Goal: Contribute content: Contribute content

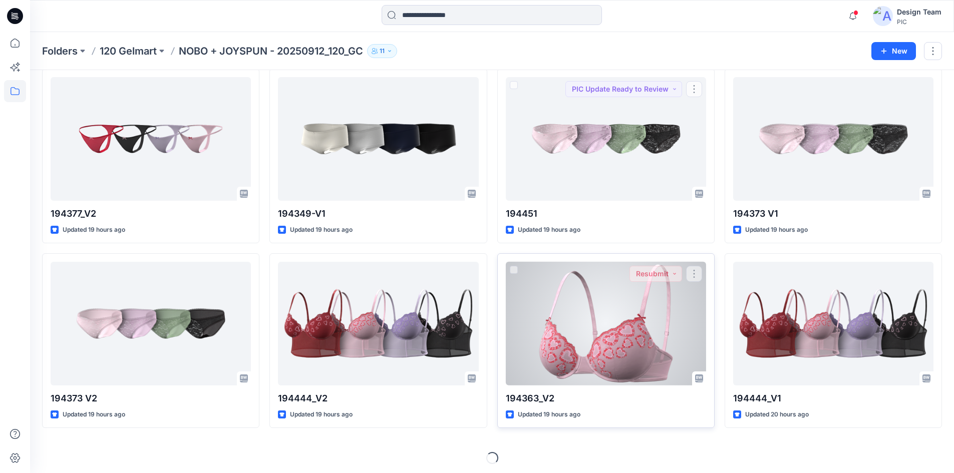
scroll to position [1896, 0]
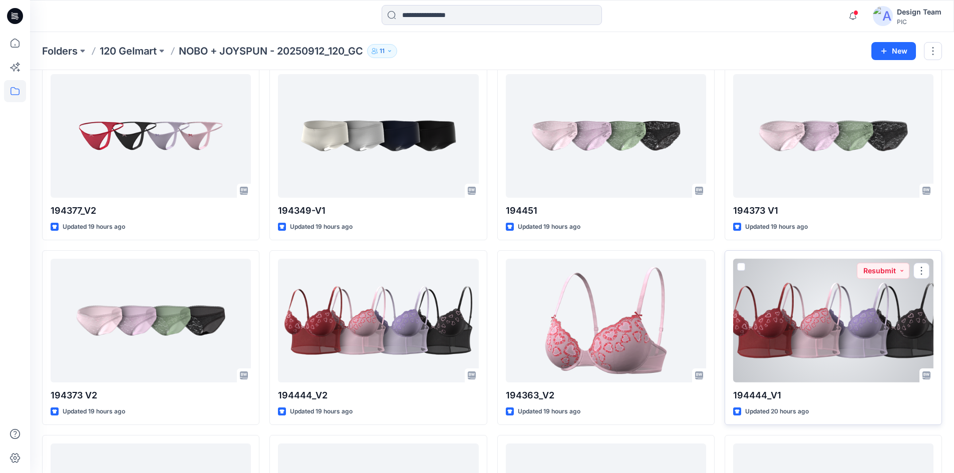
click at [782, 361] on div at bounding box center [833, 321] width 200 height 124
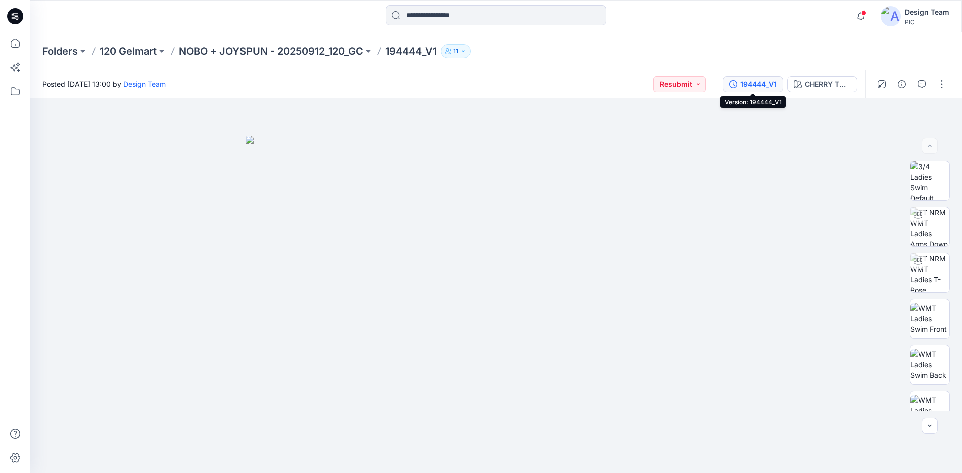
click at [764, 87] on div "194444_V1" at bounding box center [758, 84] width 37 height 11
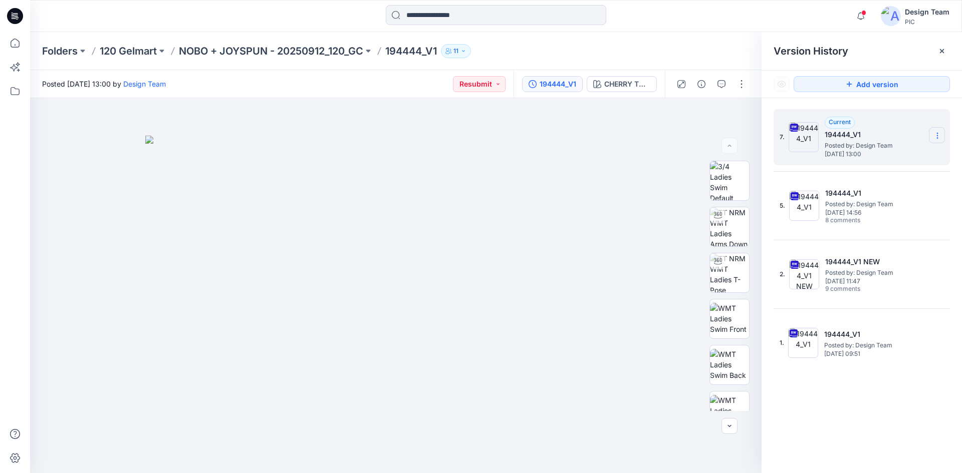
click at [937, 137] on icon at bounding box center [937, 136] width 8 height 8
click at [851, 219] on span "Delete Version" at bounding box center [868, 220] width 47 height 12
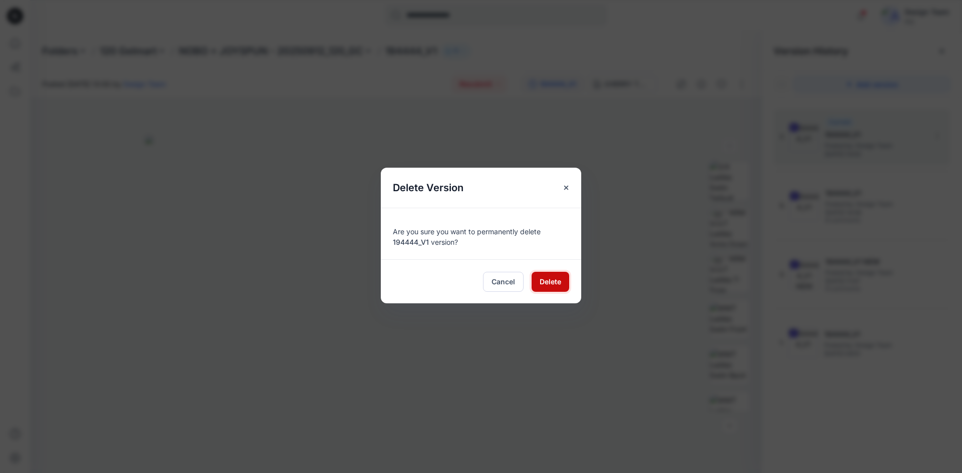
click at [568, 277] on button "Delete" at bounding box center [551, 282] width 38 height 20
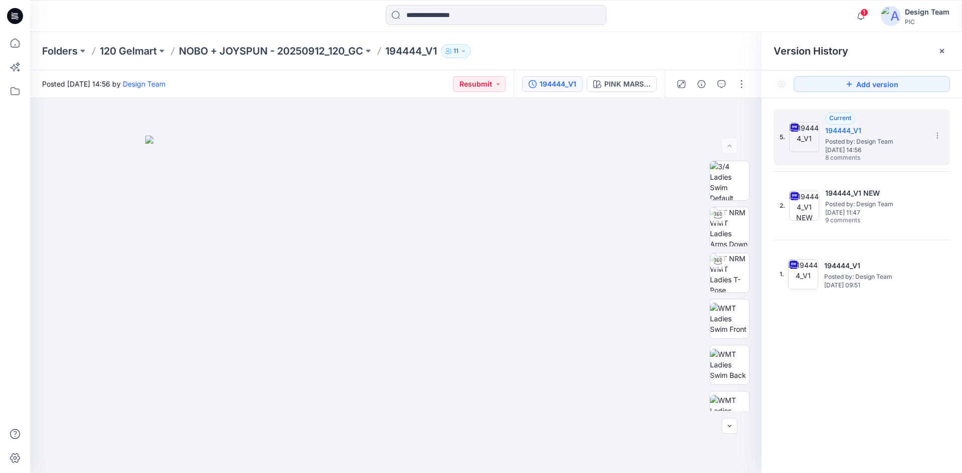
click at [23, 19] on icon at bounding box center [15, 16] width 16 height 32
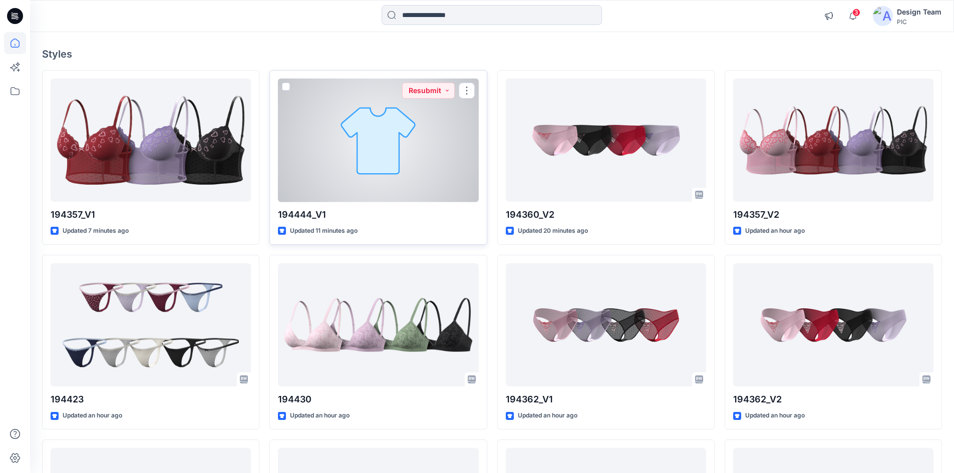
scroll to position [100, 0]
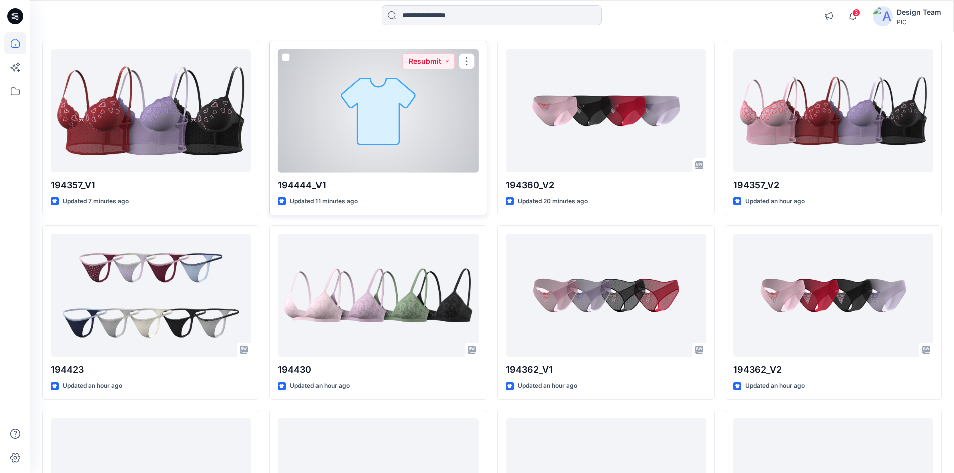
click at [325, 122] on div at bounding box center [378, 111] width 200 height 124
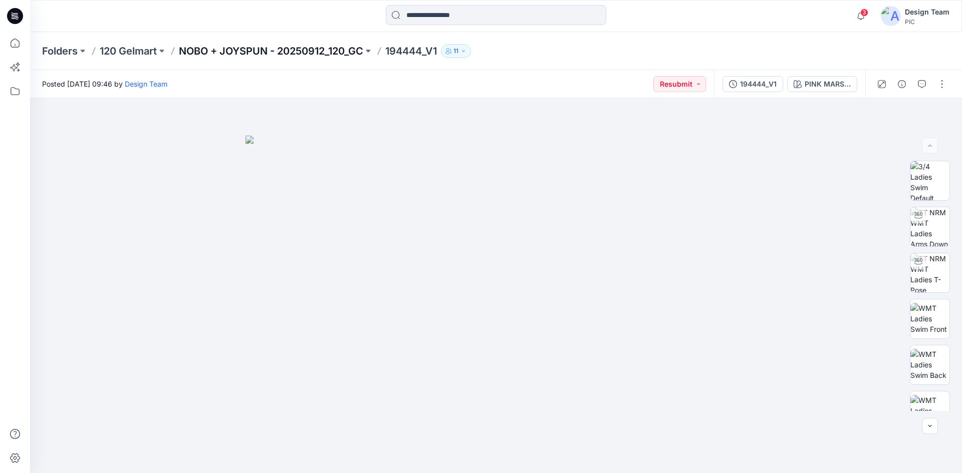
click at [316, 51] on p "NOBO + JOYSPUN - 20250912_120_GC" at bounding box center [271, 51] width 184 height 14
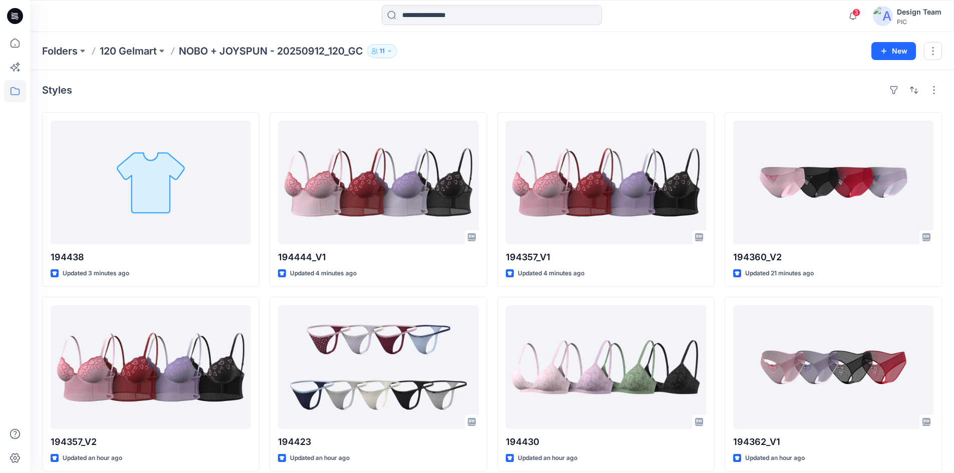
click at [556, 40] on div "Folders 120 Gelmart NOBO + JOYSPUN - 20250912_120_GC 11 New" at bounding box center [492, 51] width 924 height 38
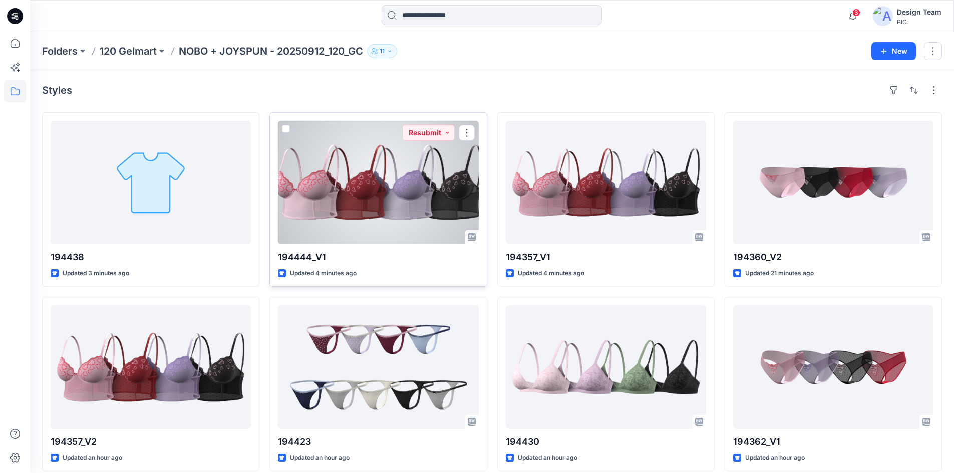
click at [339, 204] on div at bounding box center [378, 183] width 200 height 124
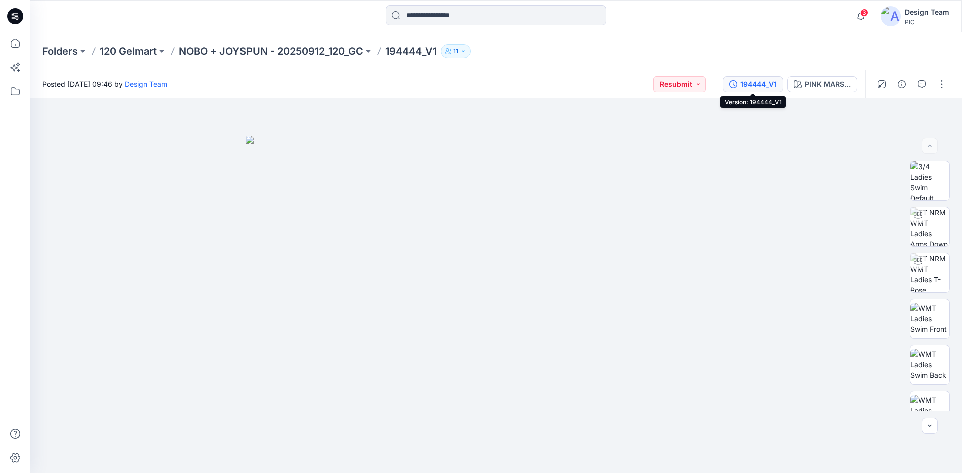
click at [759, 83] on div "194444_V1" at bounding box center [758, 84] width 37 height 11
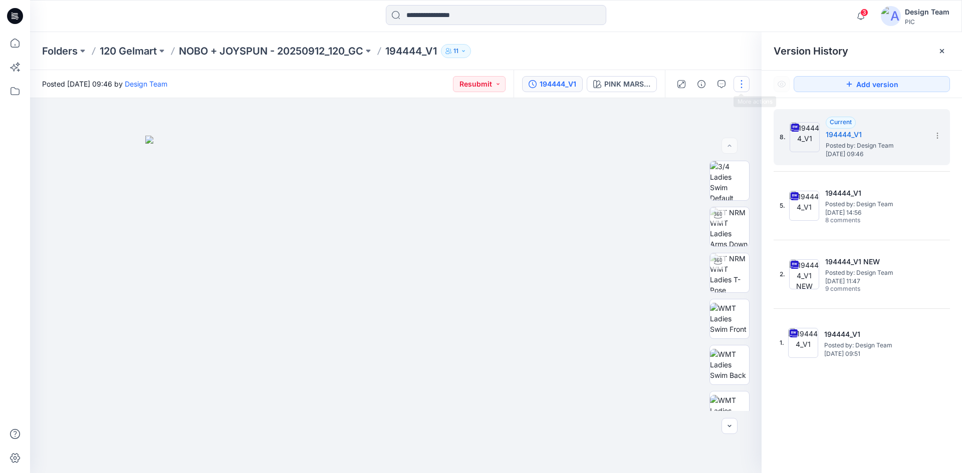
click at [742, 83] on button "button" at bounding box center [741, 84] width 16 height 16
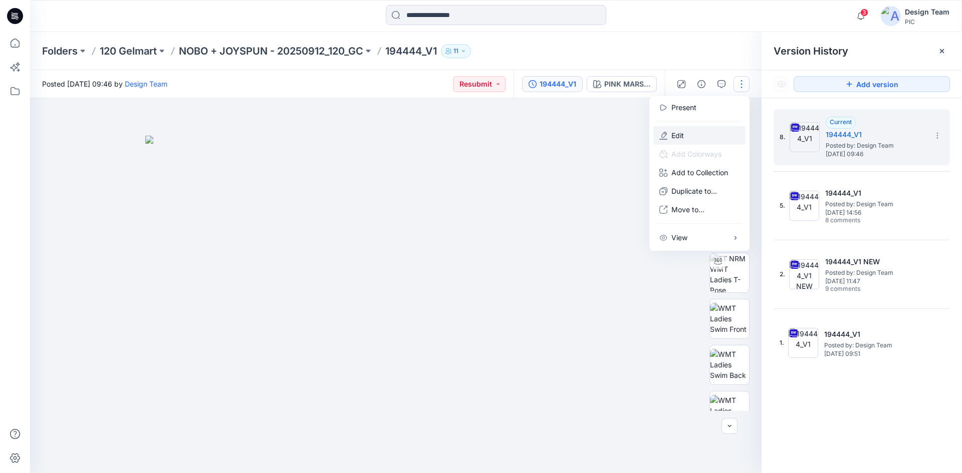
click at [690, 133] on button "Edit" at bounding box center [699, 135] width 92 height 19
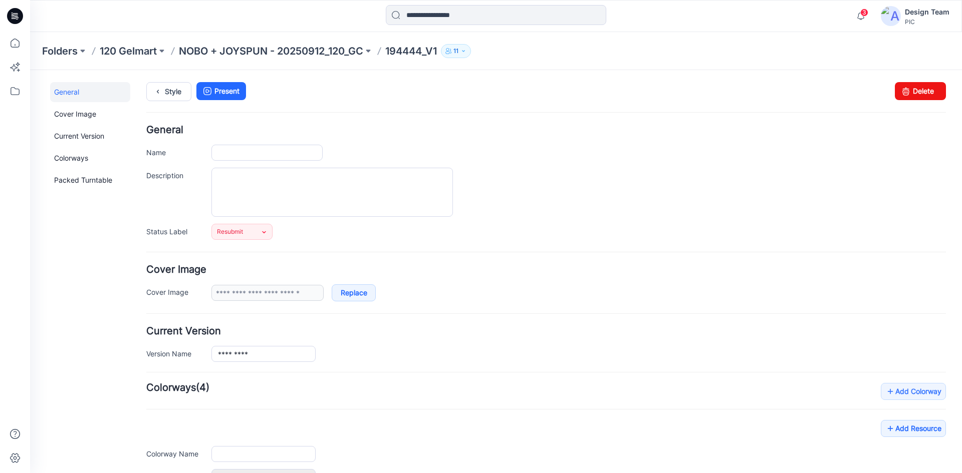
type input "*********"
type input "**********"
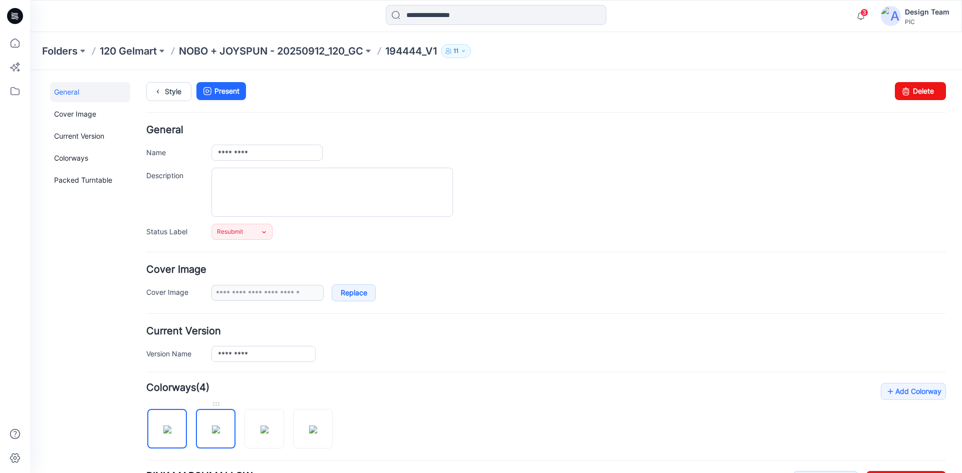
click at [213, 434] on img at bounding box center [216, 430] width 8 height 8
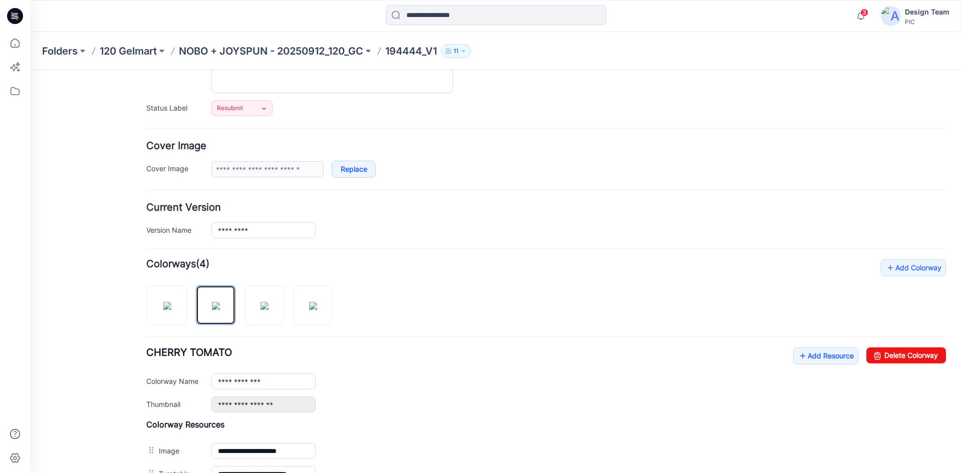
scroll to position [193, 0]
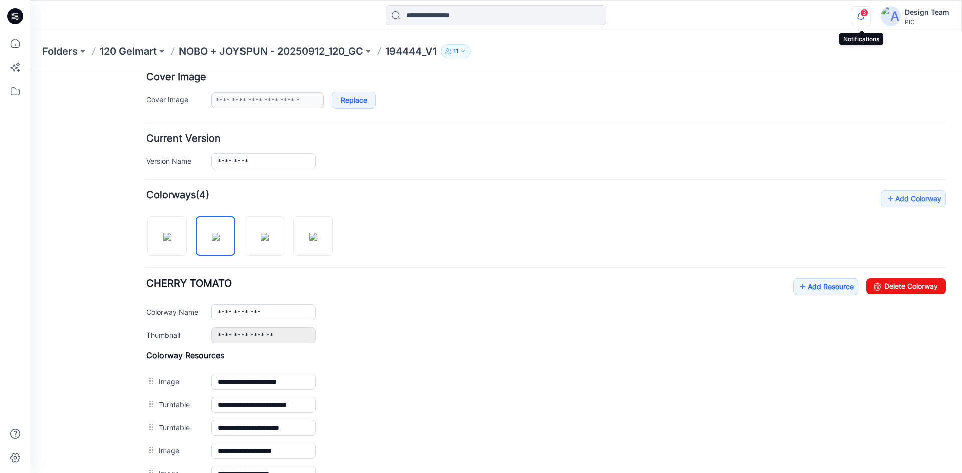
click at [858, 14] on icon "button" at bounding box center [860, 16] width 19 height 20
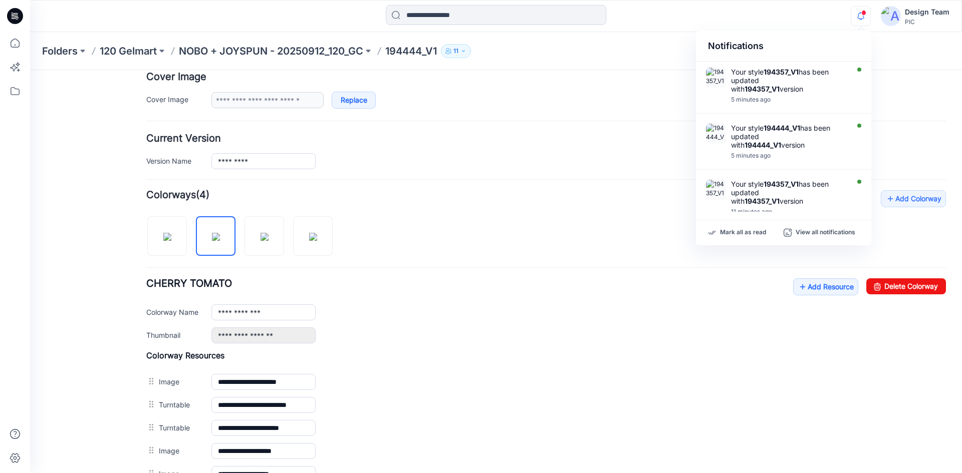
click at [89, 218] on div "General Cover Image Current Version Colorways Packed Turntable" at bounding box center [90, 251] width 80 height 724
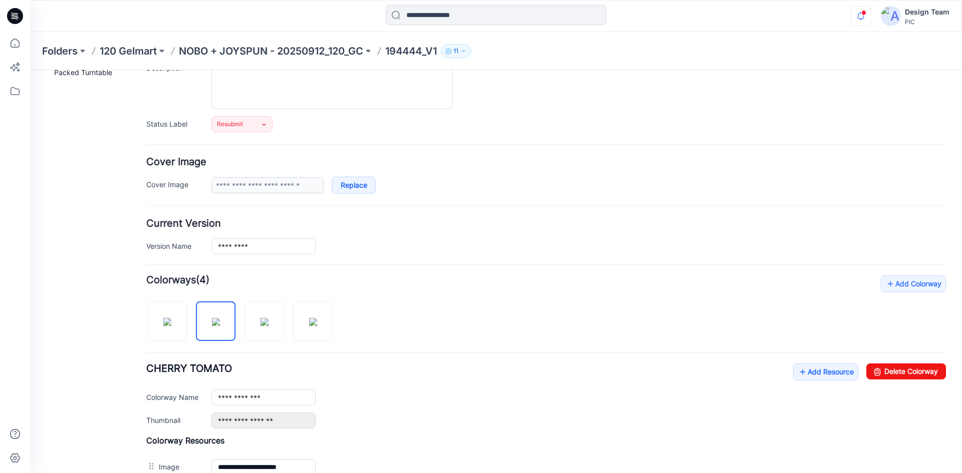
scroll to position [200, 0]
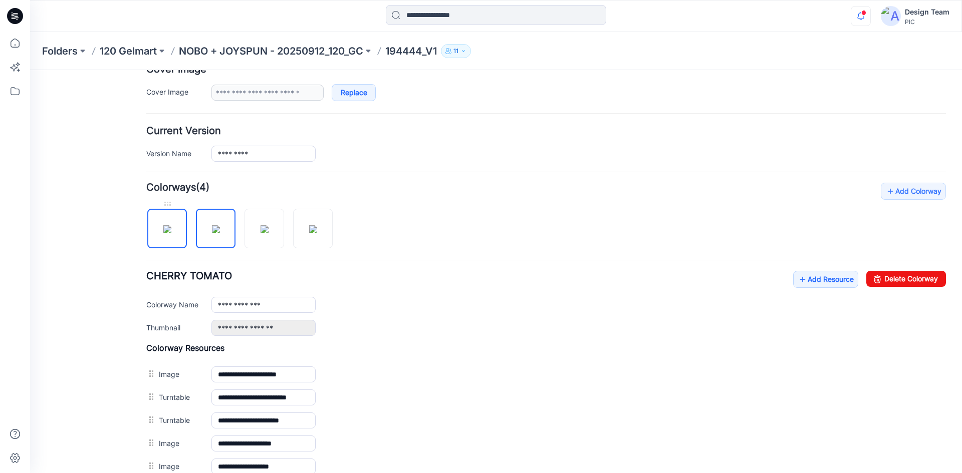
click at [171, 233] on img at bounding box center [167, 229] width 8 height 8
click at [96, 265] on div "General Cover Image Current Version Colorways Packed Turntable" at bounding box center [90, 244] width 80 height 724
click at [212, 233] on img at bounding box center [216, 229] width 8 height 8
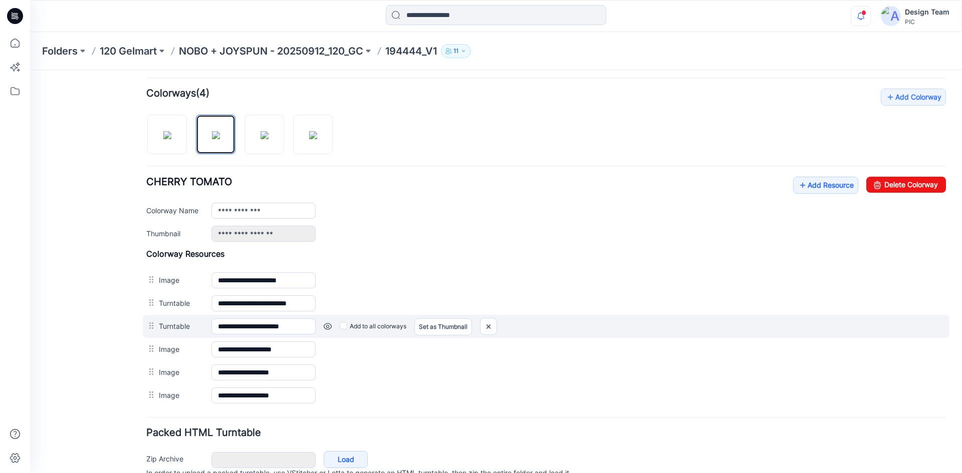
scroll to position [343, 0]
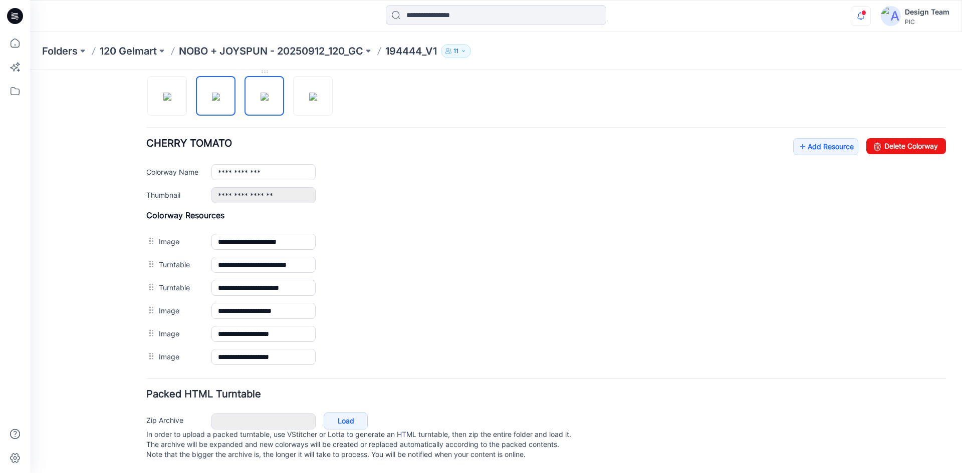
click at [261, 93] on img at bounding box center [265, 97] width 8 height 8
click at [314, 93] on img at bounding box center [313, 97] width 8 height 8
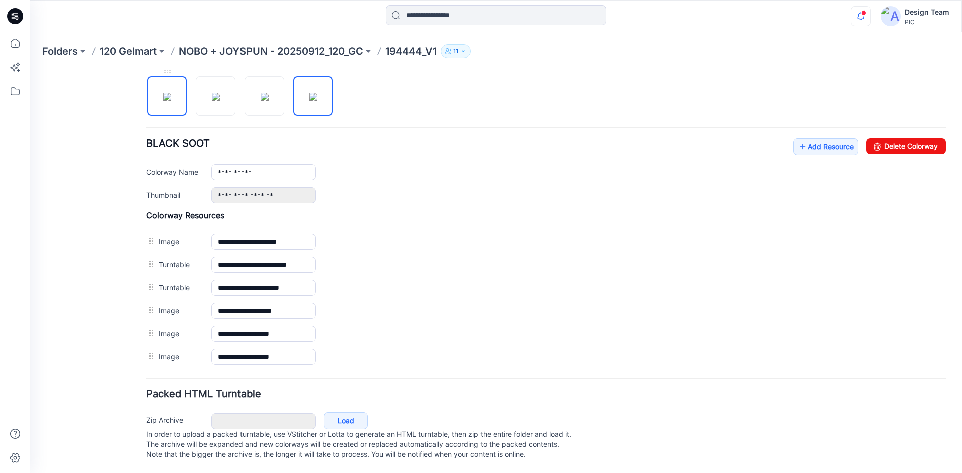
click at [167, 93] on img at bounding box center [167, 97] width 8 height 8
click at [213, 98] on img at bounding box center [216, 97] width 8 height 8
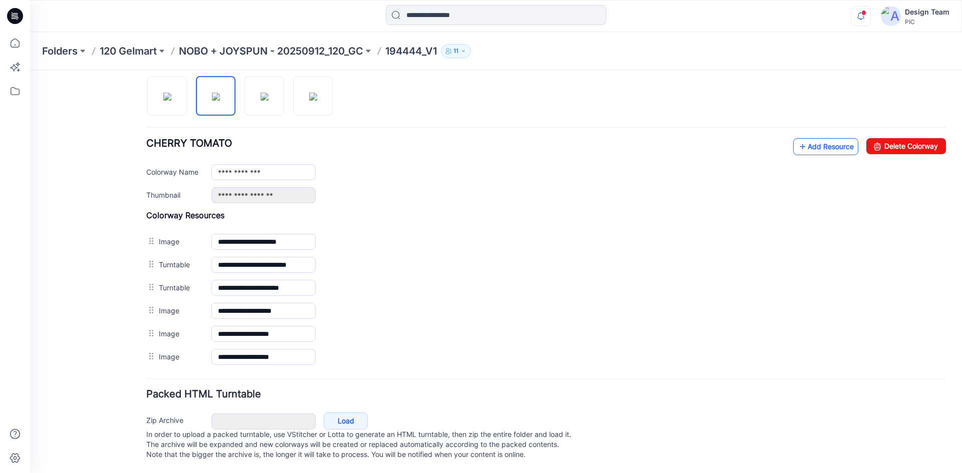
click at [808, 138] on link "Add Resource" at bounding box center [825, 146] width 65 height 17
click at [171, 93] on img at bounding box center [167, 97] width 8 height 8
click at [220, 96] on img at bounding box center [216, 97] width 8 height 8
click at [163, 93] on img at bounding box center [167, 97] width 8 height 8
click at [816, 139] on link "Add Resource" at bounding box center [825, 146] width 65 height 17
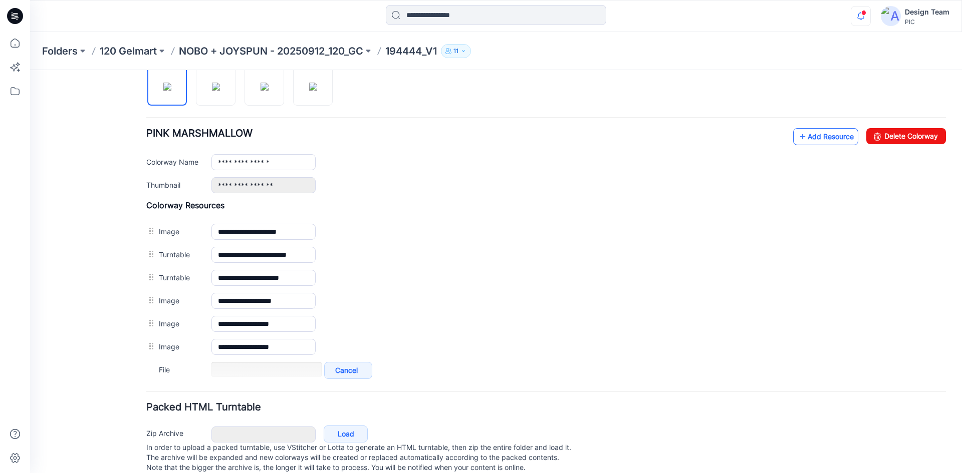
click at [813, 144] on link "Add Resource" at bounding box center [825, 136] width 65 height 17
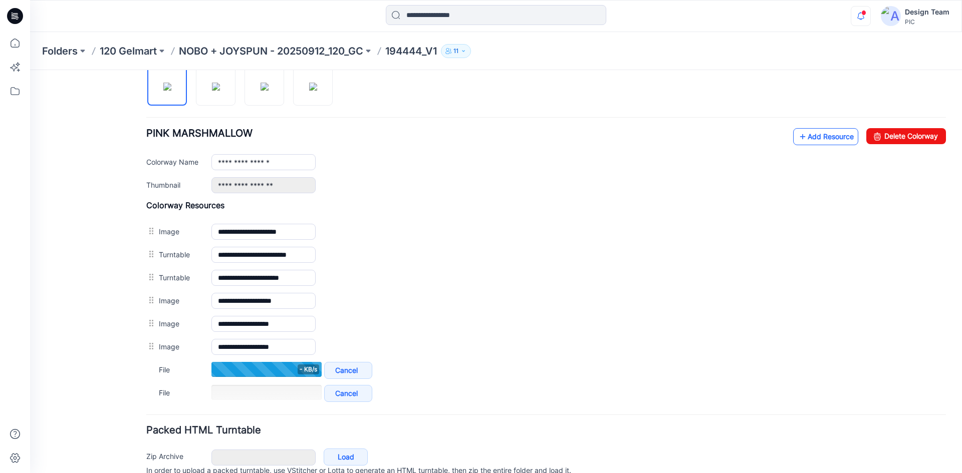
click at [825, 138] on link "Add Resource" at bounding box center [825, 136] width 65 height 17
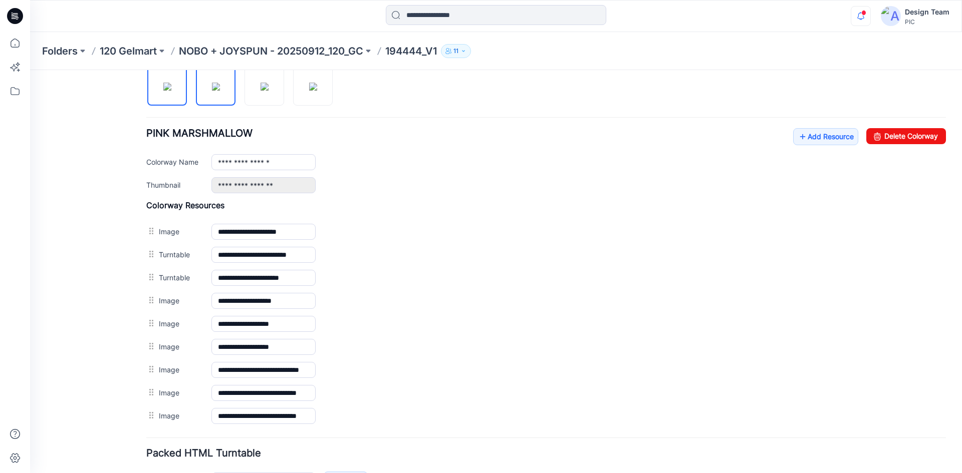
click at [218, 87] on img at bounding box center [216, 87] width 8 height 8
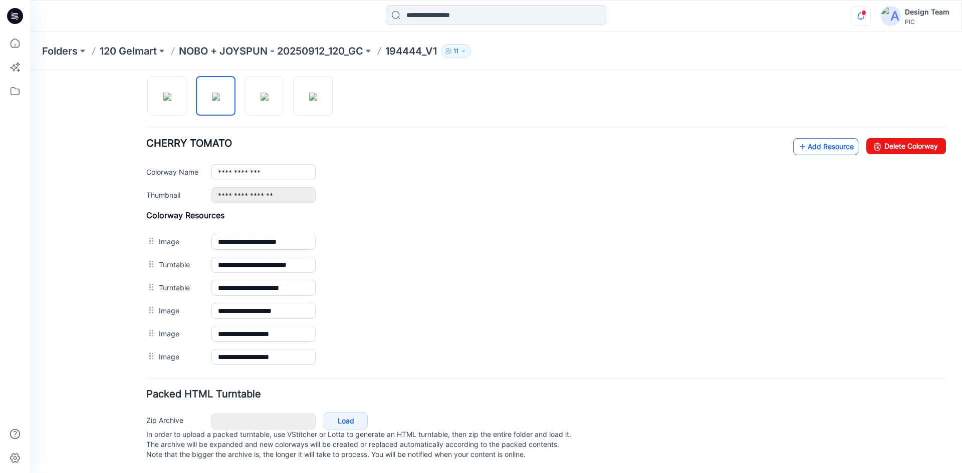
click at [817, 138] on link "Add Resource" at bounding box center [825, 146] width 65 height 17
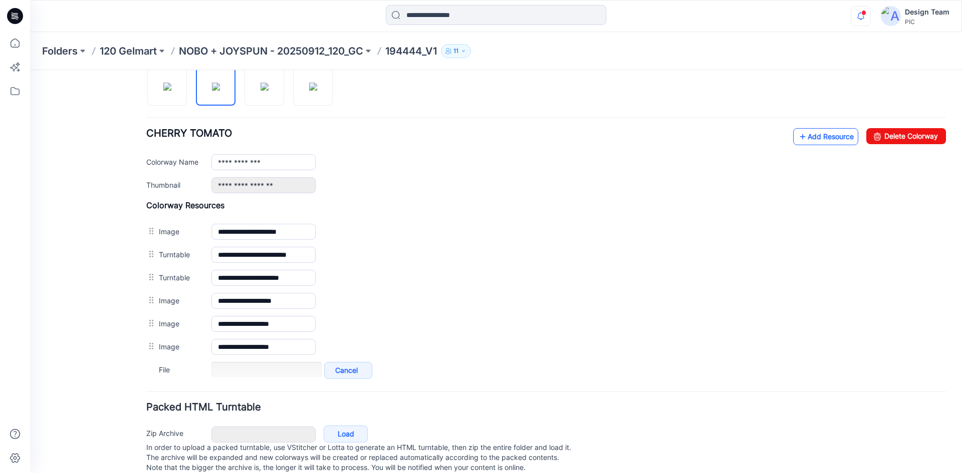
click at [821, 133] on link "Add Resource" at bounding box center [825, 136] width 65 height 17
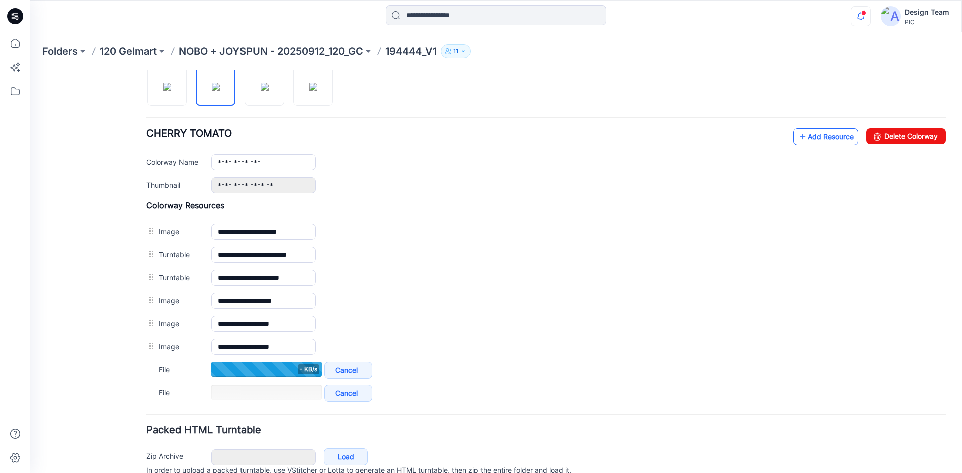
click at [825, 134] on link "Add Resource" at bounding box center [825, 136] width 65 height 17
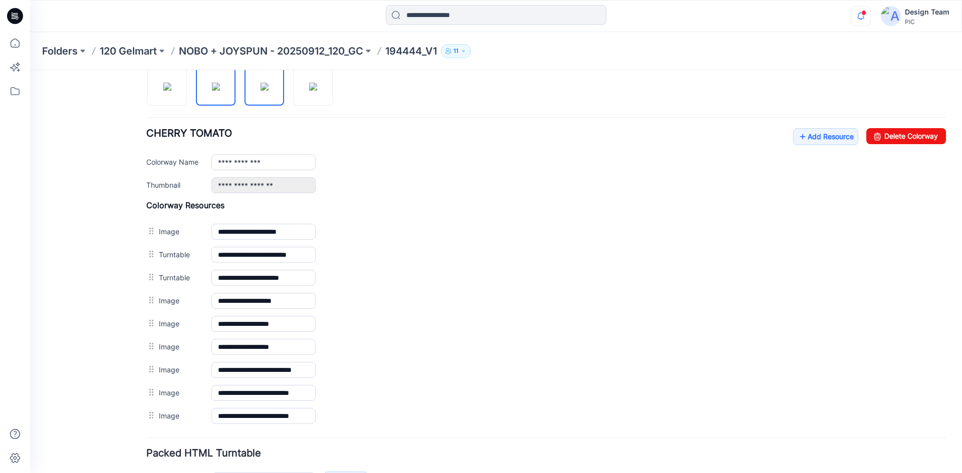
click at [268, 91] on img at bounding box center [265, 87] width 8 height 8
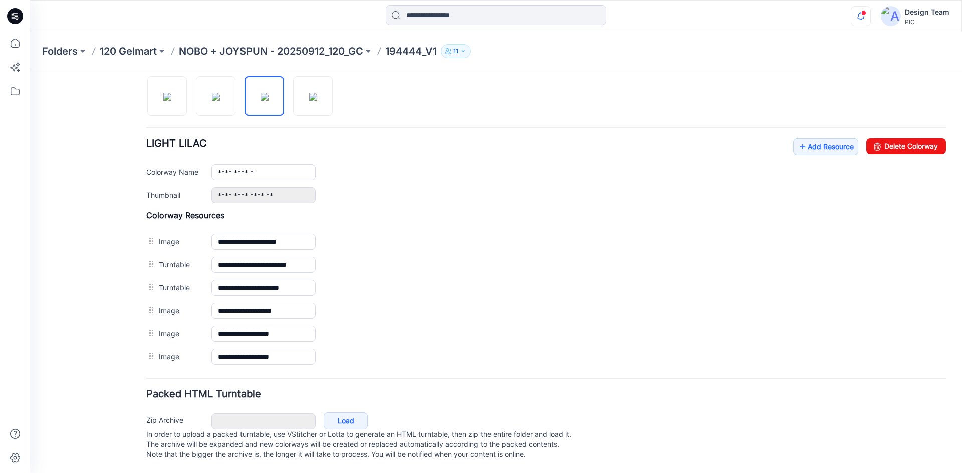
click at [807, 148] on div "**********" at bounding box center [546, 170] width 800 height 65
click at [807, 139] on link "Add Resource" at bounding box center [825, 146] width 65 height 17
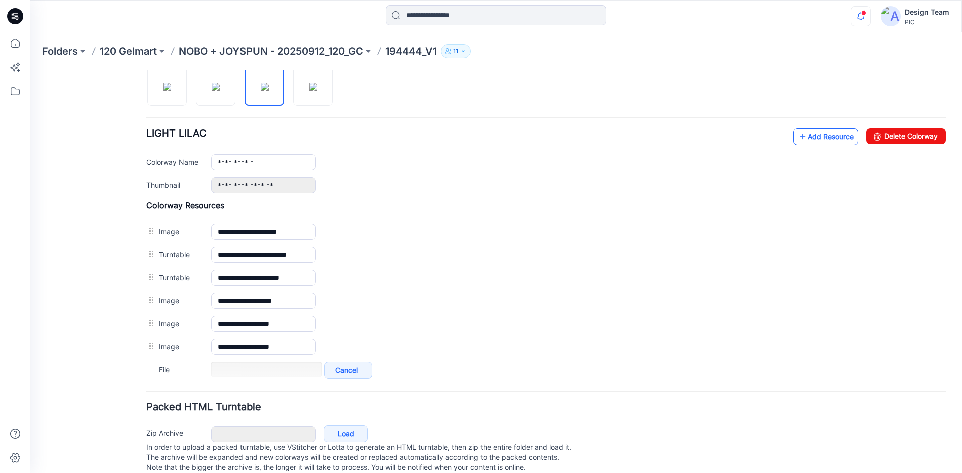
click at [821, 137] on link "Add Resource" at bounding box center [825, 136] width 65 height 17
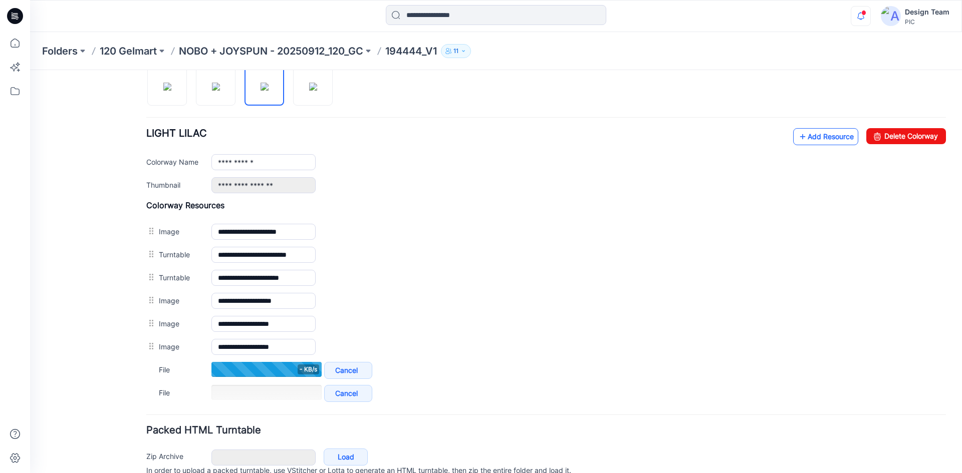
click at [806, 137] on link "Add Resource" at bounding box center [825, 136] width 65 height 17
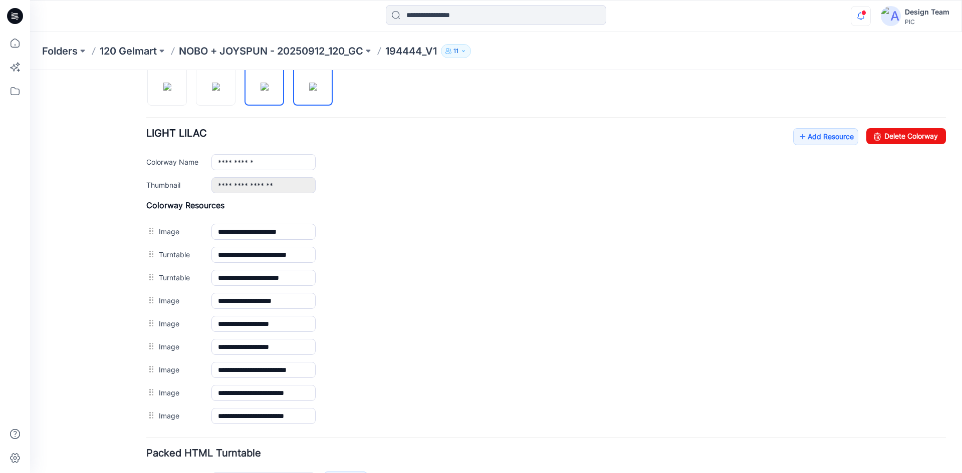
click at [315, 91] on img at bounding box center [313, 87] width 8 height 8
type input "**********"
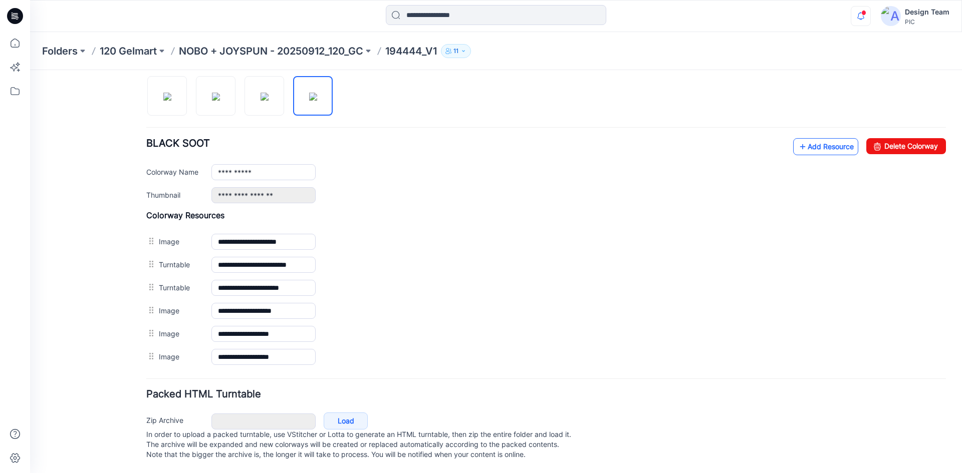
click at [820, 138] on link "Add Resource" at bounding box center [825, 146] width 65 height 17
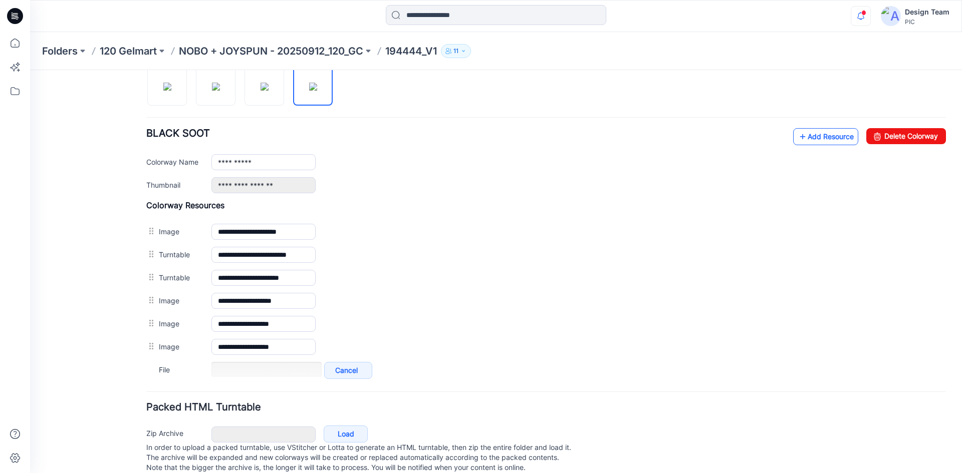
click at [798, 137] on icon at bounding box center [803, 137] width 10 height 16
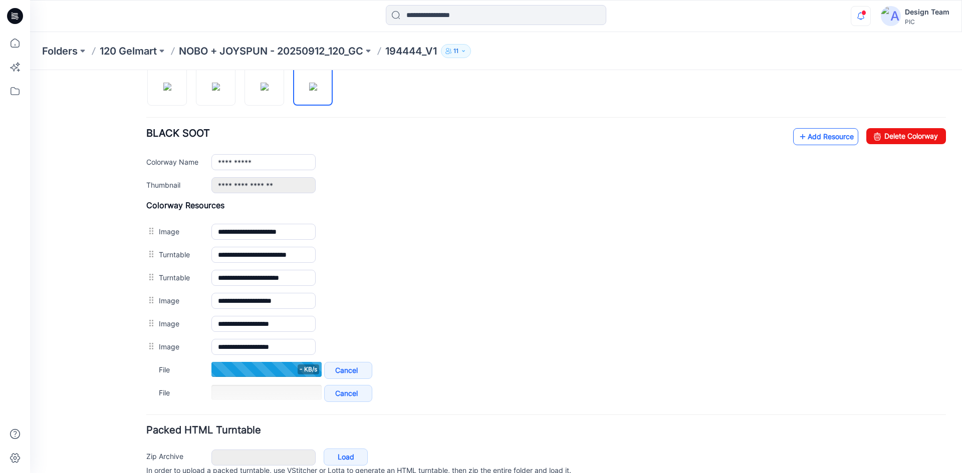
click at [807, 137] on link "Add Resource" at bounding box center [825, 136] width 65 height 17
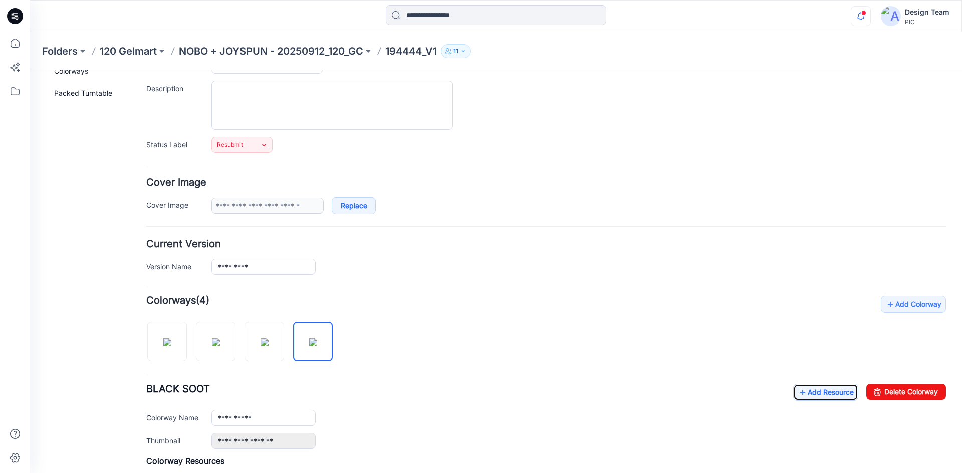
scroll to position [0, 0]
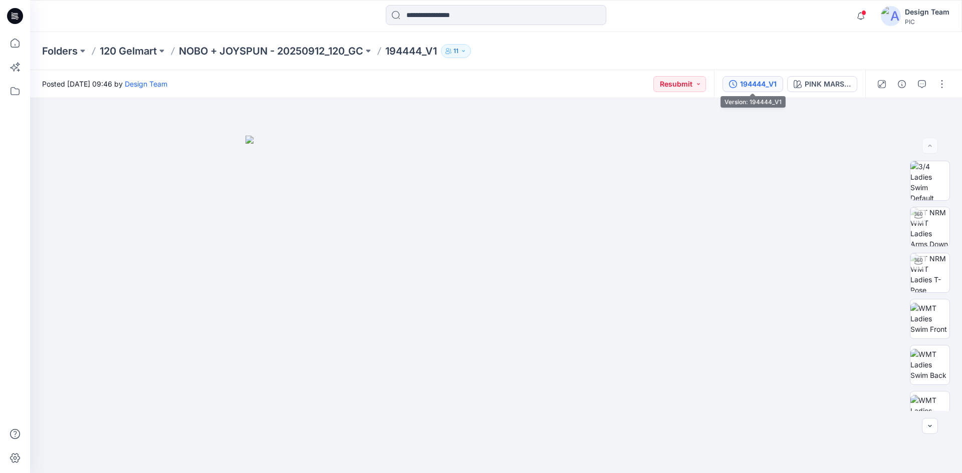
click at [755, 82] on div "194444_V1" at bounding box center [758, 84] width 37 height 11
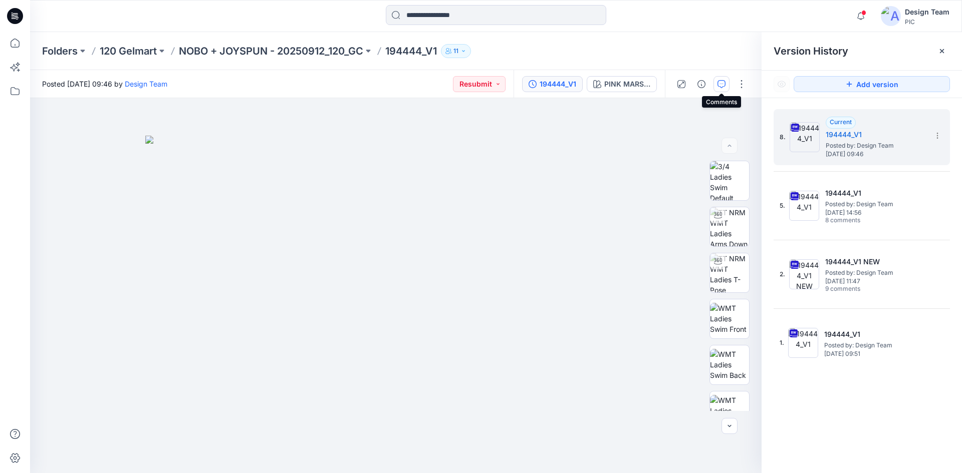
click at [722, 78] on button "button" at bounding box center [721, 84] width 16 height 16
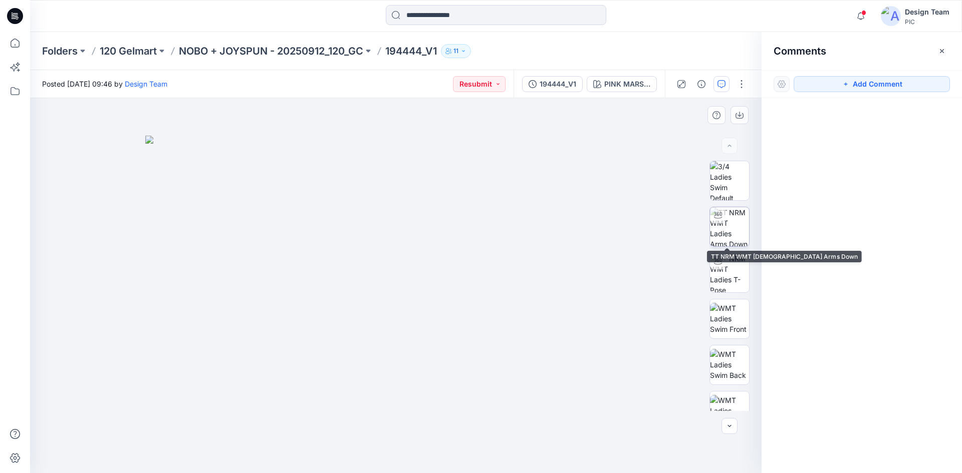
click at [745, 232] on img at bounding box center [729, 226] width 39 height 39
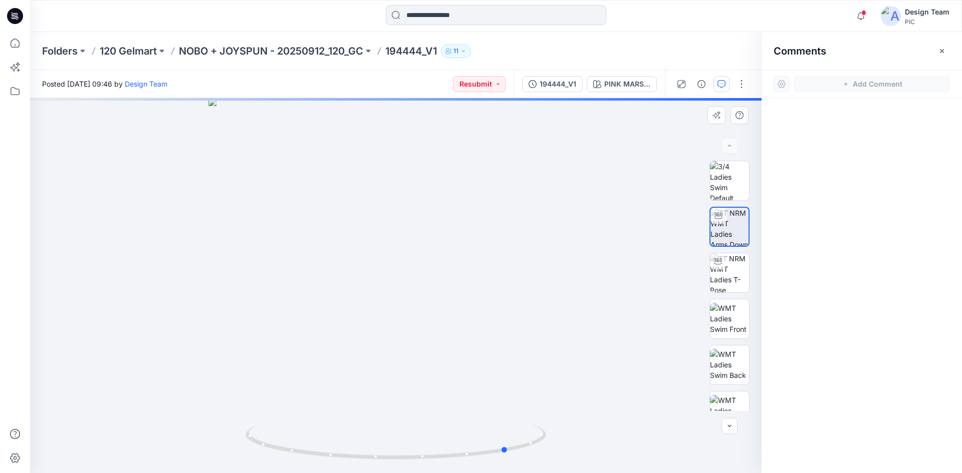
drag, startPoint x: 426, startPoint y: 459, endPoint x: 221, endPoint y: 446, distance: 205.4
click at [221, 446] on div at bounding box center [395, 285] width 731 height 375
click at [736, 276] on img at bounding box center [729, 273] width 39 height 39
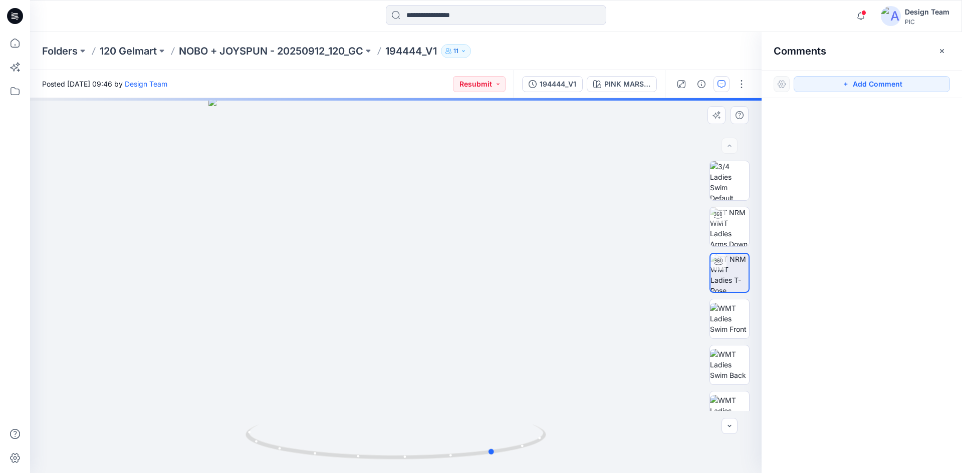
drag, startPoint x: 492, startPoint y: 454, endPoint x: 458, endPoint y: 260, distance: 197.3
click at [290, 438] on icon at bounding box center [396, 444] width 303 height 38
click at [459, 92] on div "Posted Tuesday, October 14, 2025 09:46 by Design Team Resubmit" at bounding box center [271, 84] width 483 height 28
click at [468, 83] on button "Resubmit" at bounding box center [479, 84] width 53 height 16
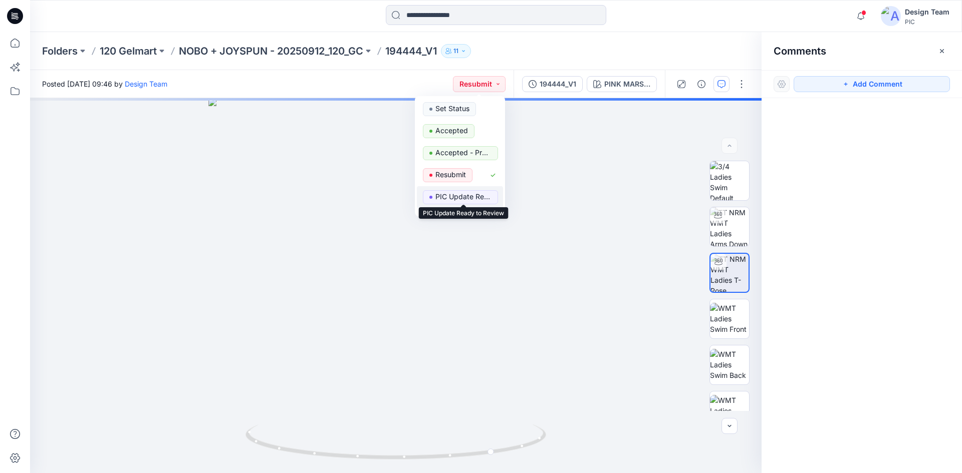
click at [445, 190] on p "PIC Update Ready to Review" at bounding box center [463, 196] width 56 height 13
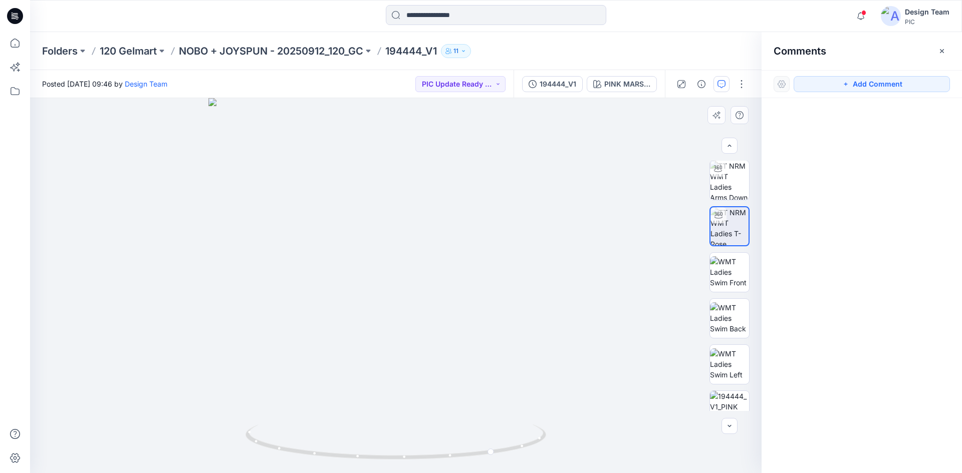
scroll to position [48, 0]
click at [710, 270] on img at bounding box center [729, 272] width 39 height 32
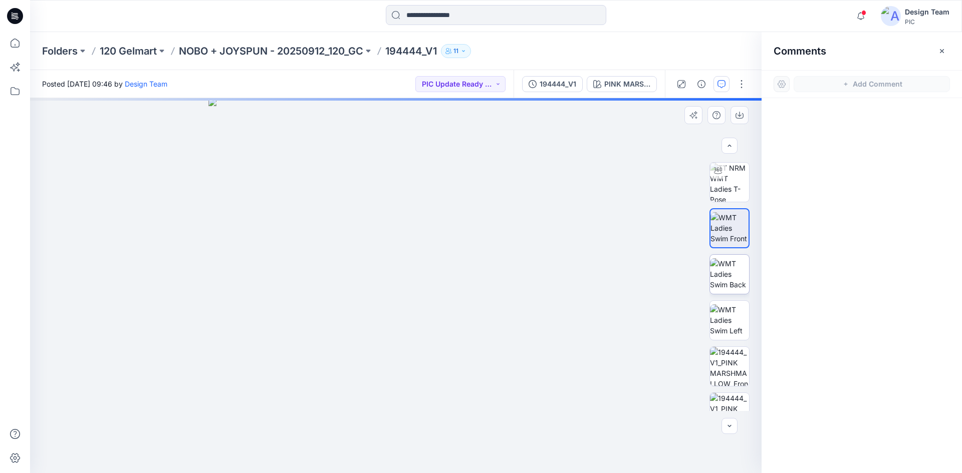
scroll to position [94, 0]
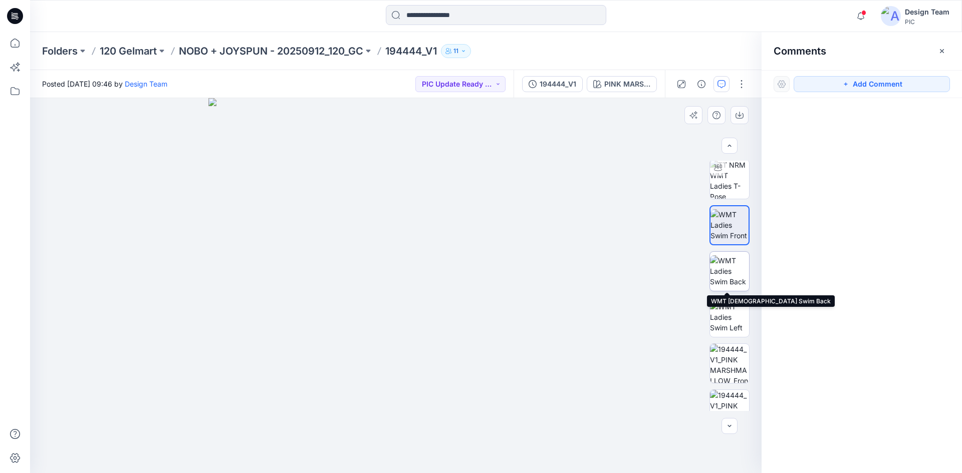
click at [724, 270] on img at bounding box center [729, 272] width 39 height 32
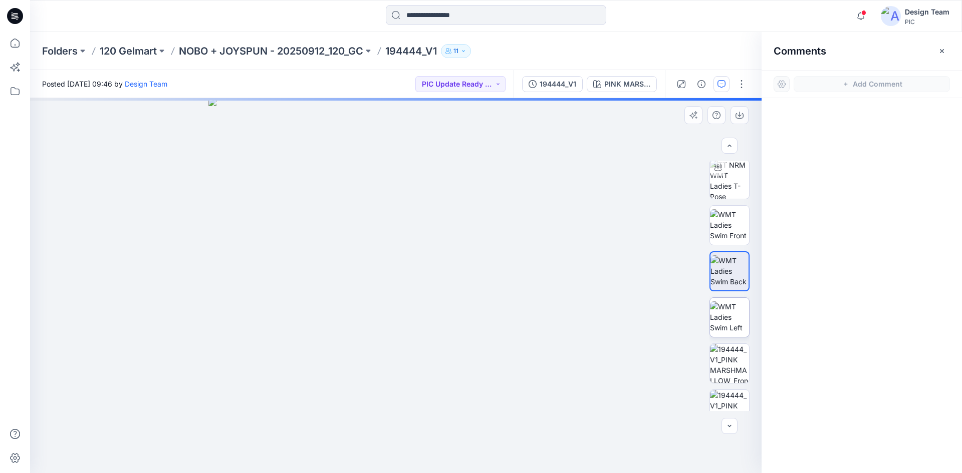
click at [754, 300] on div at bounding box center [729, 286] width 64 height 251
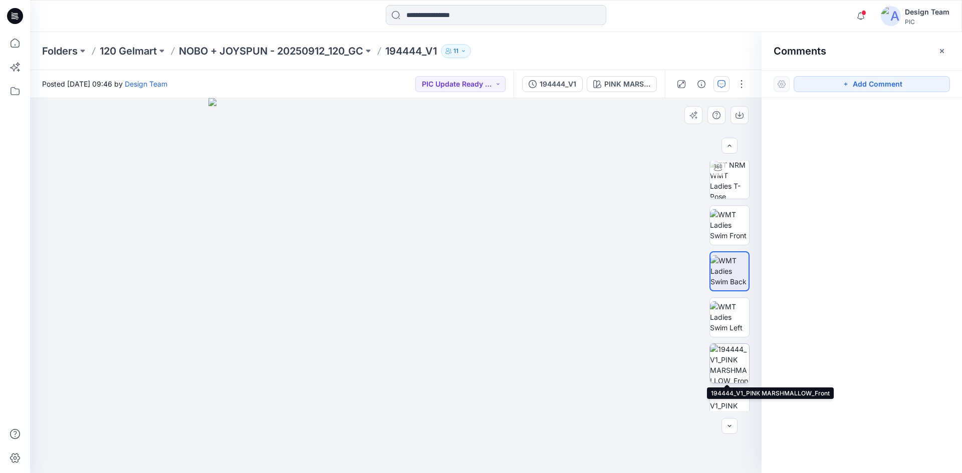
click at [725, 368] on img at bounding box center [729, 363] width 39 height 39
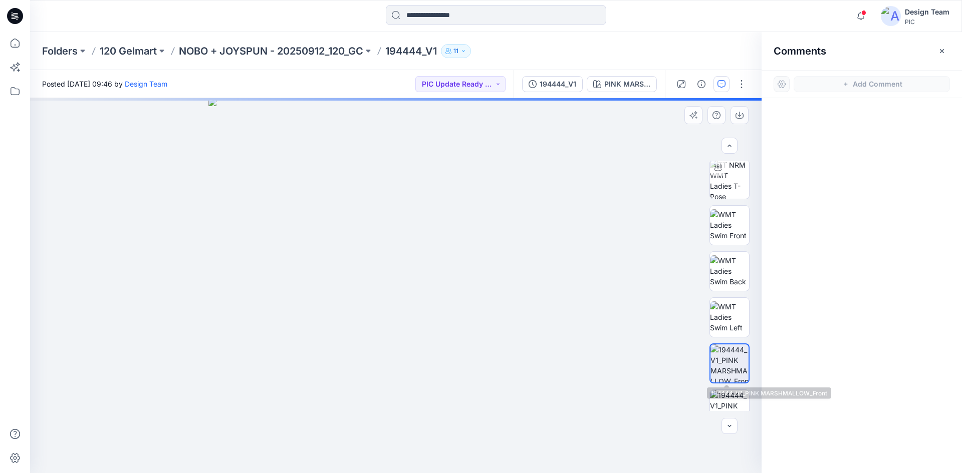
drag, startPoint x: 753, startPoint y: 312, endPoint x: 745, endPoint y: 349, distance: 37.9
click at [747, 355] on div at bounding box center [729, 286] width 64 height 251
click at [729, 397] on img at bounding box center [729, 409] width 39 height 39
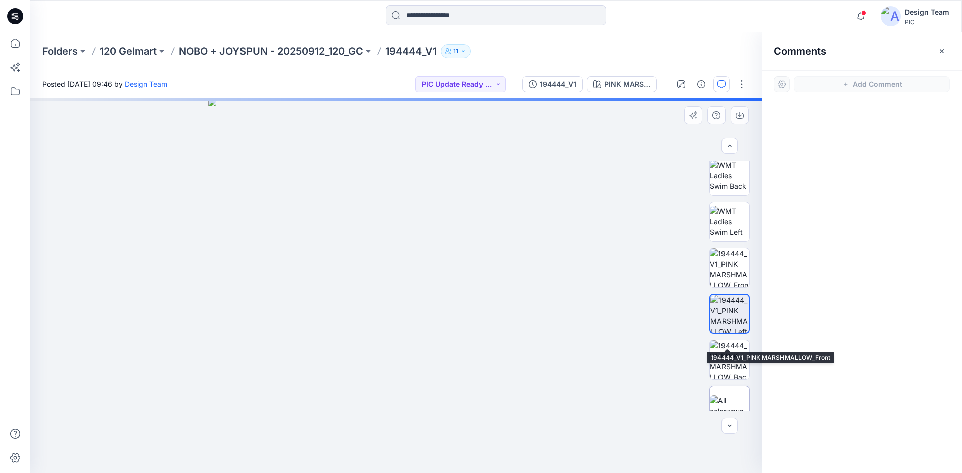
scroll to position [204, 0]
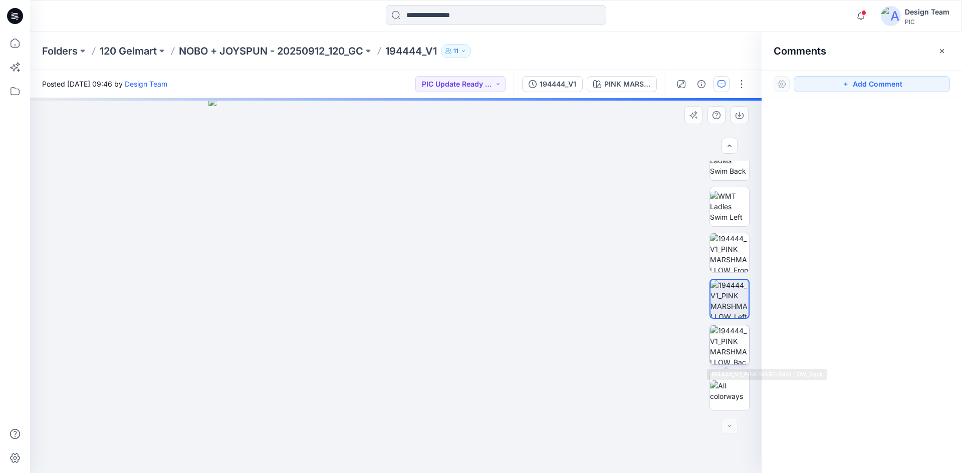
click at [725, 339] on img at bounding box center [729, 345] width 39 height 39
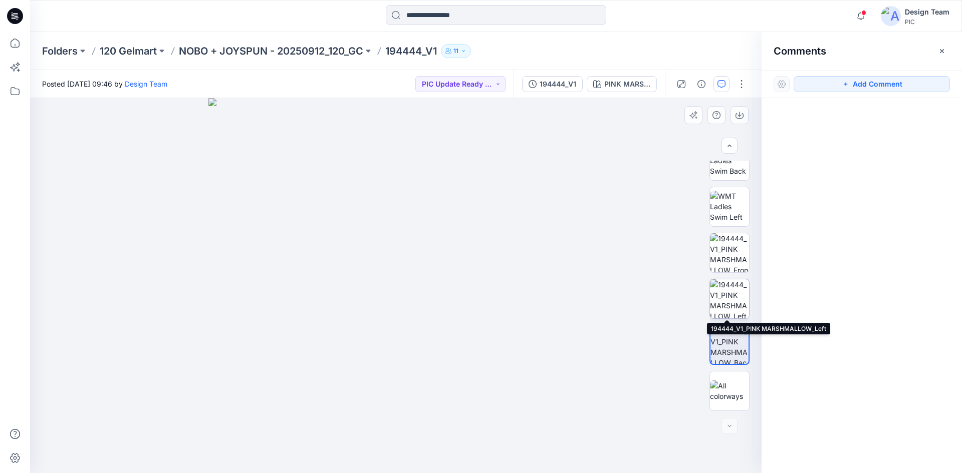
click at [731, 292] on img at bounding box center [729, 299] width 39 height 39
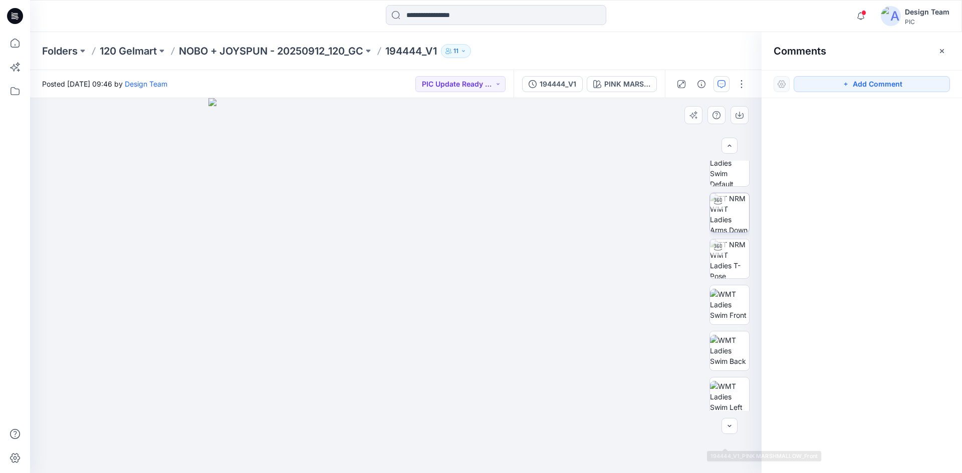
scroll to position [0, 0]
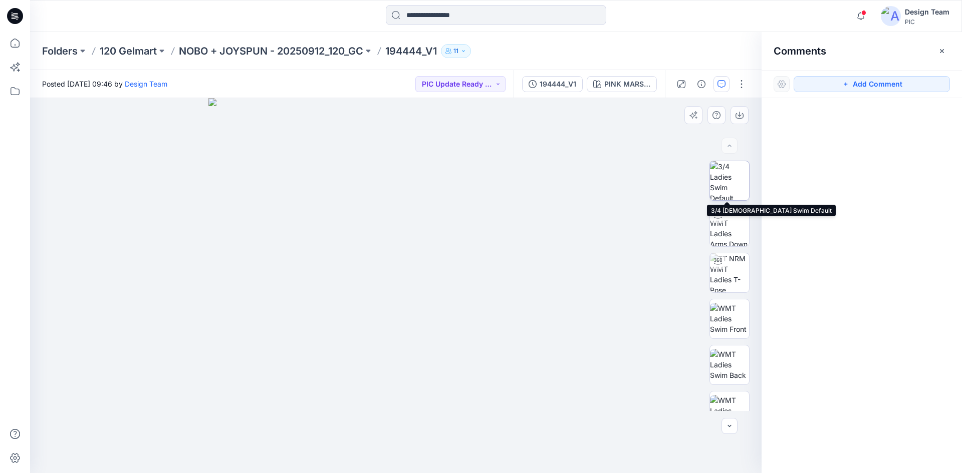
click at [734, 176] on img at bounding box center [729, 180] width 39 height 39
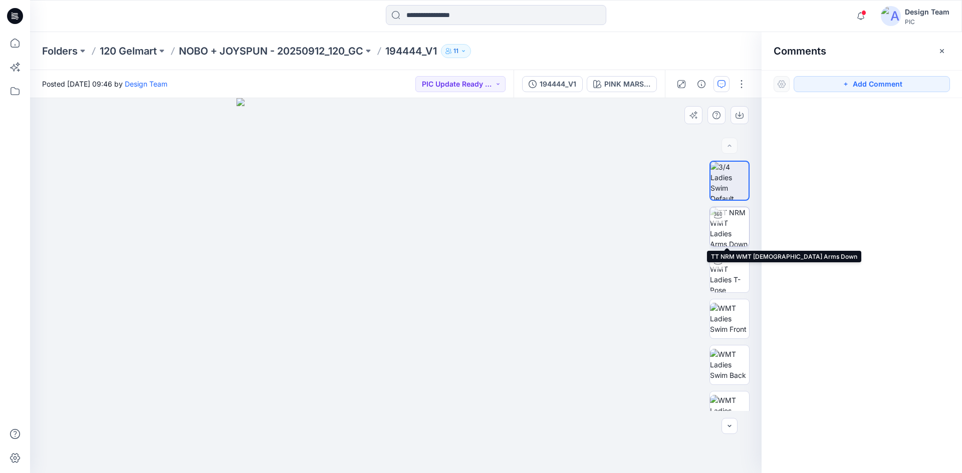
click at [721, 225] on img at bounding box center [729, 226] width 39 height 39
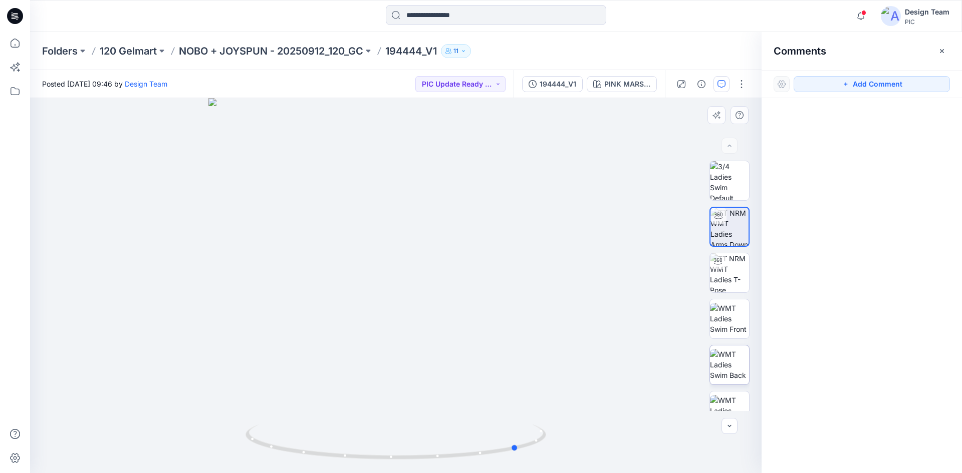
drag, startPoint x: 412, startPoint y: 459, endPoint x: 733, endPoint y: 357, distance: 336.9
click at [709, 377] on div "PINK MARSHMALLOW Loading... Material Properties Loading... 1" at bounding box center [395, 285] width 731 height 375
click at [9, 19] on icon at bounding box center [15, 16] width 16 height 16
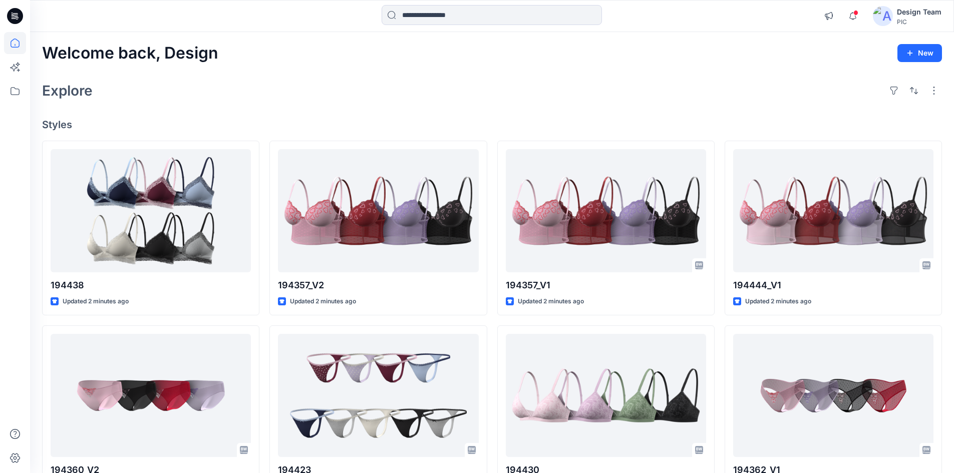
click at [650, 7] on div at bounding box center [492, 16] width 462 height 22
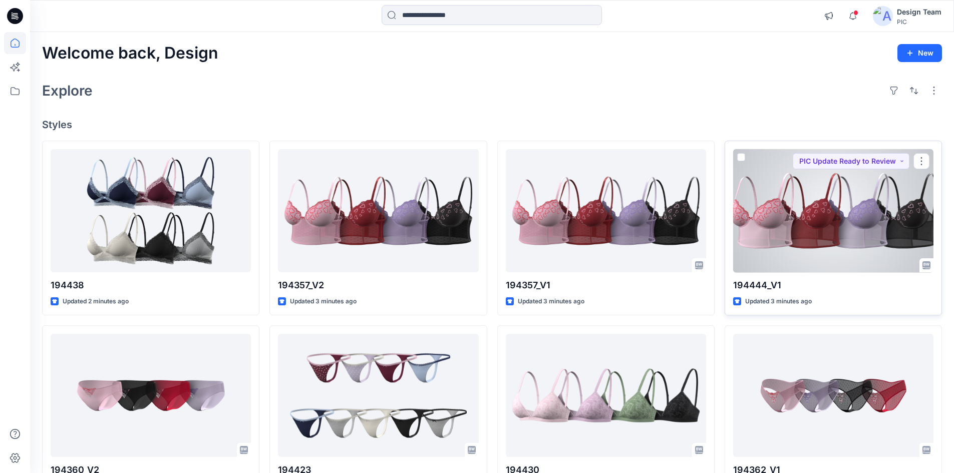
click at [791, 258] on div at bounding box center [833, 211] width 200 height 124
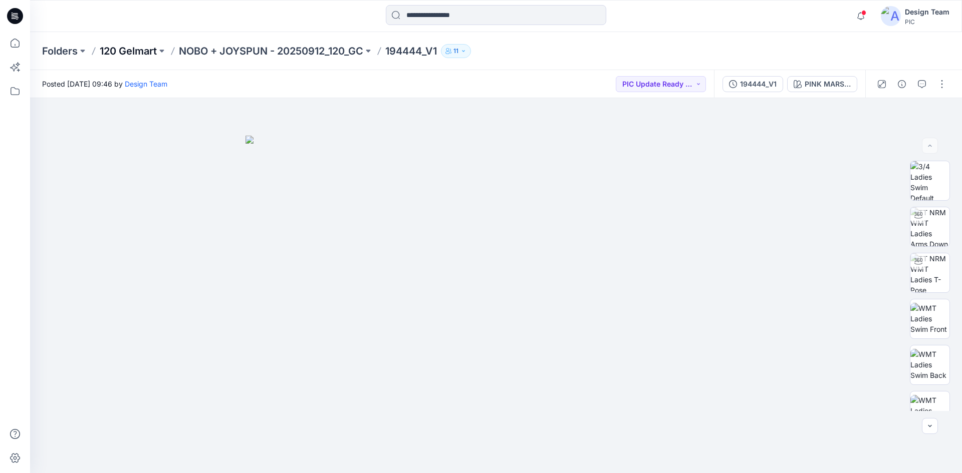
click at [120, 49] on p "120 Gelmart" at bounding box center [128, 51] width 57 height 14
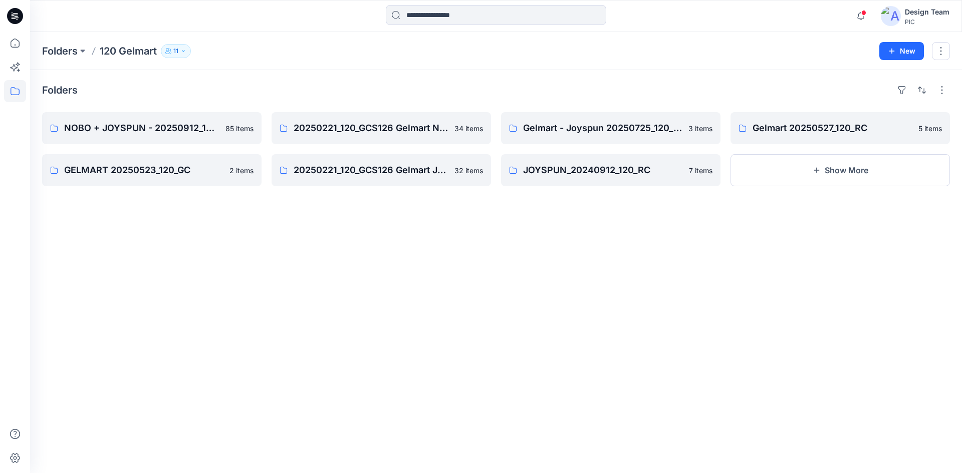
click at [17, 14] on icon at bounding box center [15, 13] width 5 height 1
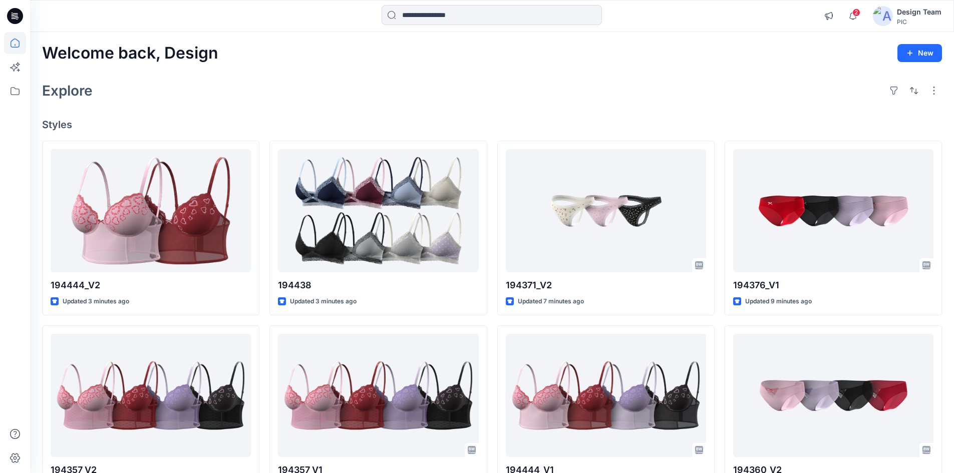
click at [15, 17] on icon at bounding box center [17, 16] width 4 height 1
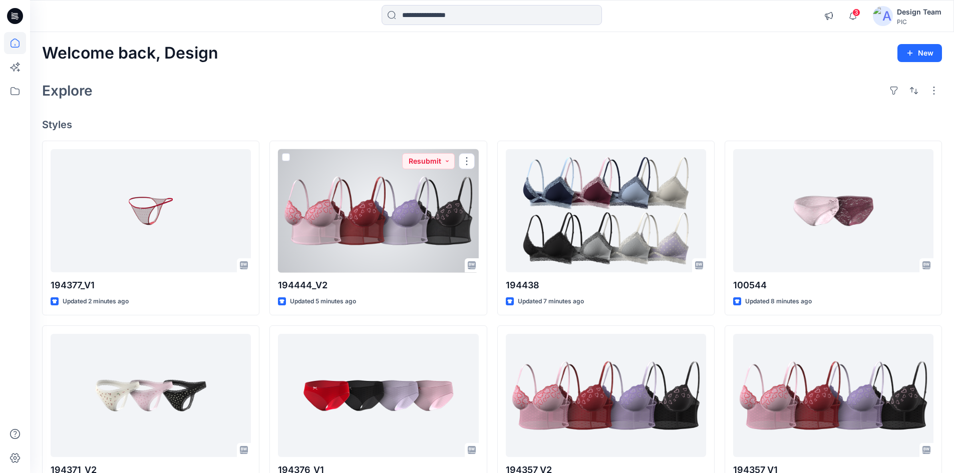
click at [400, 221] on div at bounding box center [378, 211] width 200 height 124
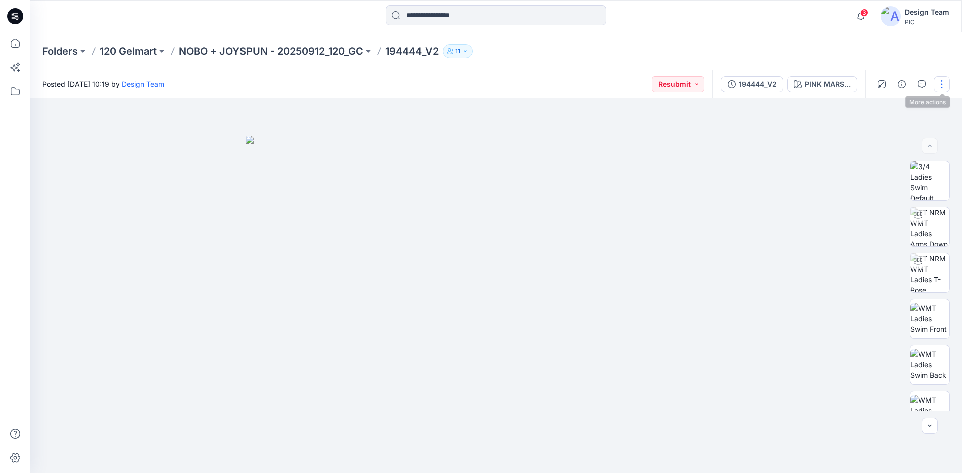
click at [947, 83] on button "button" at bounding box center [942, 84] width 16 height 16
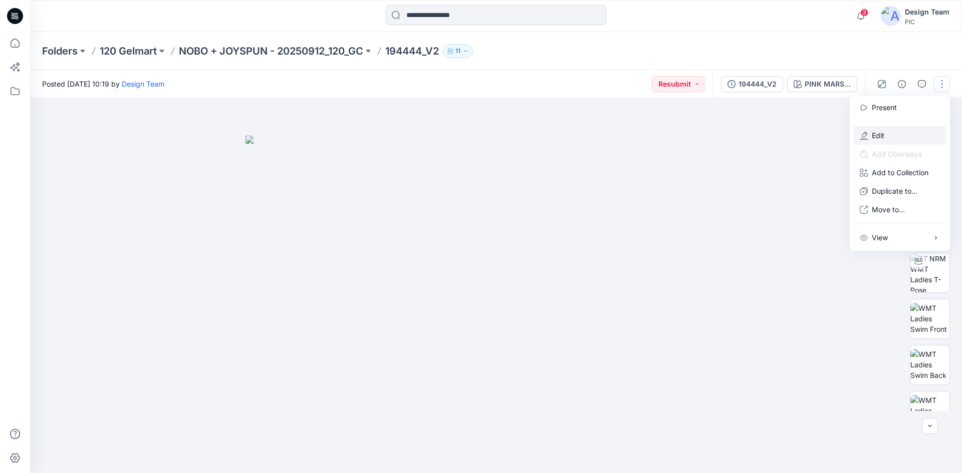
click at [895, 135] on button "Edit" at bounding box center [900, 135] width 92 height 19
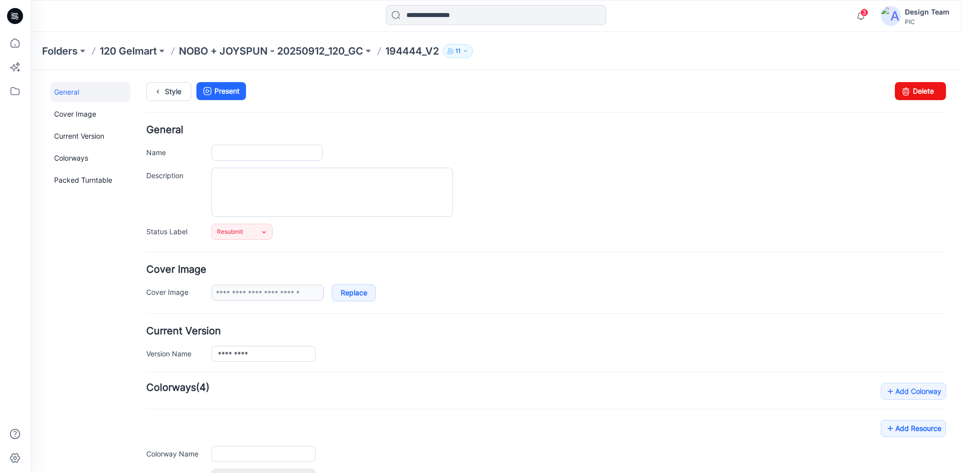
type input "*********"
type input "**********"
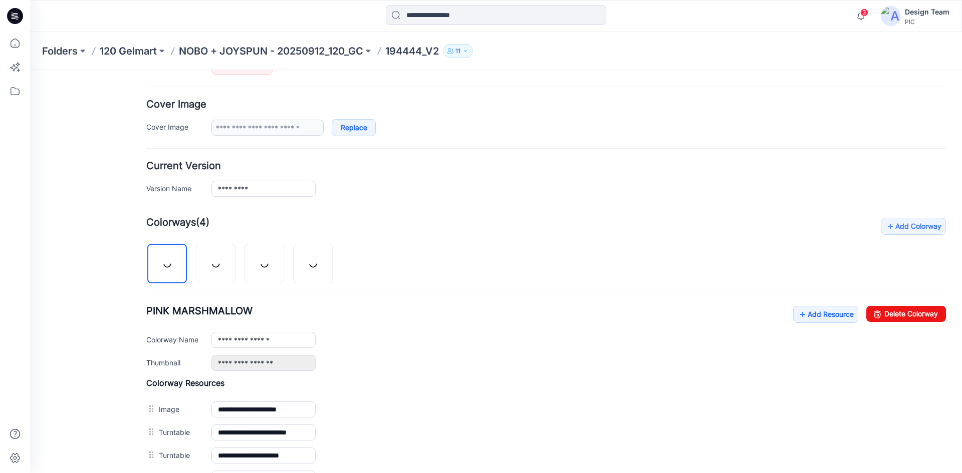
scroll to position [343, 0]
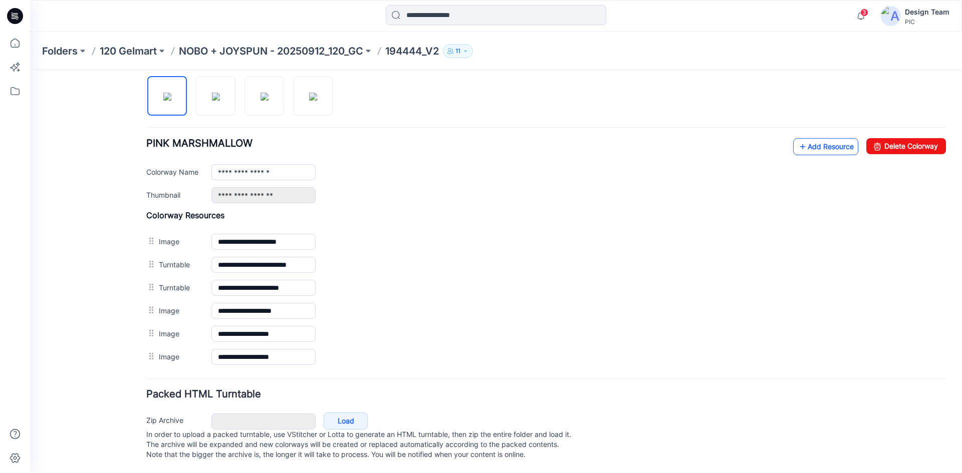
click at [823, 138] on link "Add Resource" at bounding box center [825, 146] width 65 height 17
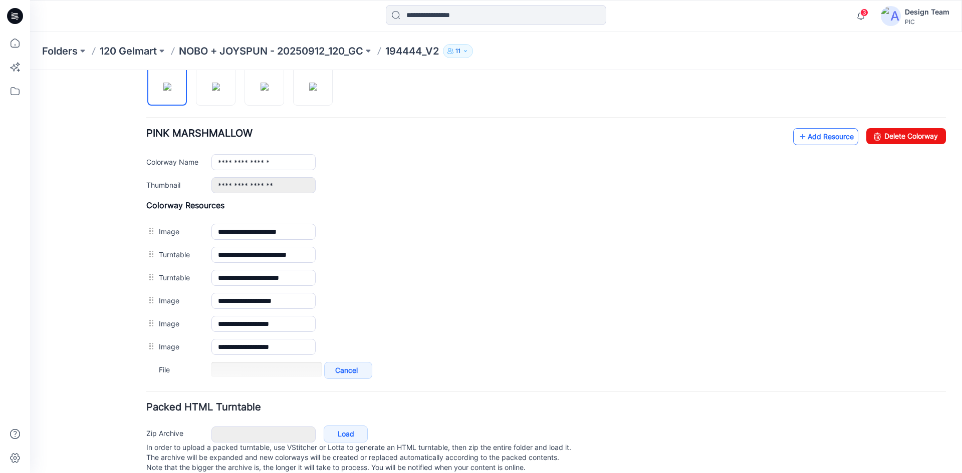
click at [812, 138] on link "Add Resource" at bounding box center [825, 136] width 65 height 17
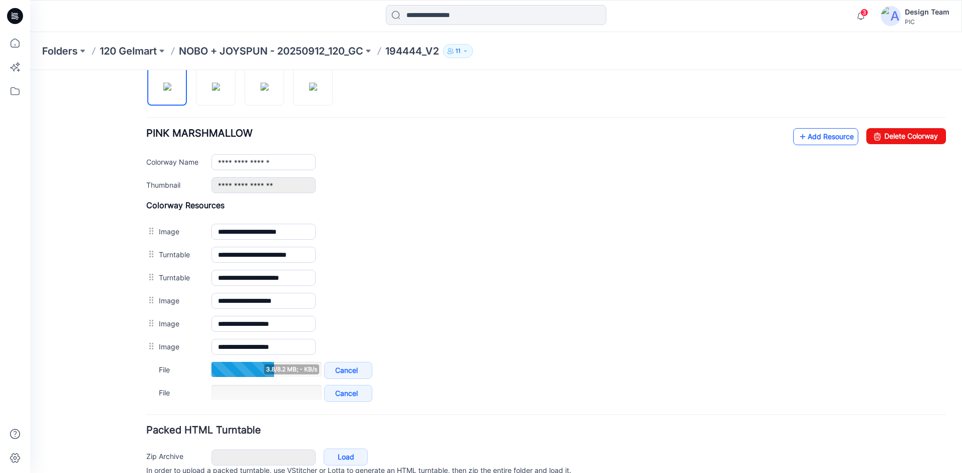
click at [798, 141] on icon at bounding box center [803, 137] width 10 height 16
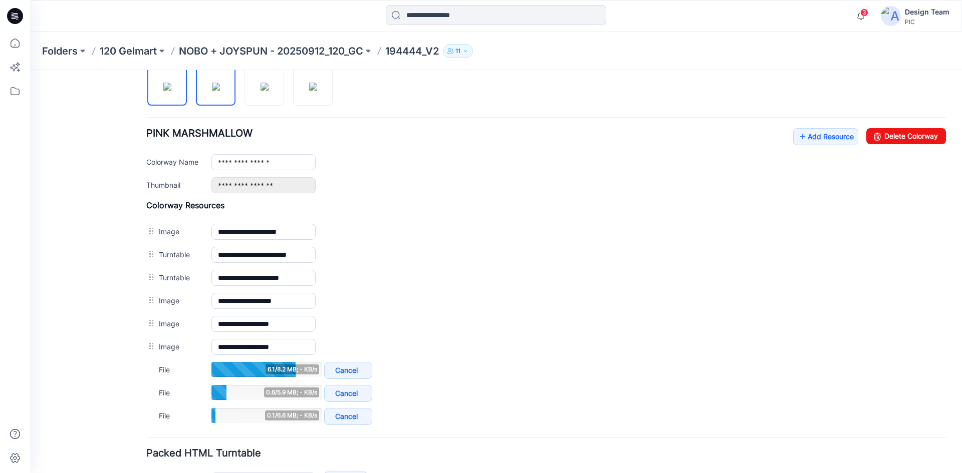
click at [220, 91] on img at bounding box center [216, 87] width 8 height 8
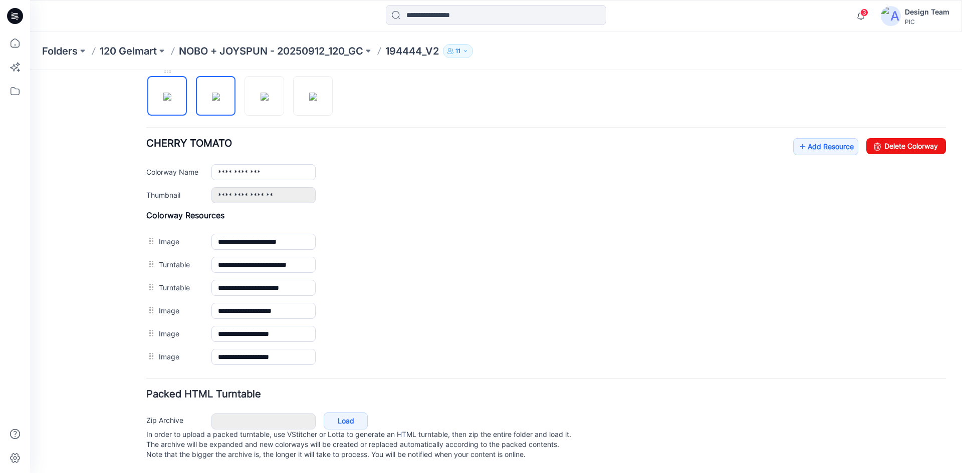
click at [164, 93] on img at bounding box center [167, 97] width 8 height 8
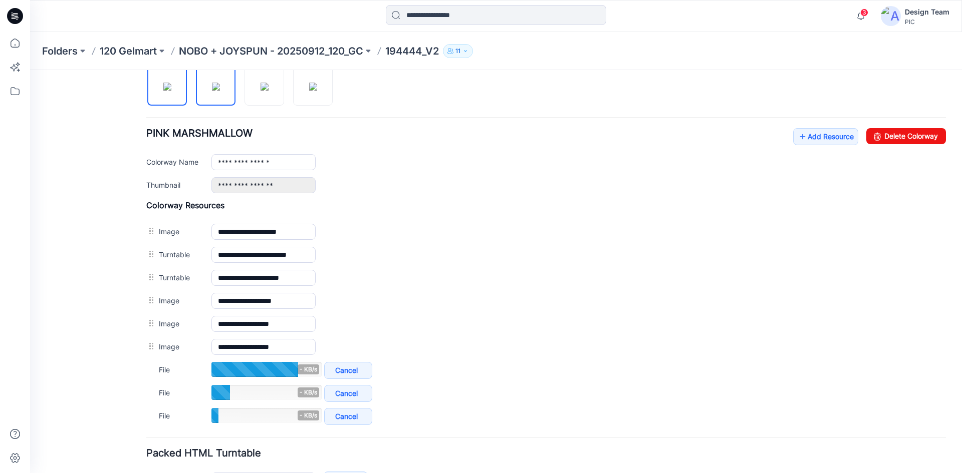
click at [218, 91] on img at bounding box center [216, 87] width 8 height 8
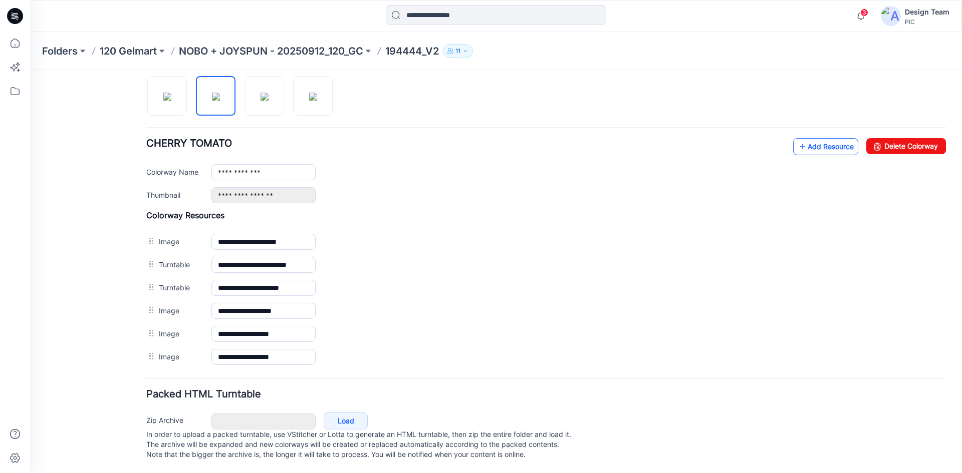
click at [815, 138] on link "Add Resource" at bounding box center [825, 146] width 65 height 17
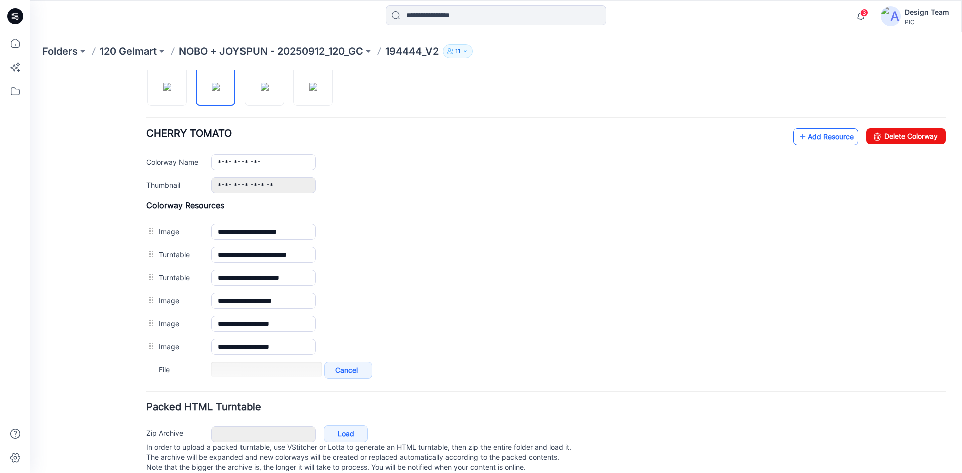
click at [822, 138] on link "Add Resource" at bounding box center [825, 136] width 65 height 17
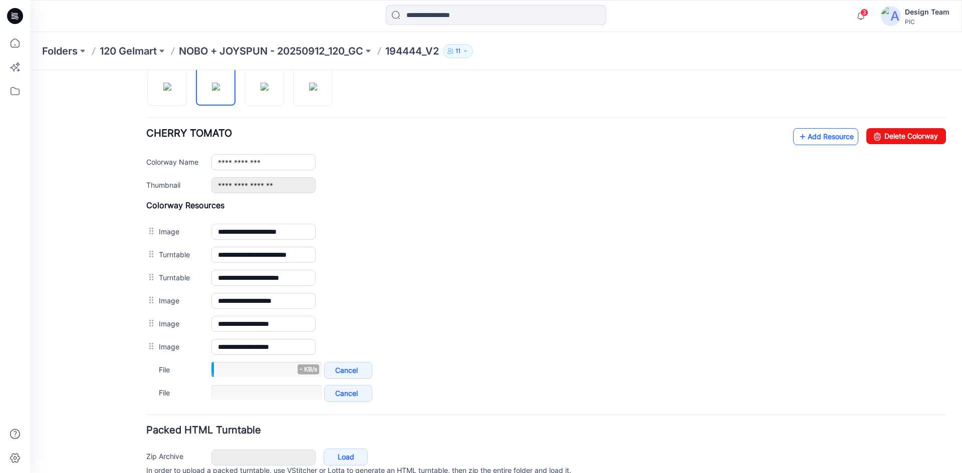
click at [802, 136] on link "Add Resource" at bounding box center [825, 136] width 65 height 17
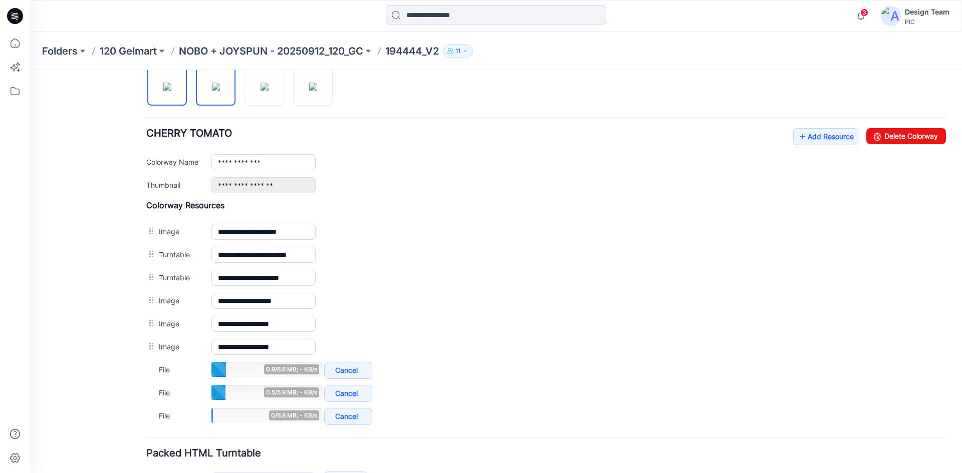
click at [163, 91] on img at bounding box center [167, 87] width 8 height 8
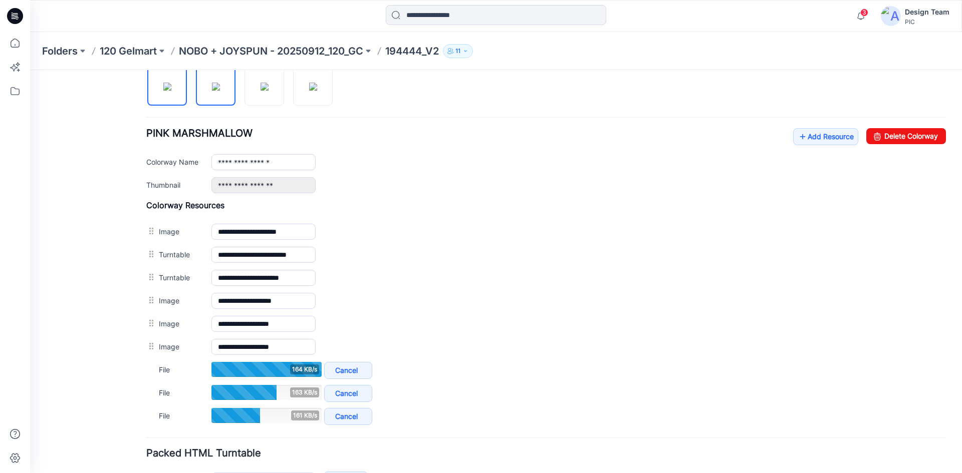
click at [212, 85] on img at bounding box center [216, 87] width 8 height 8
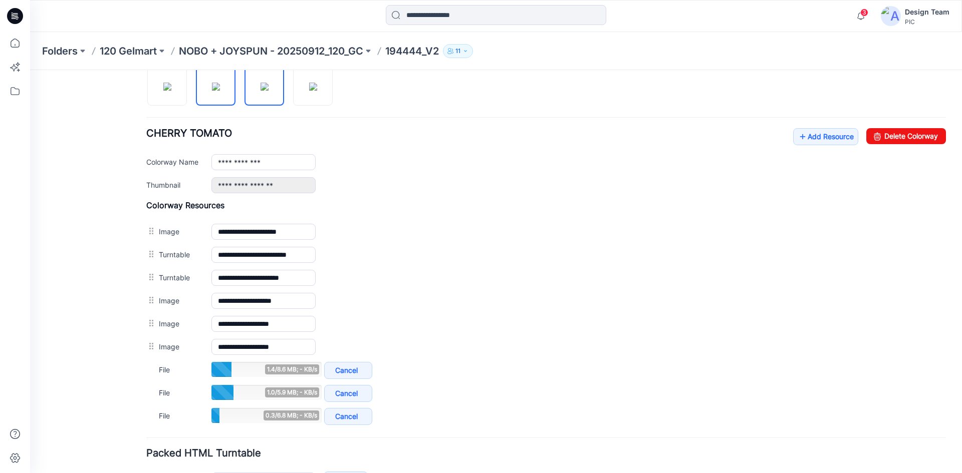
click at [269, 91] on img at bounding box center [265, 87] width 8 height 8
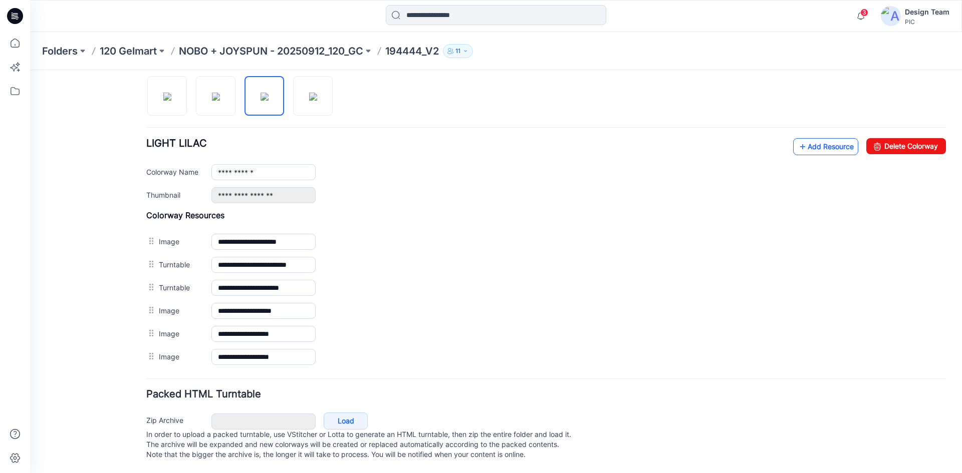
click at [831, 142] on link "Add Resource" at bounding box center [825, 146] width 65 height 17
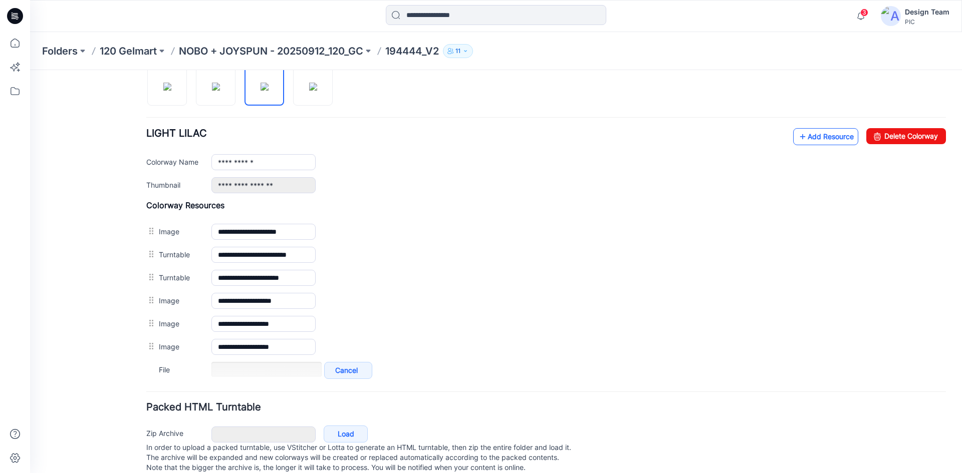
click at [811, 142] on link "Add Resource" at bounding box center [825, 136] width 65 height 17
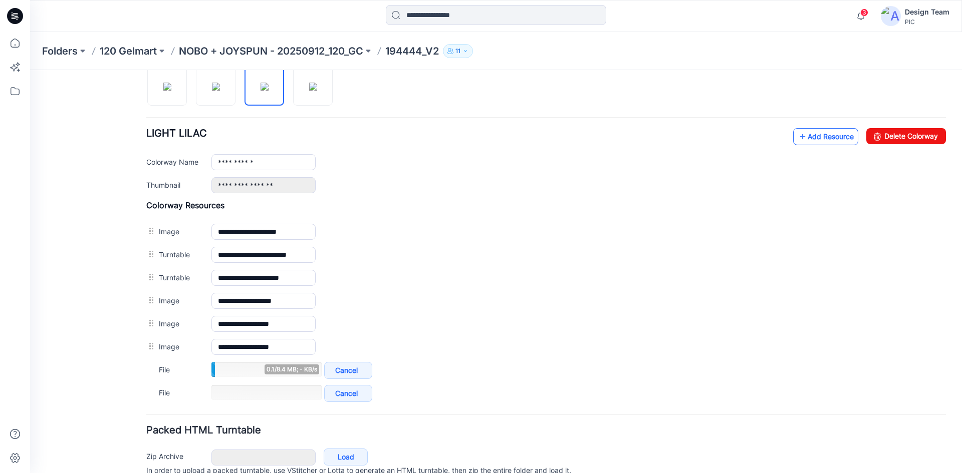
click at [821, 133] on link "Add Resource" at bounding box center [825, 136] width 65 height 17
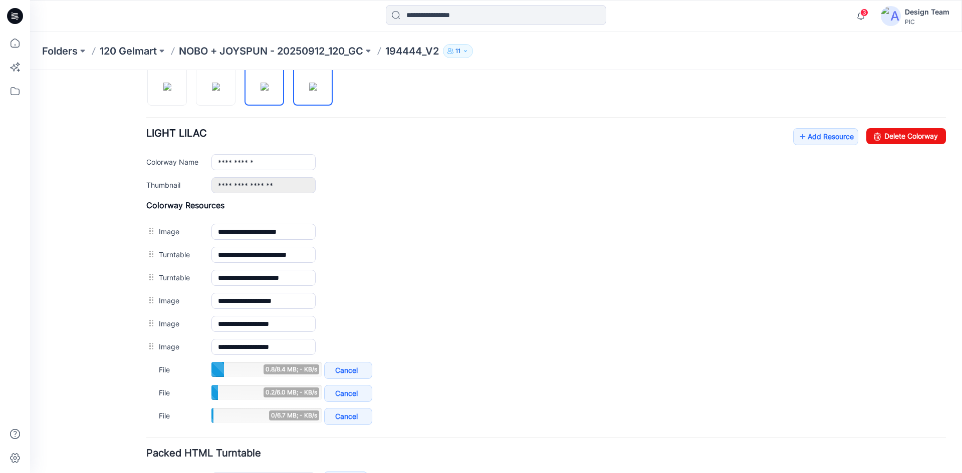
click at [317, 83] on img at bounding box center [313, 87] width 8 height 8
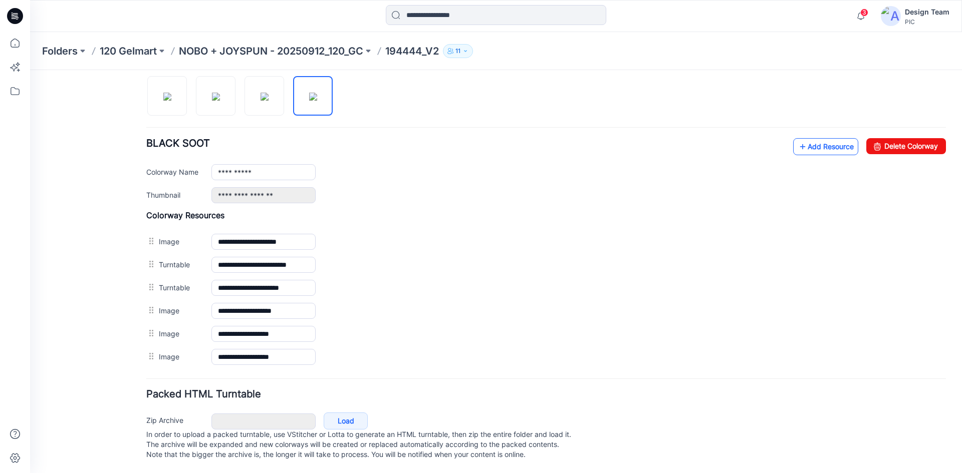
click at [814, 141] on link "Add Resource" at bounding box center [825, 146] width 65 height 17
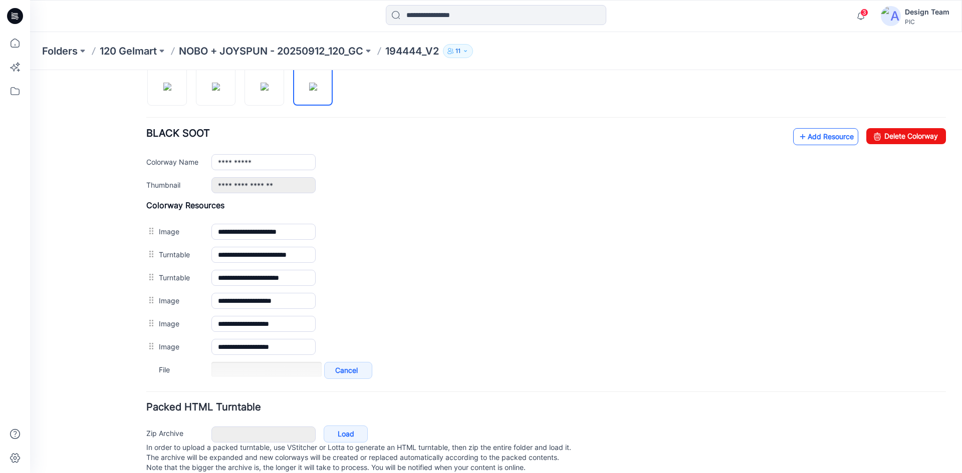
click at [798, 139] on icon at bounding box center [803, 137] width 10 height 16
click at [808, 136] on link "Add Resource" at bounding box center [825, 136] width 65 height 17
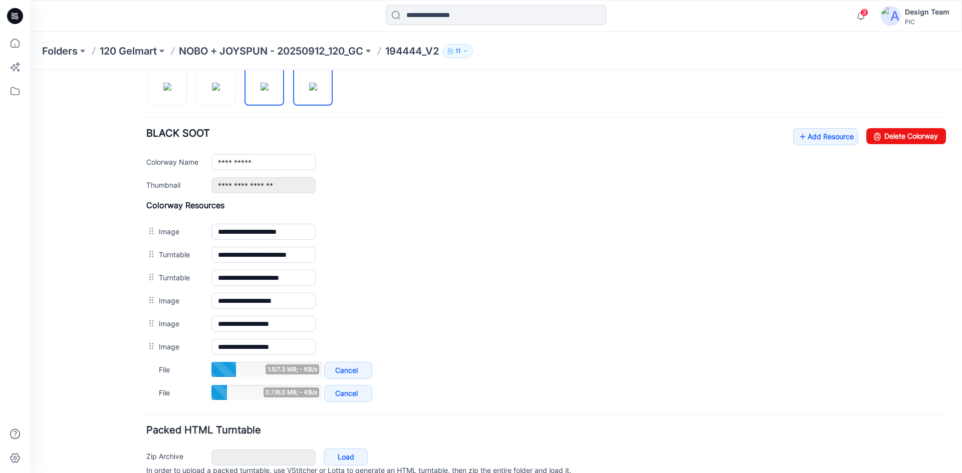
click at [261, 90] on img at bounding box center [265, 87] width 8 height 8
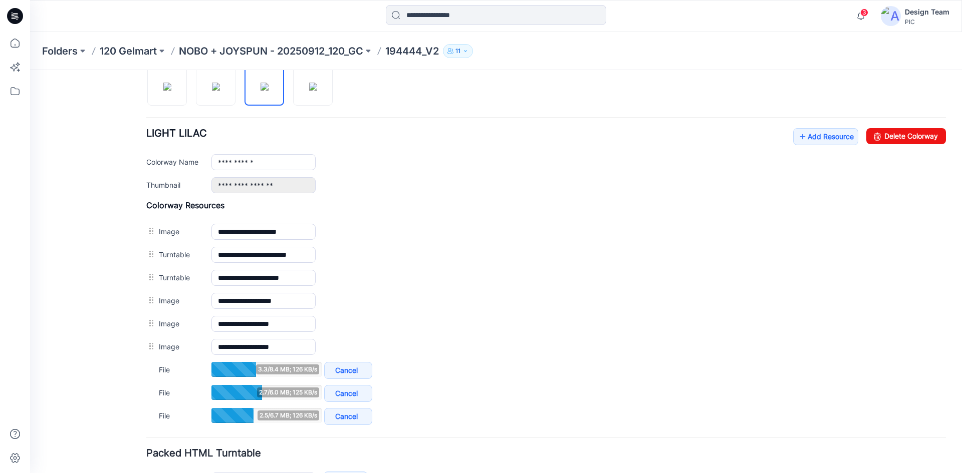
click at [193, 92] on div at bounding box center [243, 81] width 194 height 52
click at [143, 84] on div "General Cover Image Current Version Colorways Packed Turntable Style Present Ch…" at bounding box center [490, 130] width 920 height 806
click at [163, 84] on img at bounding box center [167, 87] width 8 height 8
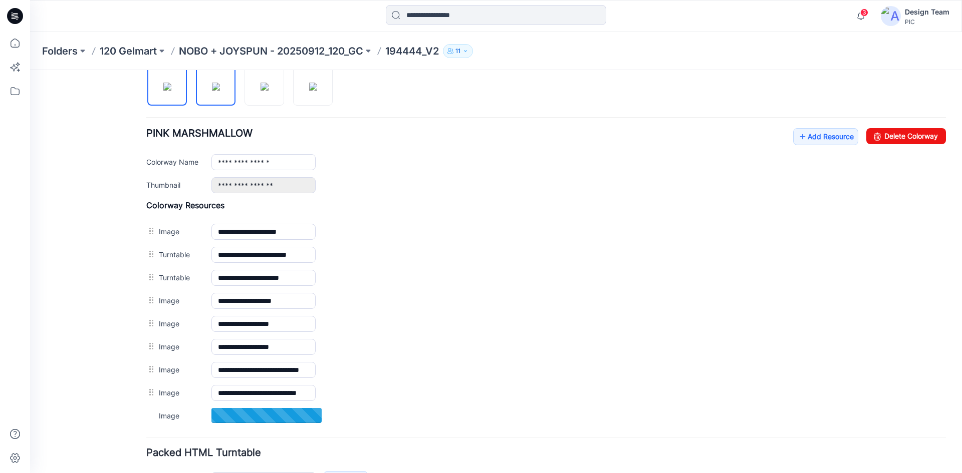
click at [213, 91] on img at bounding box center [216, 87] width 8 height 8
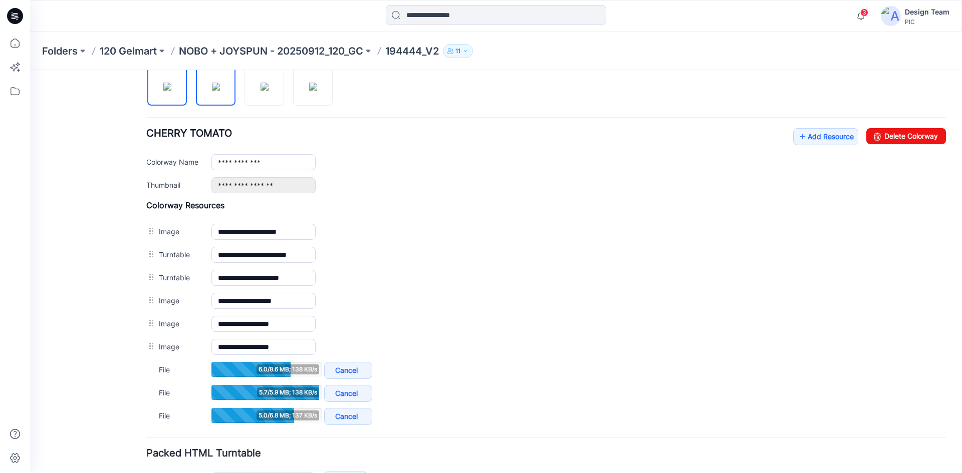
click at [171, 90] on img at bounding box center [167, 87] width 8 height 8
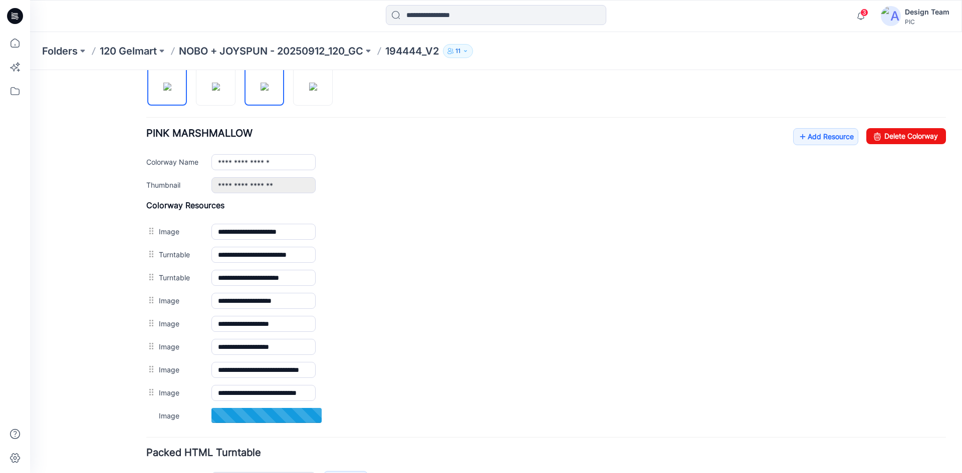
click at [263, 86] on img at bounding box center [265, 87] width 8 height 8
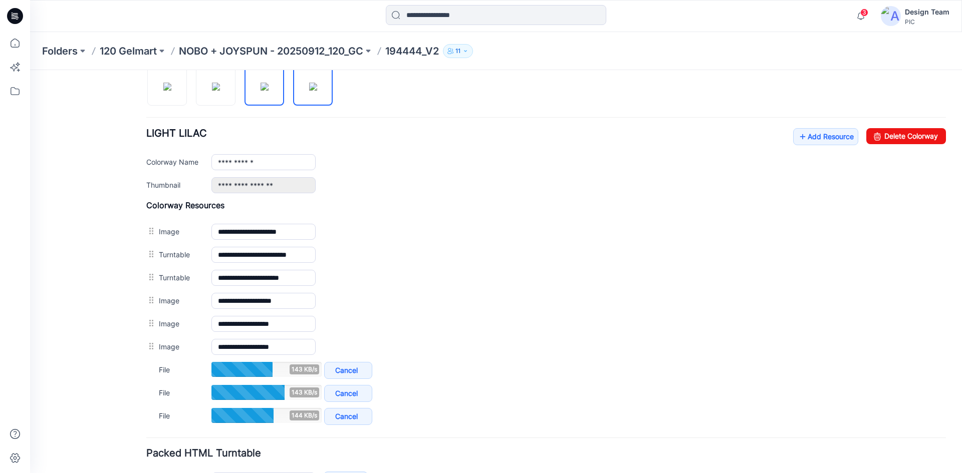
click at [309, 83] on img at bounding box center [313, 87] width 8 height 8
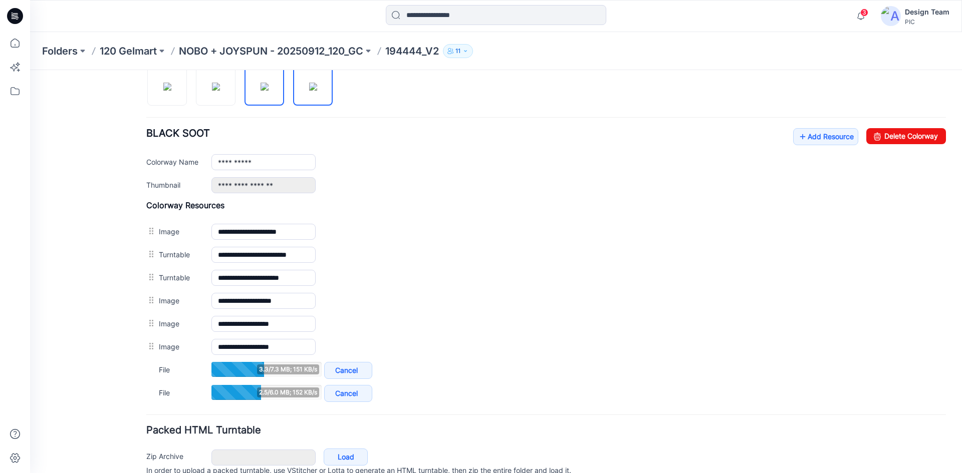
click at [266, 85] on img at bounding box center [265, 87] width 8 height 8
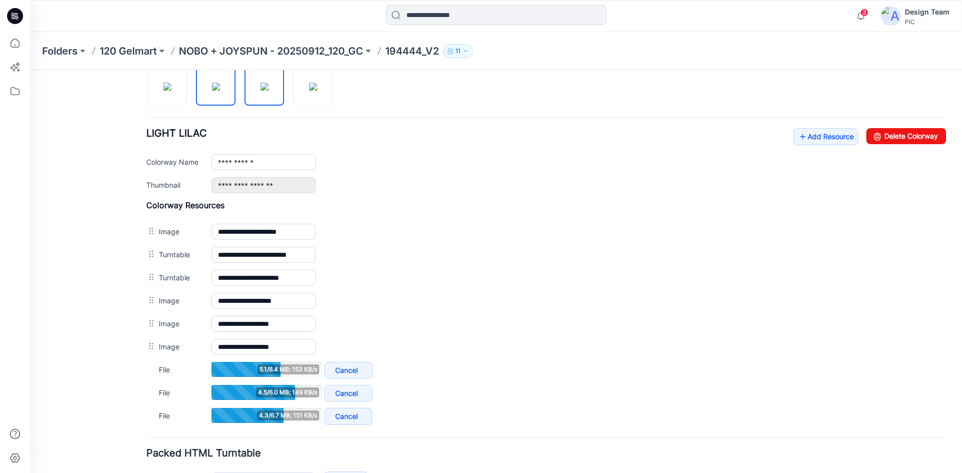
click at [212, 83] on img at bounding box center [216, 87] width 8 height 8
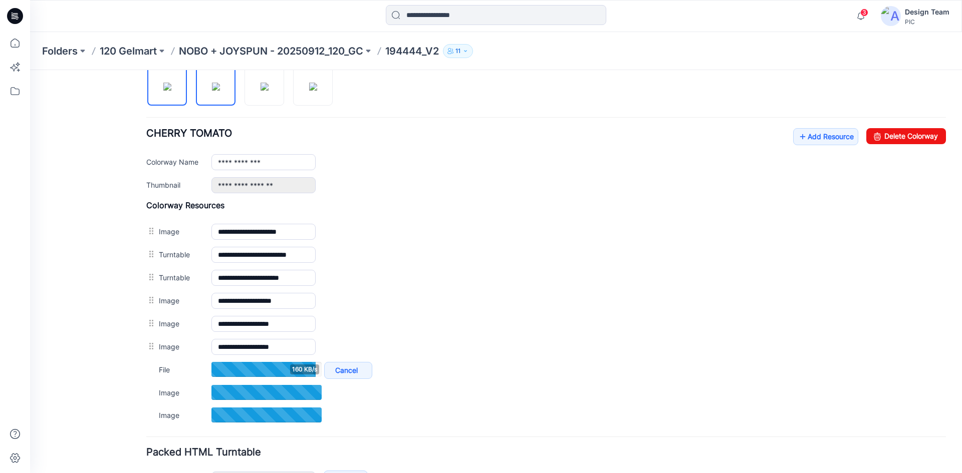
click at [163, 91] on img at bounding box center [167, 87] width 8 height 8
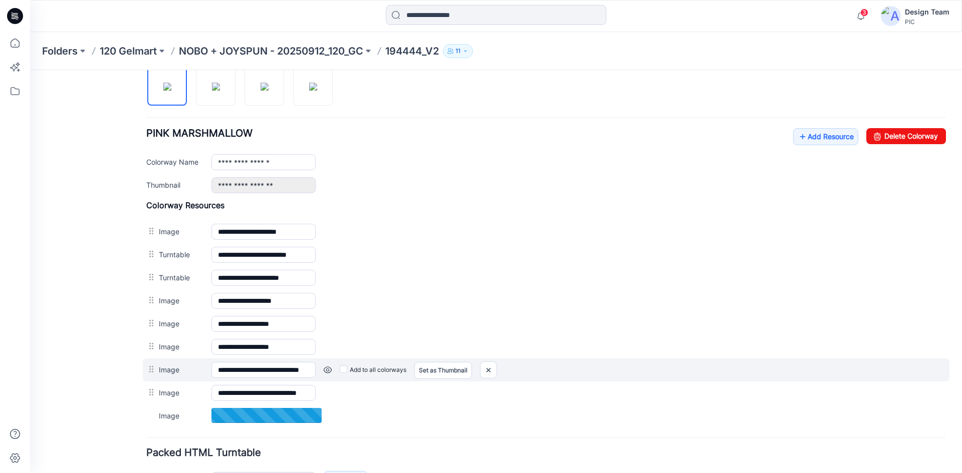
click at [328, 369] on link at bounding box center [328, 370] width 8 height 8
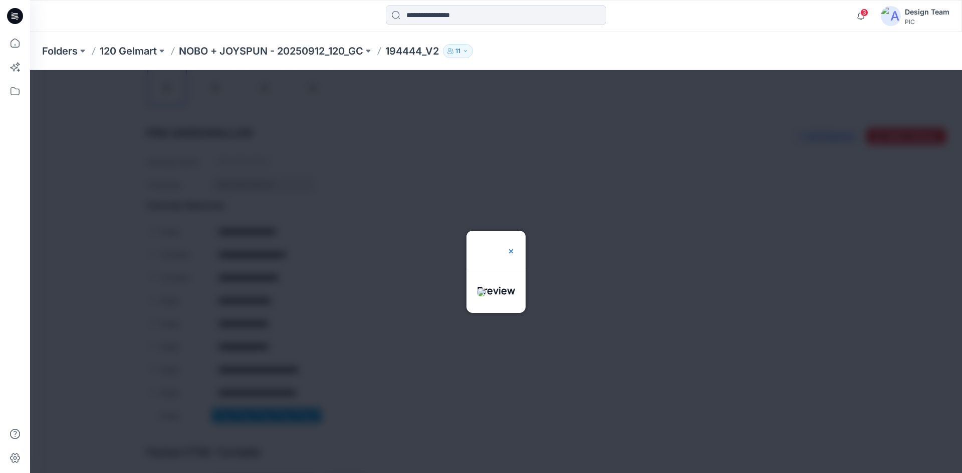
click at [515, 247] on img at bounding box center [511, 251] width 8 height 8
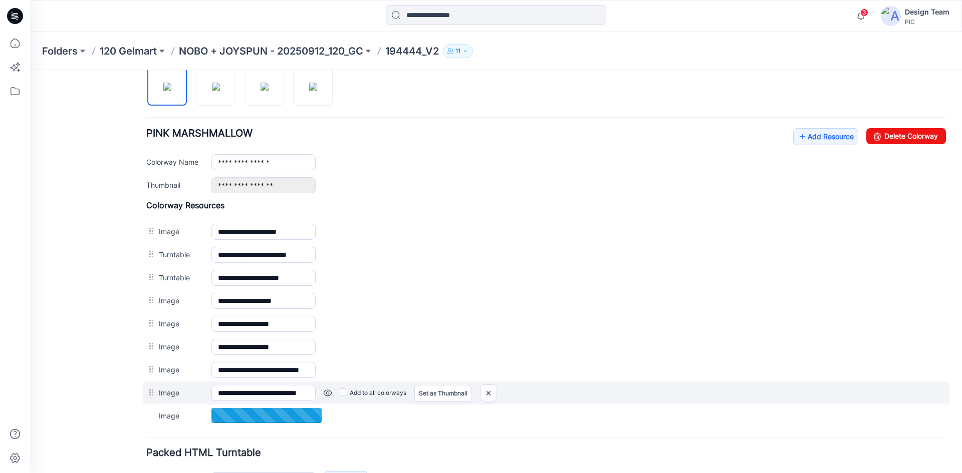
click at [328, 391] on link at bounding box center [328, 393] width 8 height 8
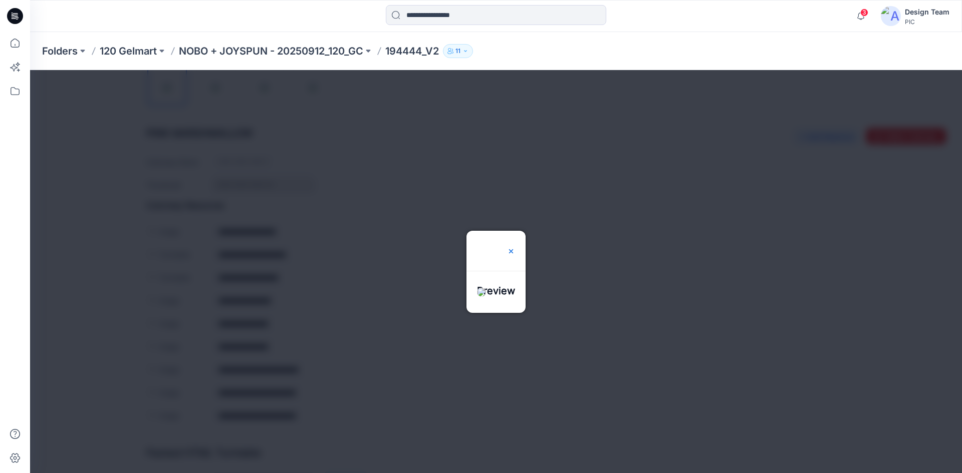
click at [515, 247] on img at bounding box center [511, 251] width 8 height 8
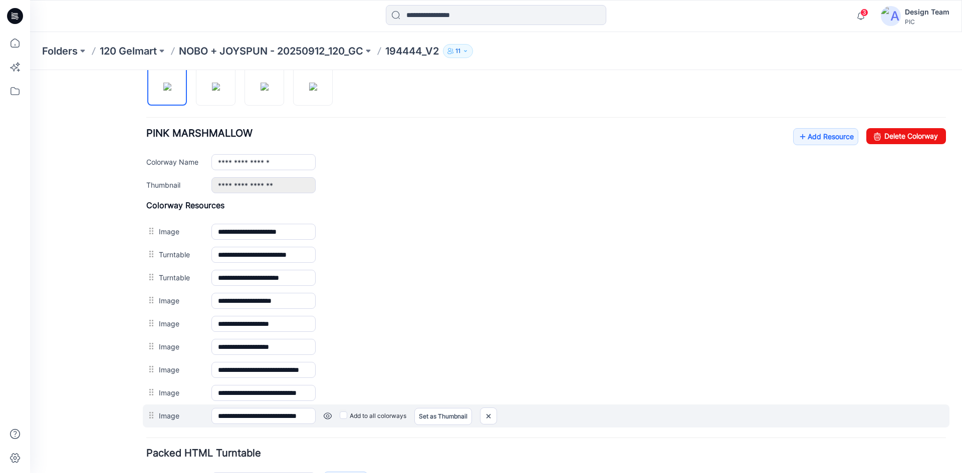
click at [330, 416] on link at bounding box center [328, 416] width 8 height 8
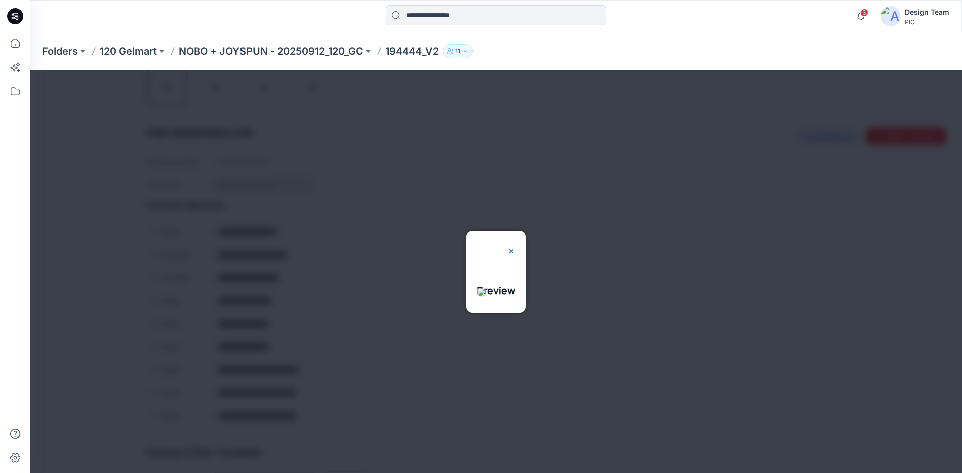
click at [515, 247] on img at bounding box center [511, 251] width 8 height 8
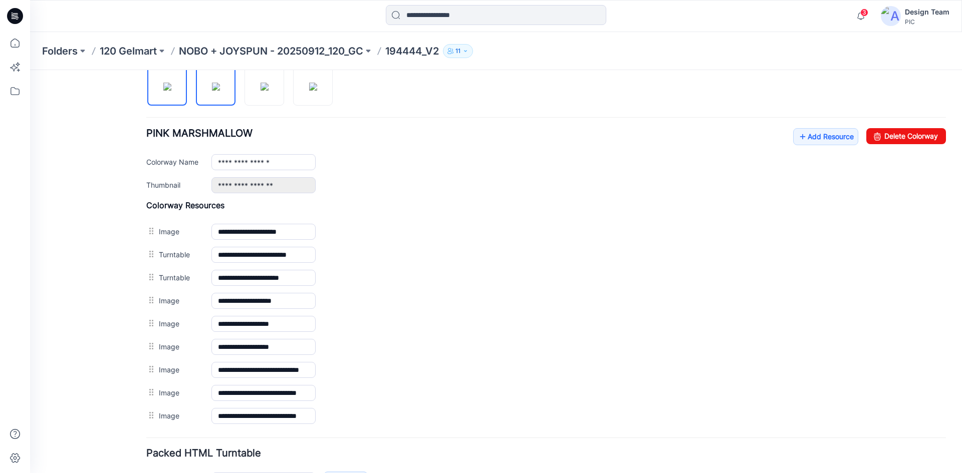
click at [219, 89] on img at bounding box center [216, 87] width 8 height 8
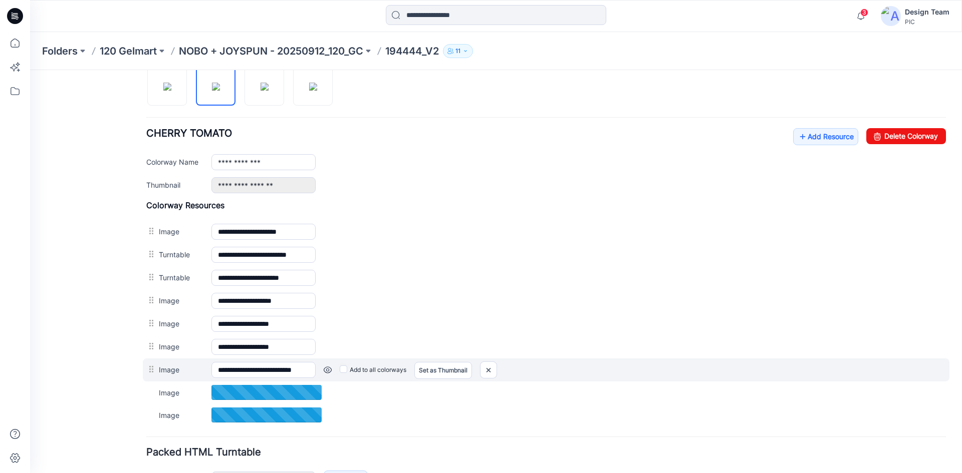
click at [326, 369] on link at bounding box center [328, 370] width 8 height 8
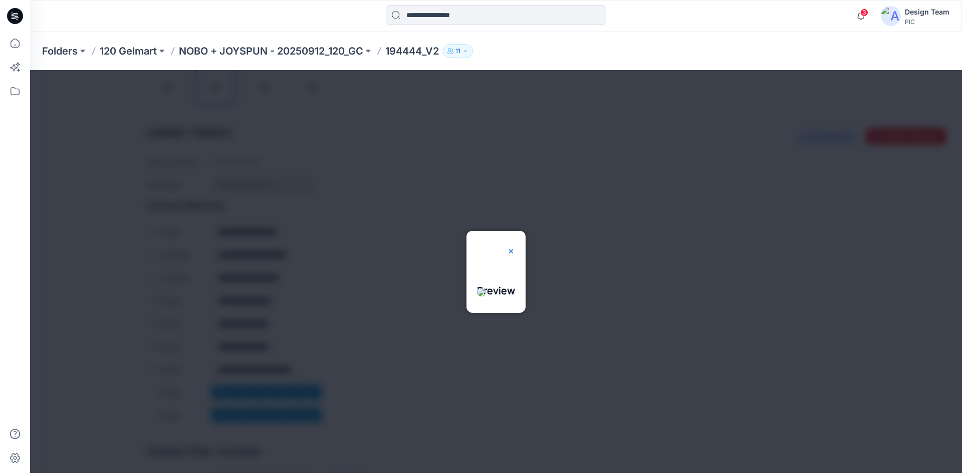
click at [515, 247] on img at bounding box center [511, 251] width 8 height 8
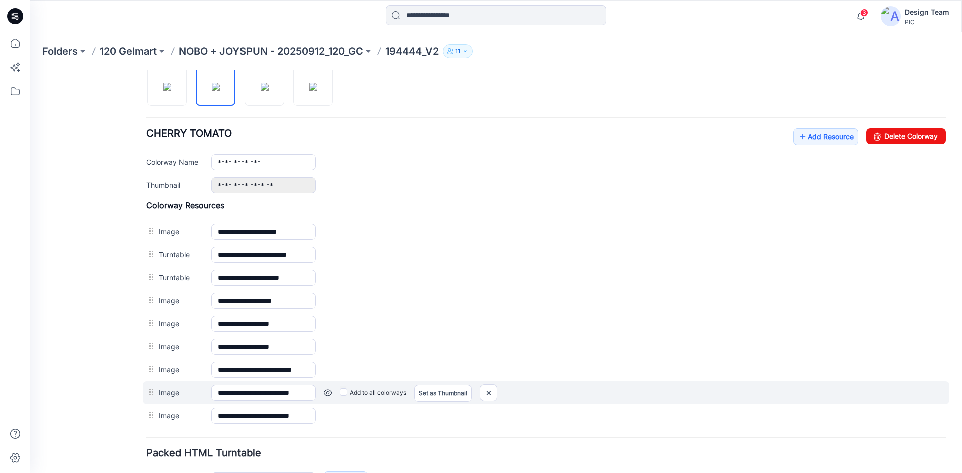
click at [326, 390] on link at bounding box center [328, 393] width 8 height 8
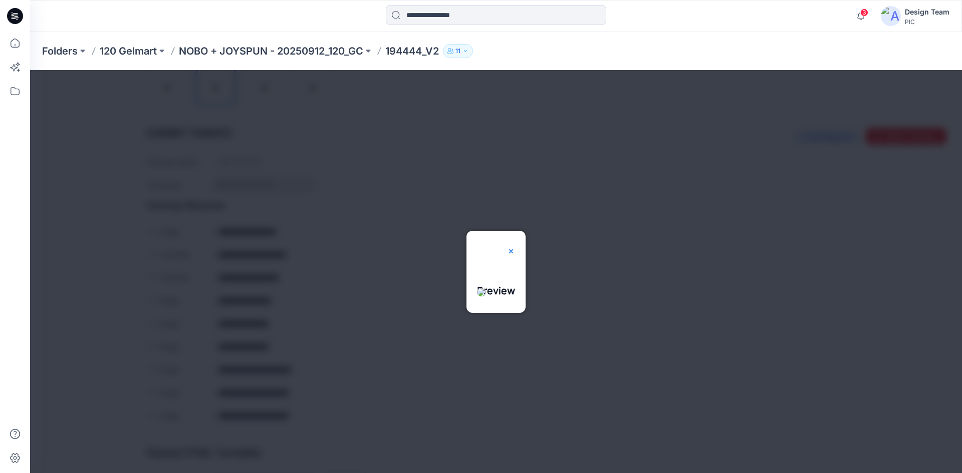
click at [515, 247] on img at bounding box center [511, 251] width 8 height 8
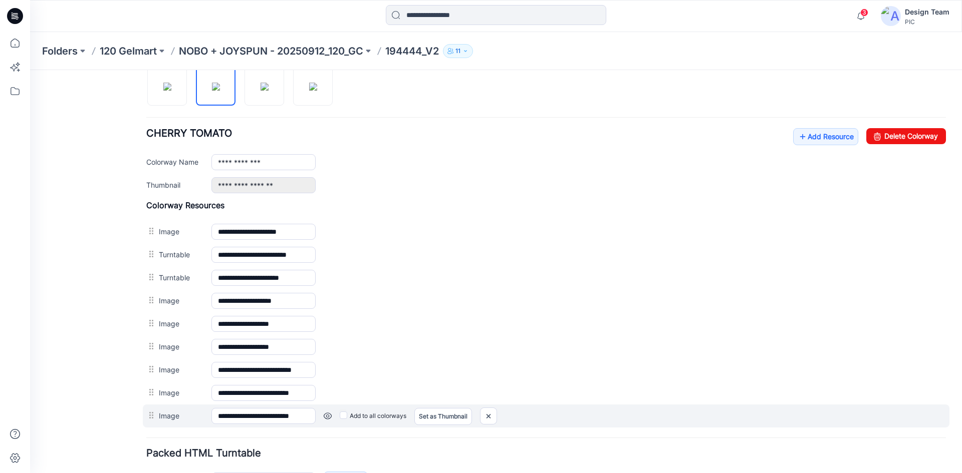
click at [324, 418] on link at bounding box center [328, 416] width 8 height 8
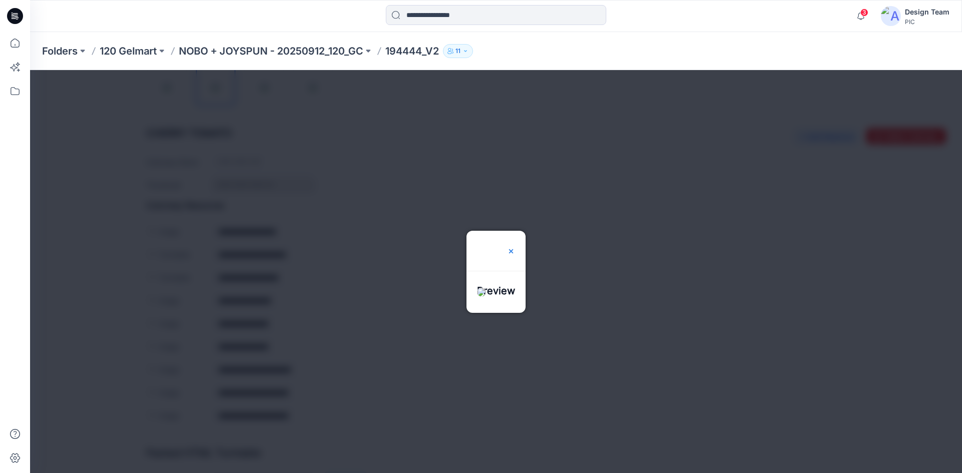
click at [515, 247] on img at bounding box center [511, 251] width 8 height 8
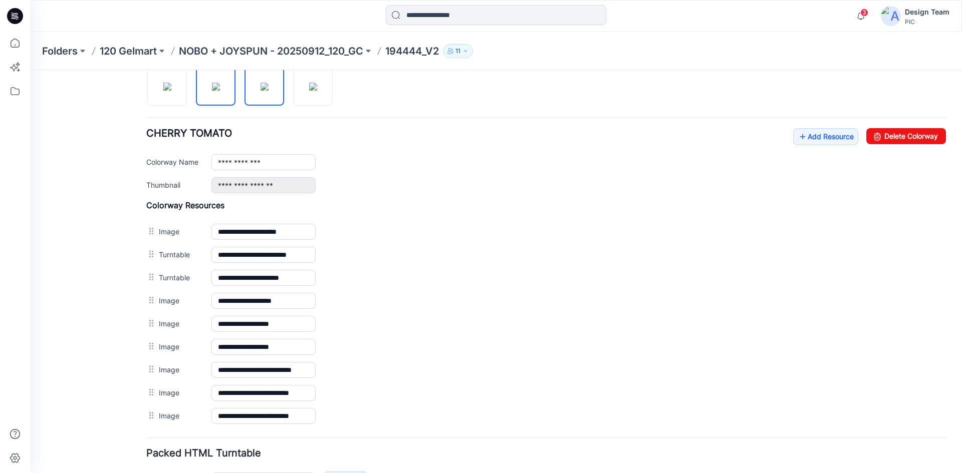
click at [261, 83] on img at bounding box center [265, 87] width 8 height 8
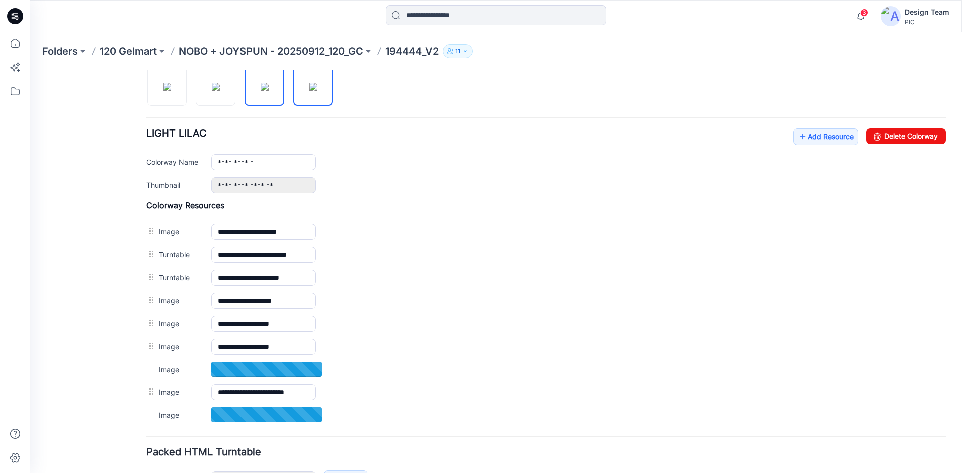
click at [312, 88] on img at bounding box center [313, 87] width 8 height 8
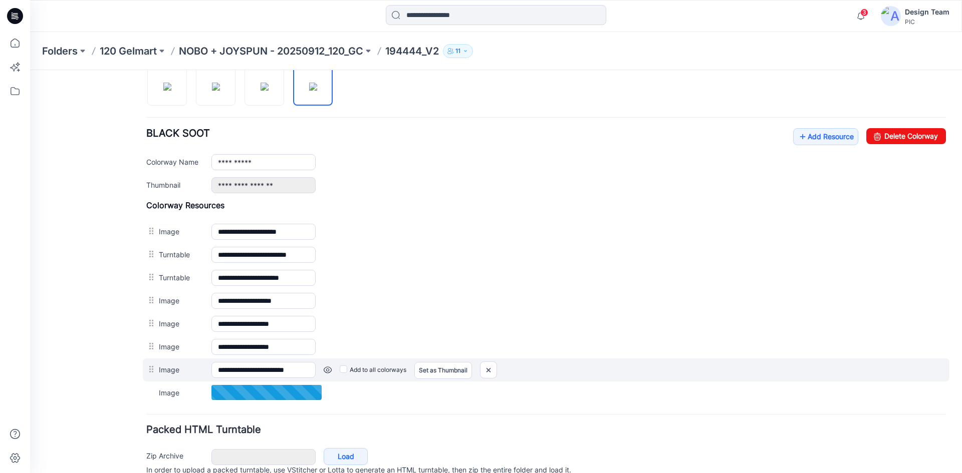
click at [329, 370] on link at bounding box center [328, 370] width 8 height 8
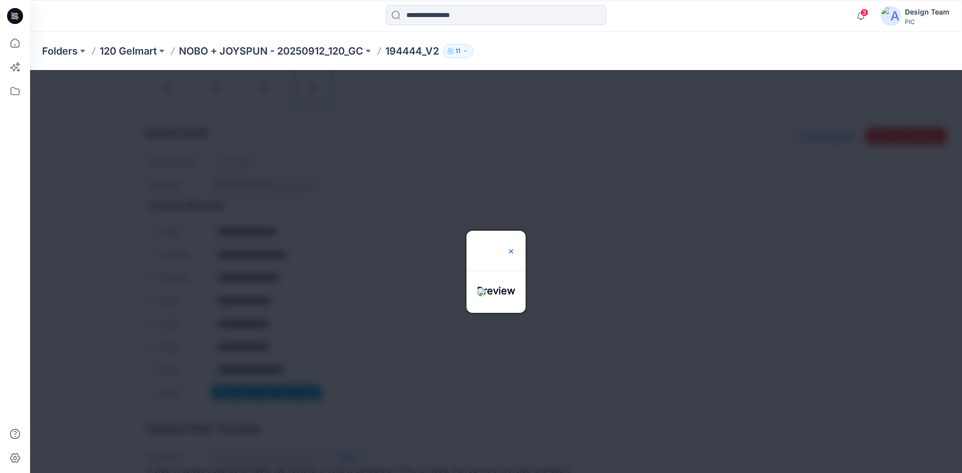
click at [515, 247] on img at bounding box center [511, 251] width 8 height 8
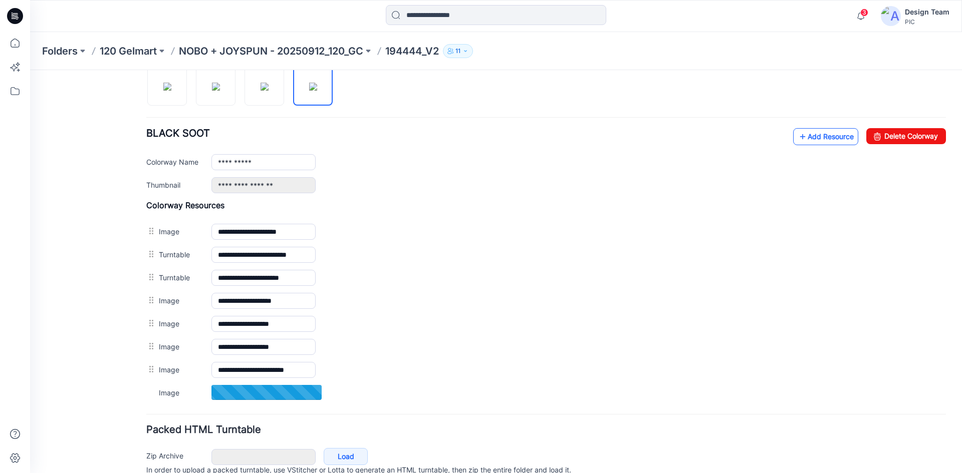
click at [806, 141] on link "Add Resource" at bounding box center [825, 136] width 65 height 17
click at [806, 136] on link "Add Resource" at bounding box center [825, 136] width 65 height 17
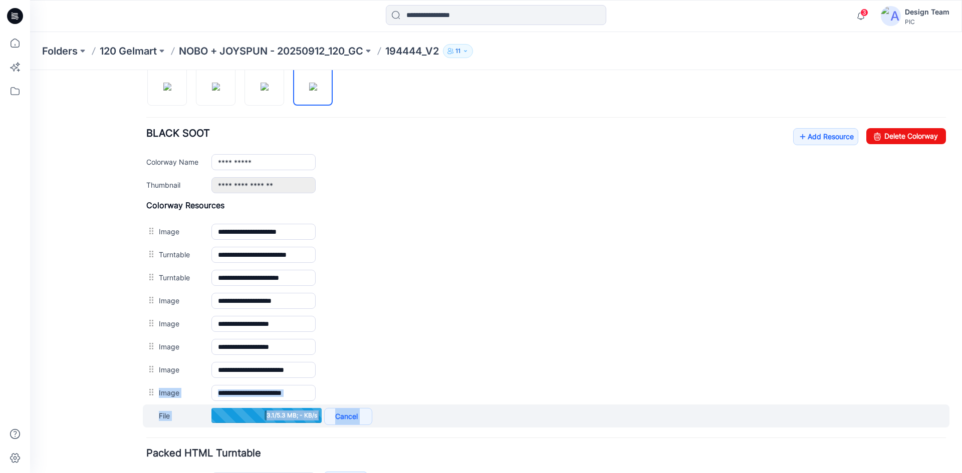
drag, startPoint x: 149, startPoint y: 396, endPoint x: 146, endPoint y: 427, distance: 31.3
click at [146, 427] on div "**********" at bounding box center [546, 313] width 800 height 227
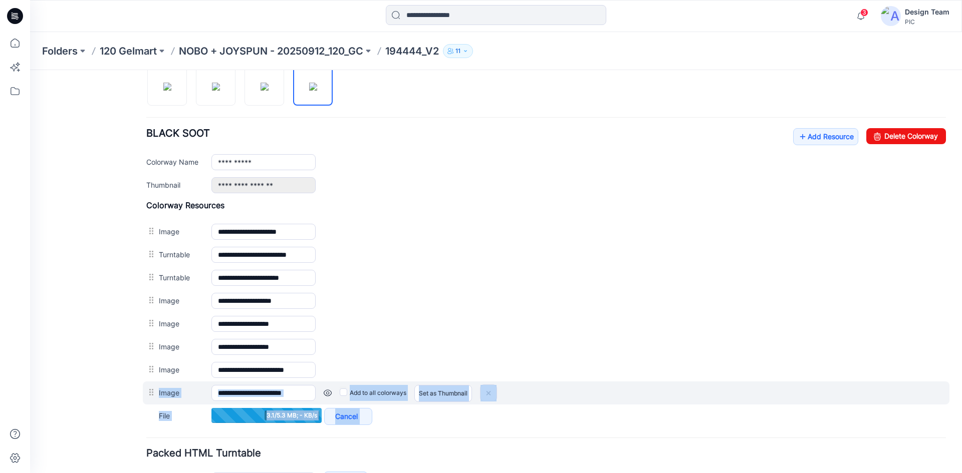
click at [151, 393] on div at bounding box center [152, 392] width 13 height 15
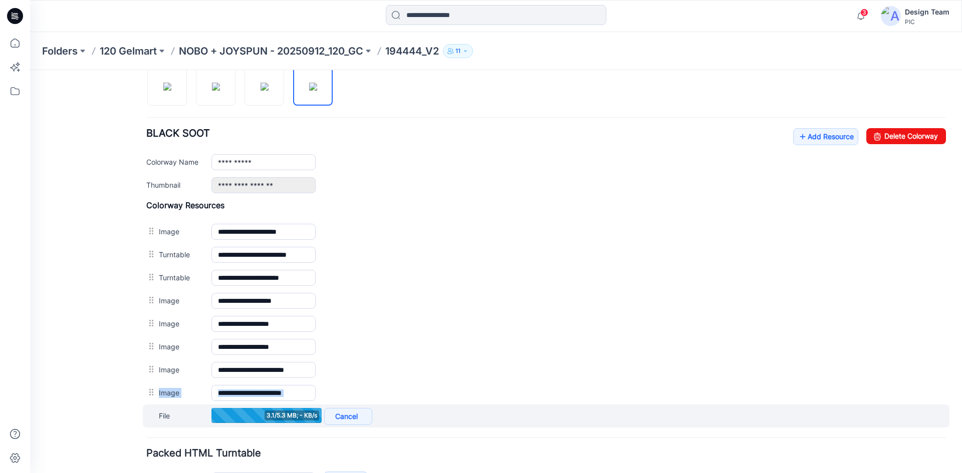
drag, startPoint x: 150, startPoint y: 394, endPoint x: 152, endPoint y: 425, distance: 31.1
click at [152, 425] on div "**********" at bounding box center [546, 313] width 800 height 227
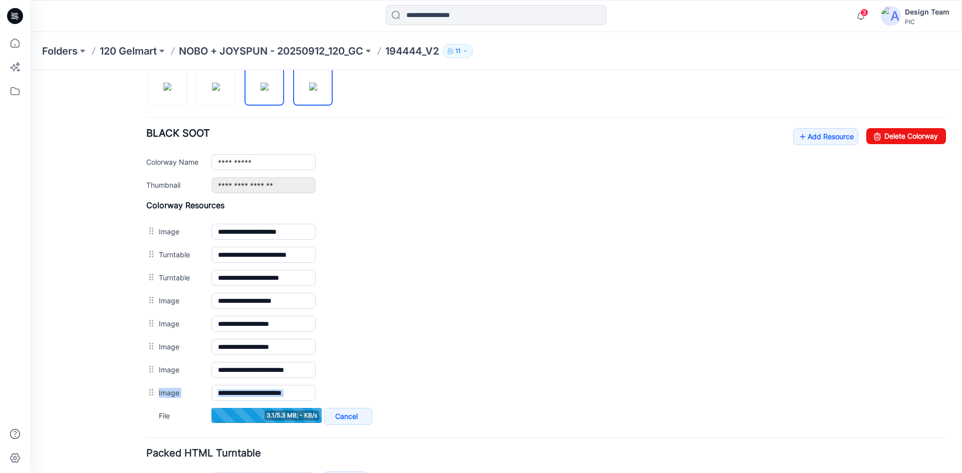
click at [264, 91] on img at bounding box center [265, 87] width 8 height 8
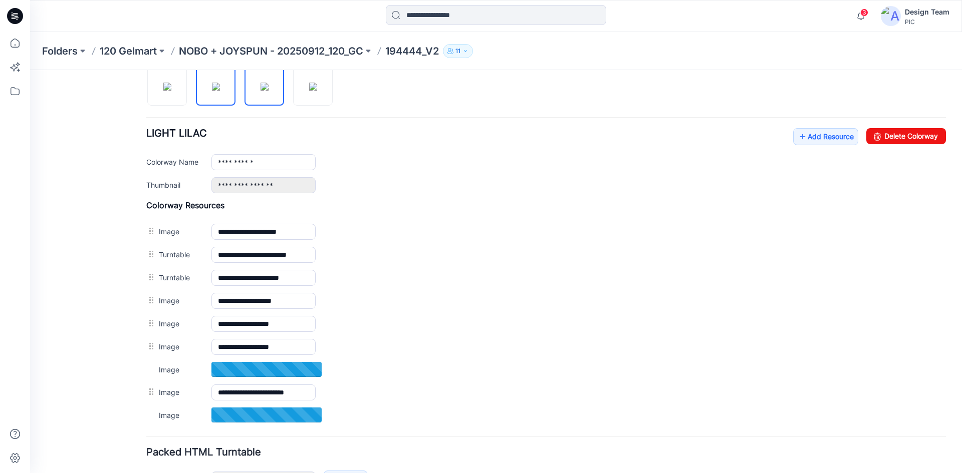
click at [218, 91] on img at bounding box center [216, 87] width 8 height 8
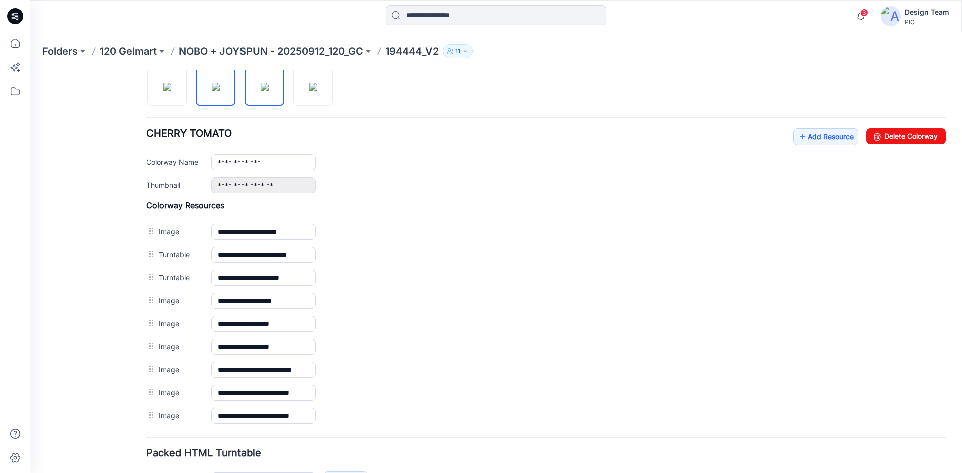
click at [269, 88] on img at bounding box center [265, 87] width 8 height 8
click at [312, 83] on img at bounding box center [313, 87] width 8 height 8
type input "**********"
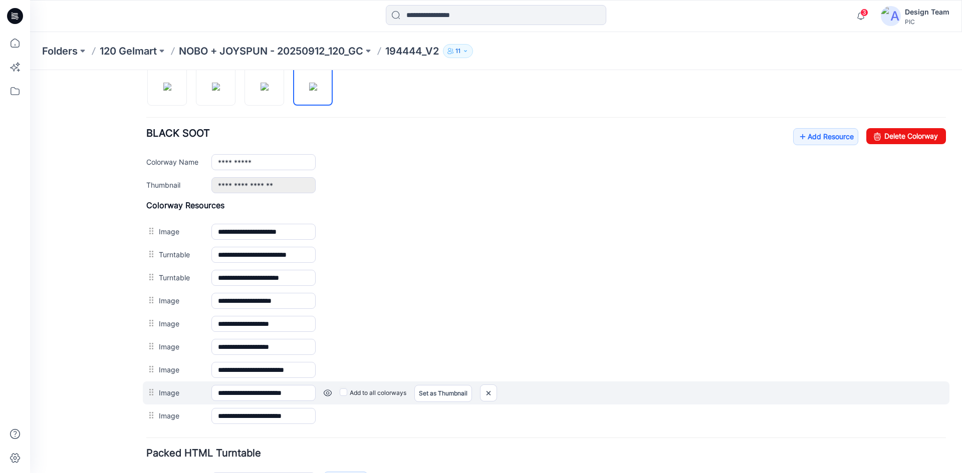
click at [326, 393] on link at bounding box center [328, 393] width 8 height 8
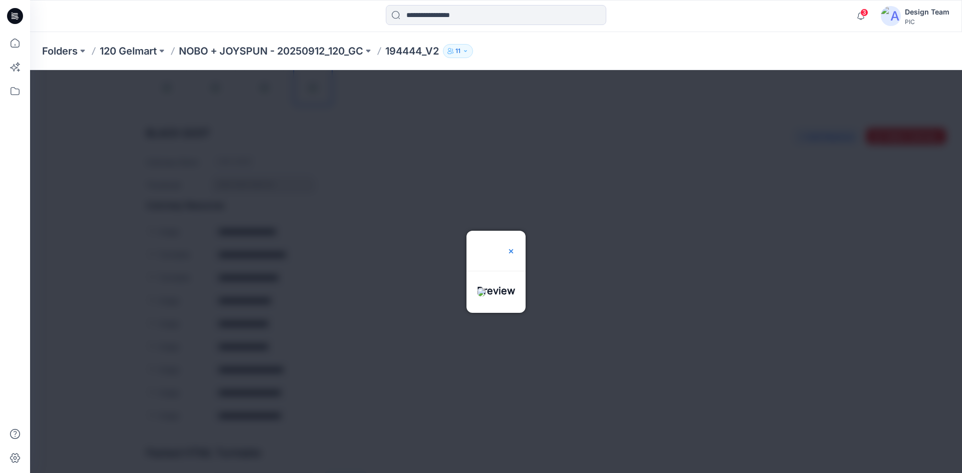
click at [508, 251] on div at bounding box center [511, 251] width 8 height 40
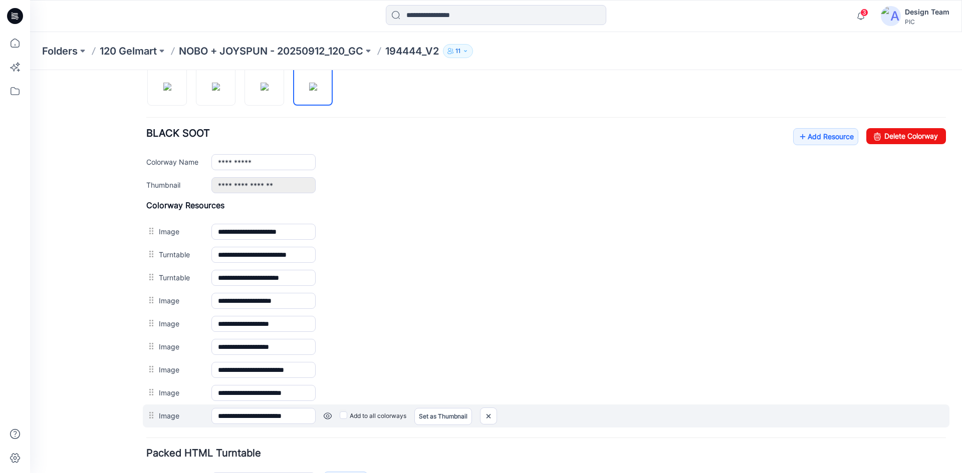
click at [329, 417] on link at bounding box center [328, 416] width 8 height 8
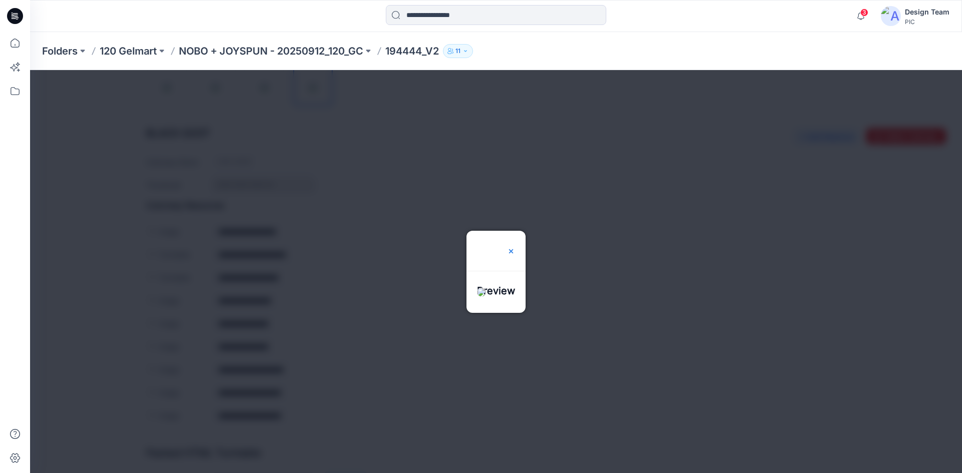
click at [515, 247] on img at bounding box center [511, 251] width 8 height 8
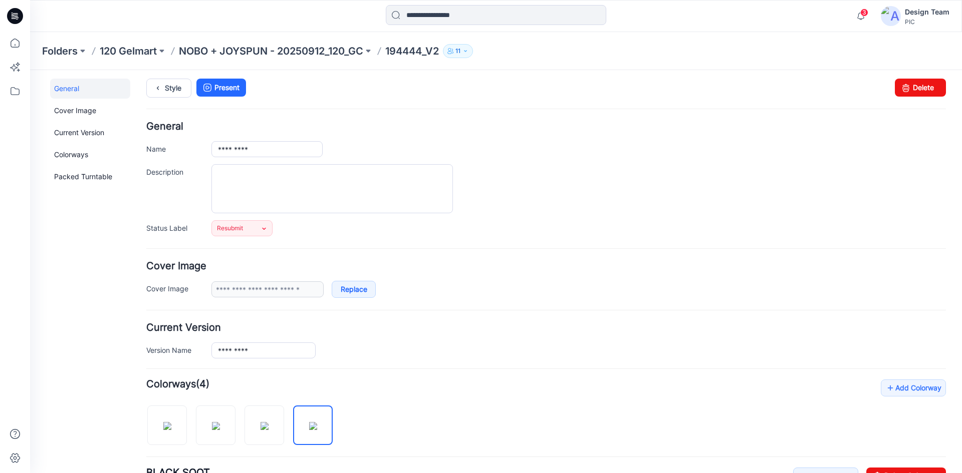
scroll to position [0, 0]
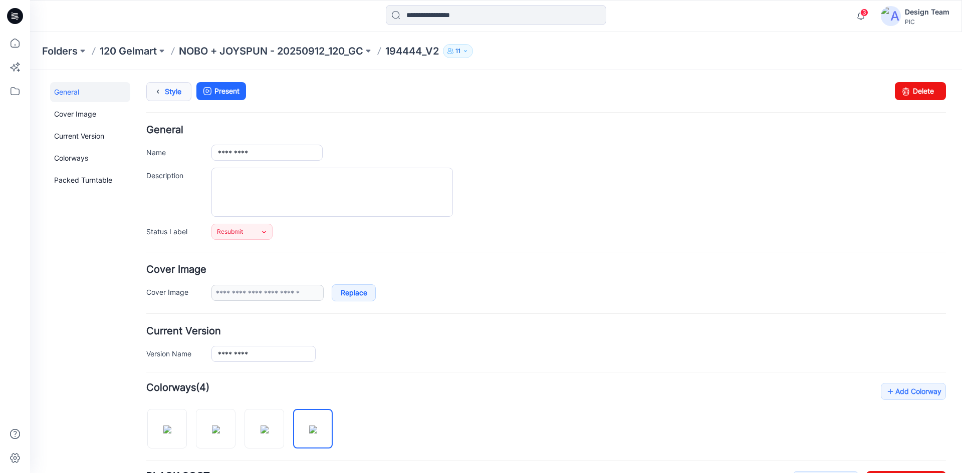
click at [159, 89] on icon at bounding box center [158, 92] width 14 height 18
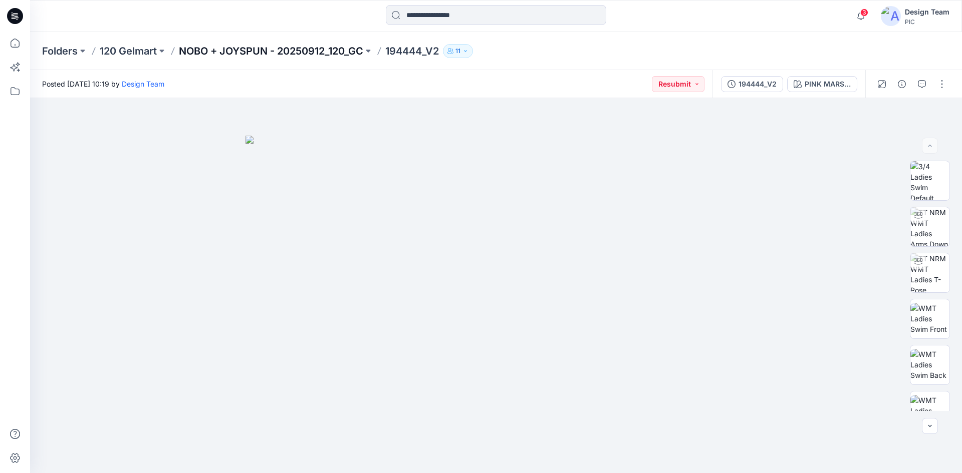
click at [270, 48] on p "NOBO + JOYSPUN - 20250912_120_GC" at bounding box center [271, 51] width 184 height 14
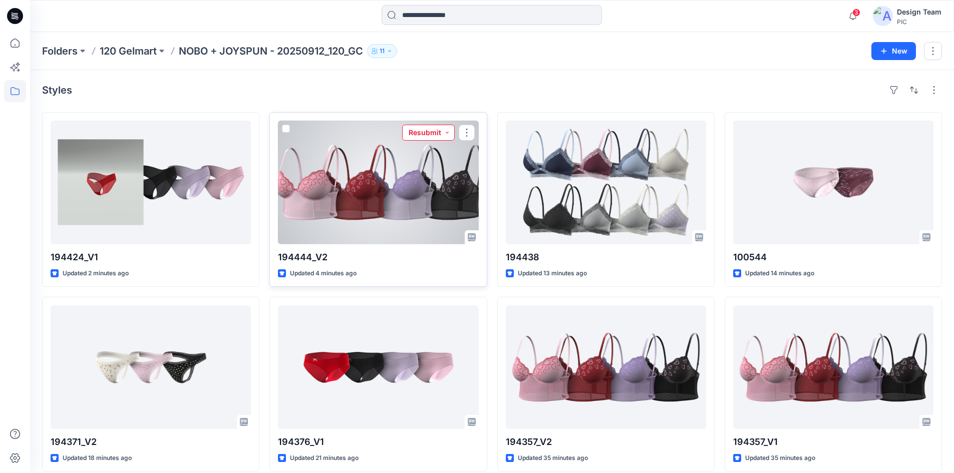
click at [438, 133] on button "Resubmit" at bounding box center [428, 133] width 53 height 16
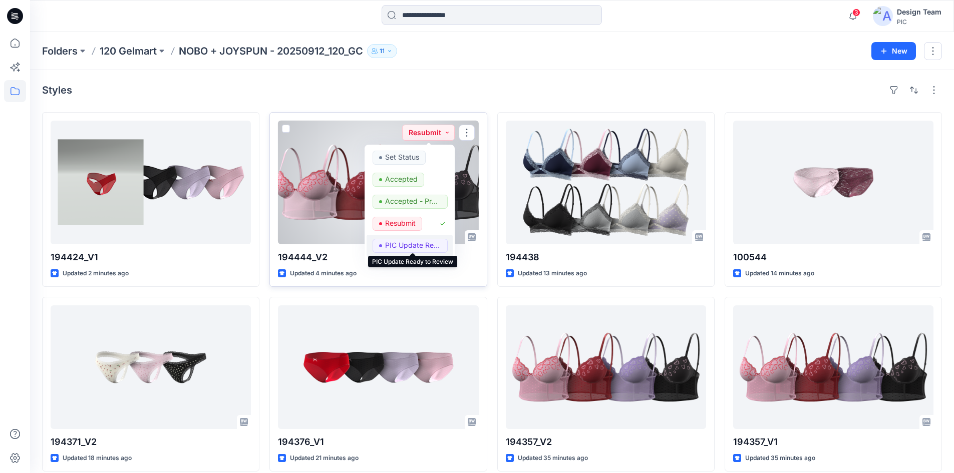
click at [402, 243] on p "PIC Update Ready to Review" at bounding box center [413, 245] width 56 height 13
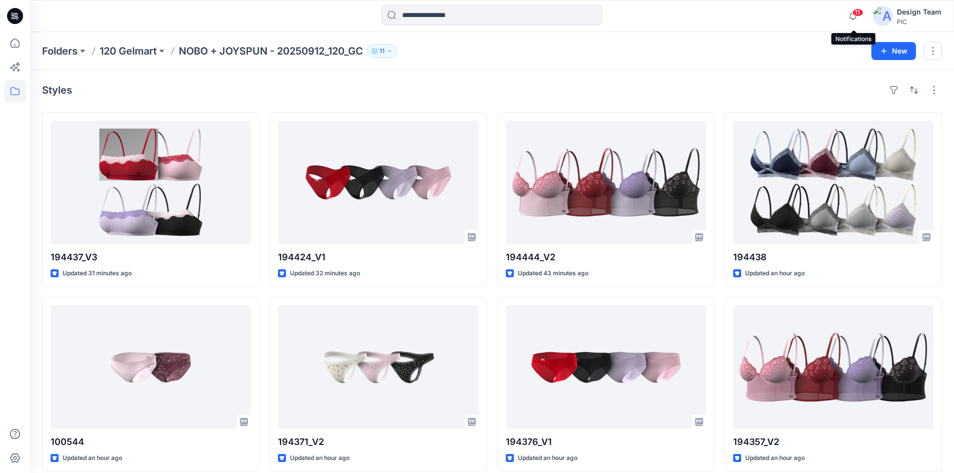
click at [853, 12] on span "11" at bounding box center [858, 13] width 11 height 8
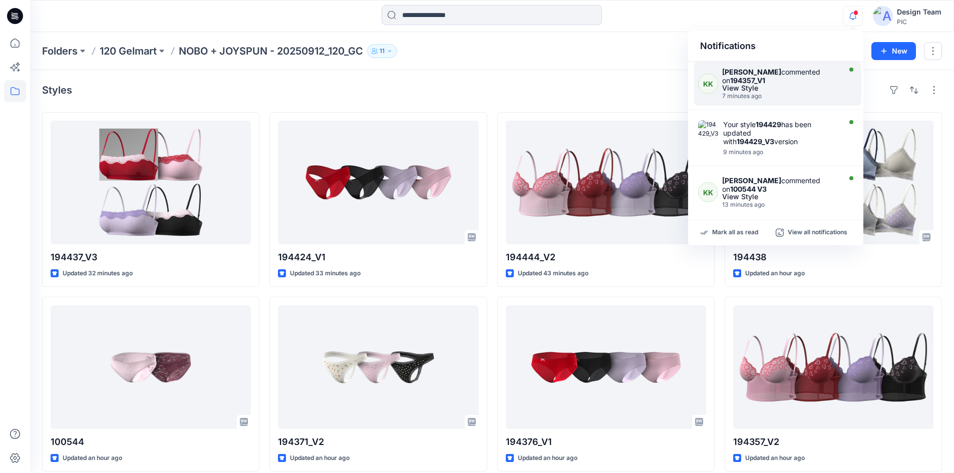
click at [738, 95] on div "7 minutes ago" at bounding box center [780, 96] width 116 height 7
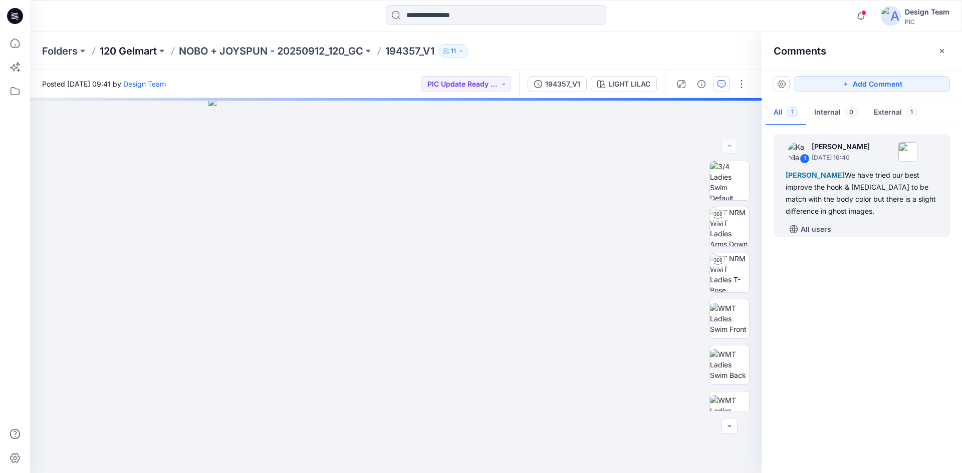
click at [113, 52] on p "120 Gelmart" at bounding box center [128, 51] width 57 height 14
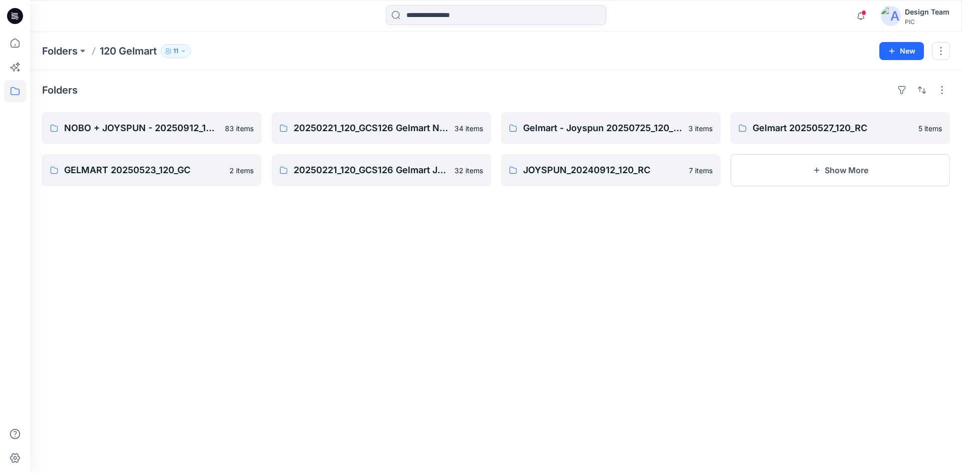
click at [21, 22] on icon at bounding box center [15, 16] width 16 height 32
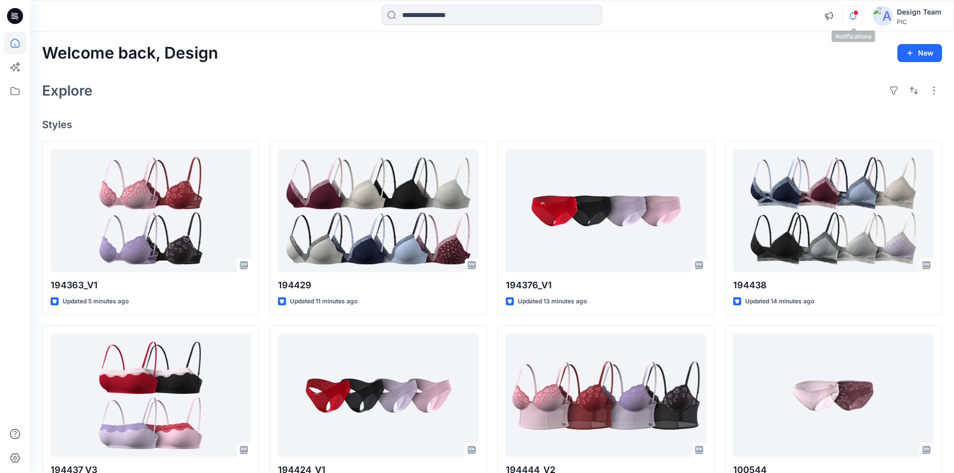
click at [855, 22] on icon "button" at bounding box center [853, 16] width 19 height 20
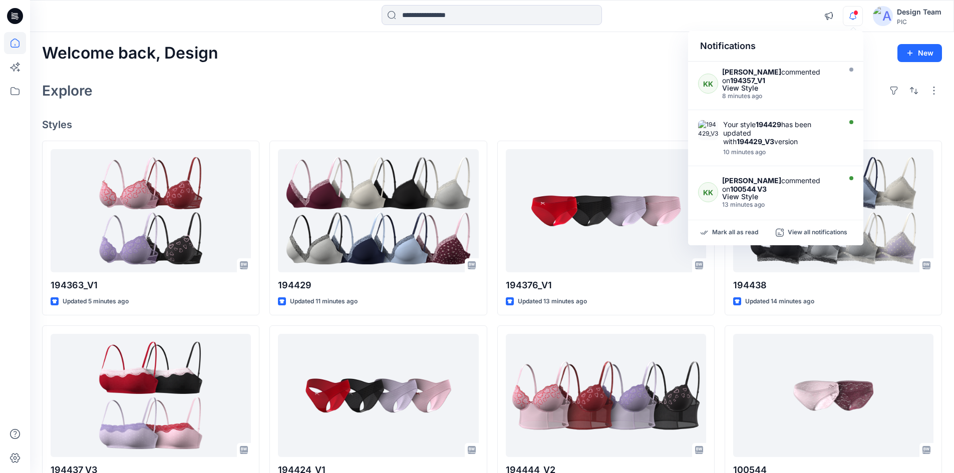
drag, startPoint x: 653, startPoint y: 23, endPoint x: 656, endPoint y: 15, distance: 8.6
click at [656, 15] on div at bounding box center [492, 16] width 462 height 22
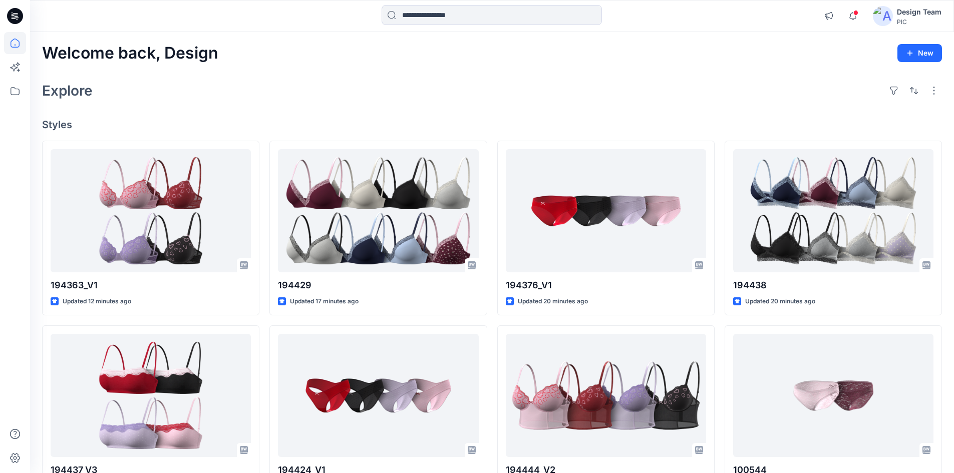
scroll to position [260, 0]
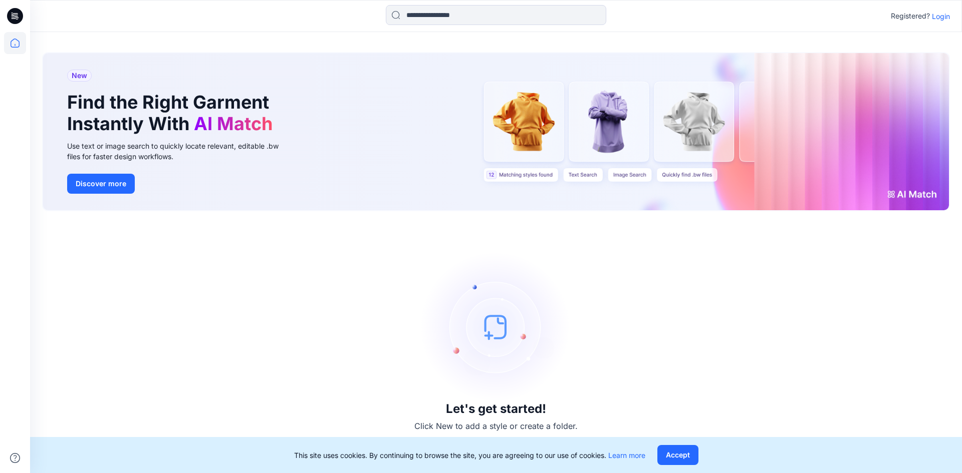
click at [936, 14] on p "Login" at bounding box center [941, 16] width 18 height 11
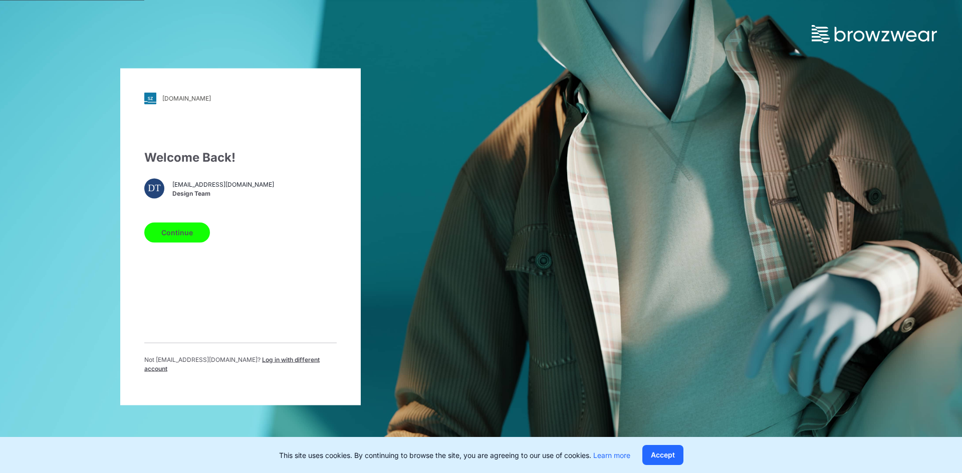
click at [164, 241] on button "Continue" at bounding box center [177, 232] width 66 height 20
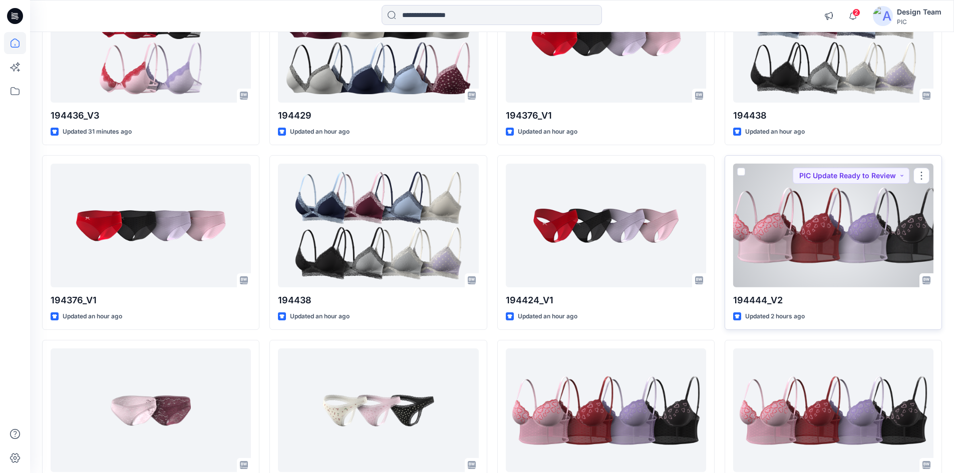
scroll to position [551, 0]
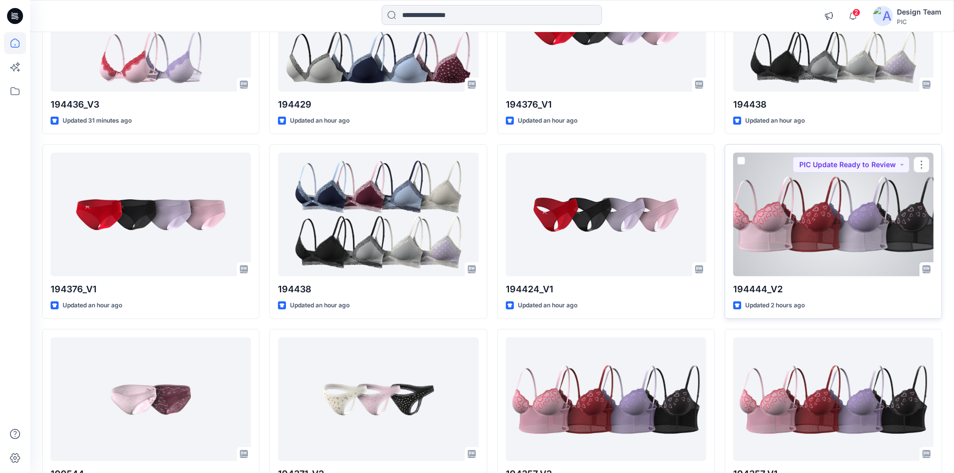
click at [802, 230] on div at bounding box center [833, 215] width 200 height 124
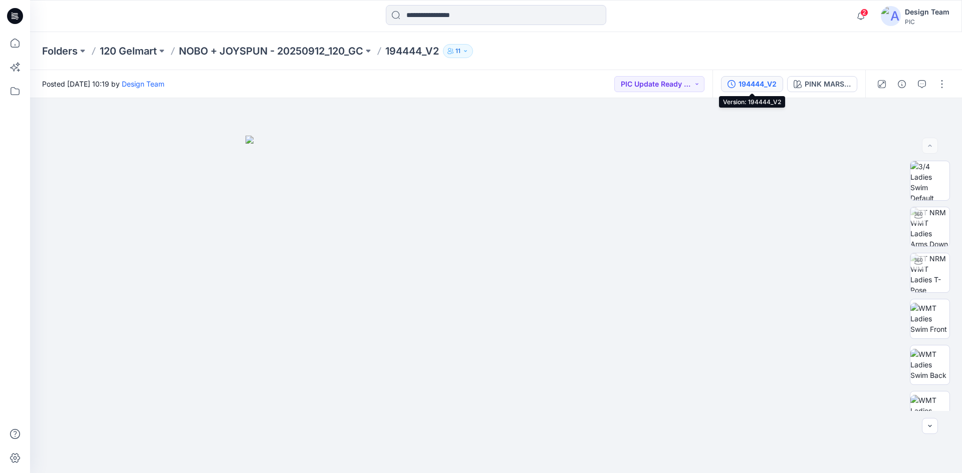
click at [744, 83] on div "194444_V2" at bounding box center [757, 84] width 38 height 11
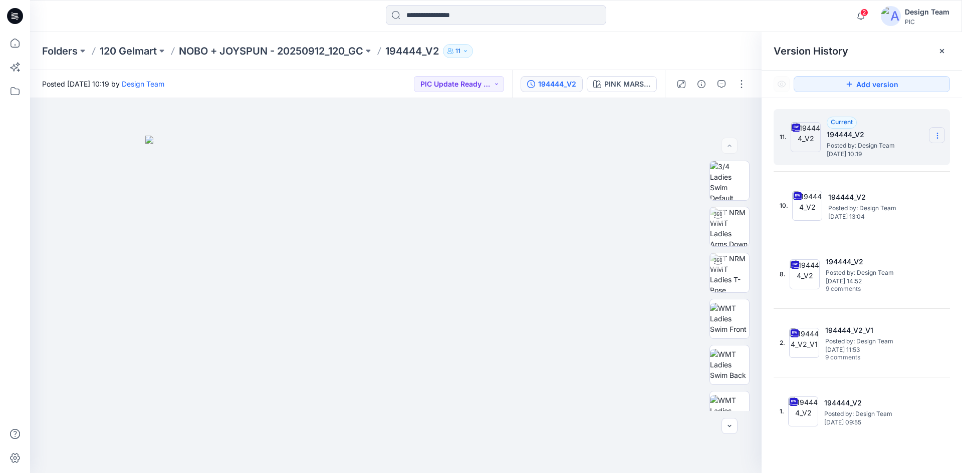
click at [940, 137] on icon at bounding box center [937, 136] width 8 height 8
click at [745, 85] on button "button" at bounding box center [741, 84] width 16 height 16
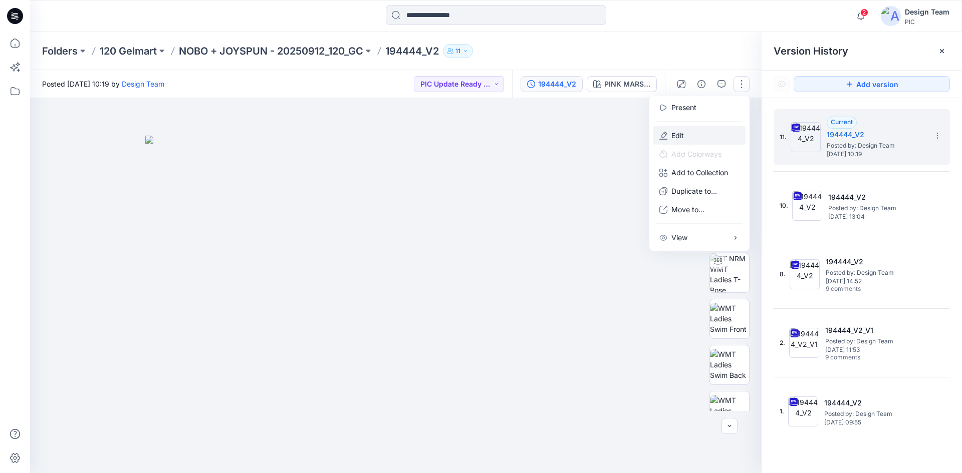
click at [693, 138] on button "Edit" at bounding box center [699, 135] width 92 height 19
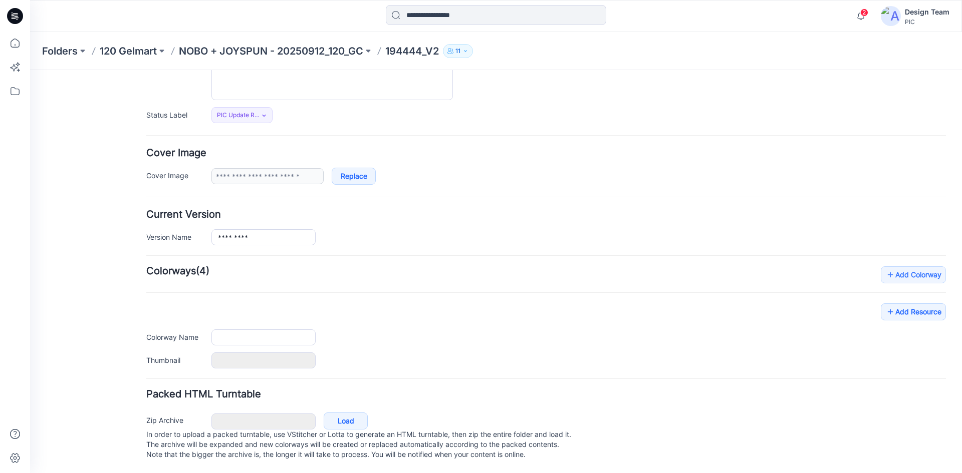
type input "*********"
type input "**********"
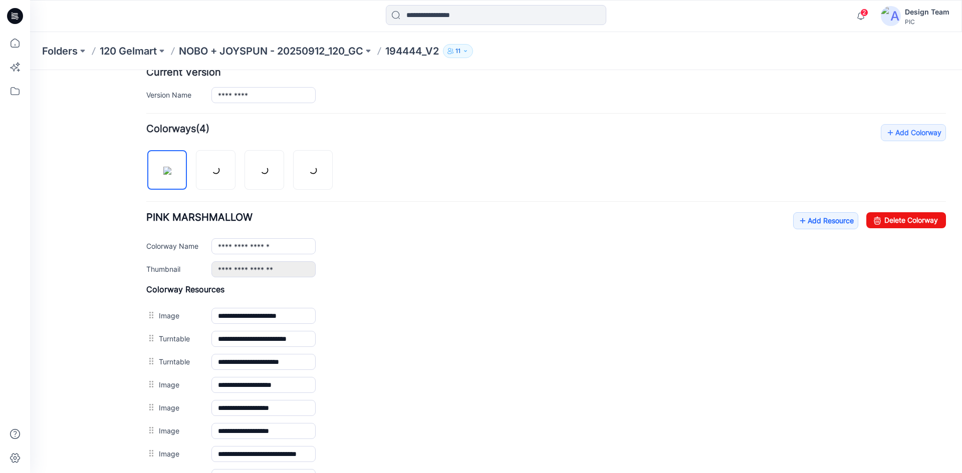
scroll to position [412, 0]
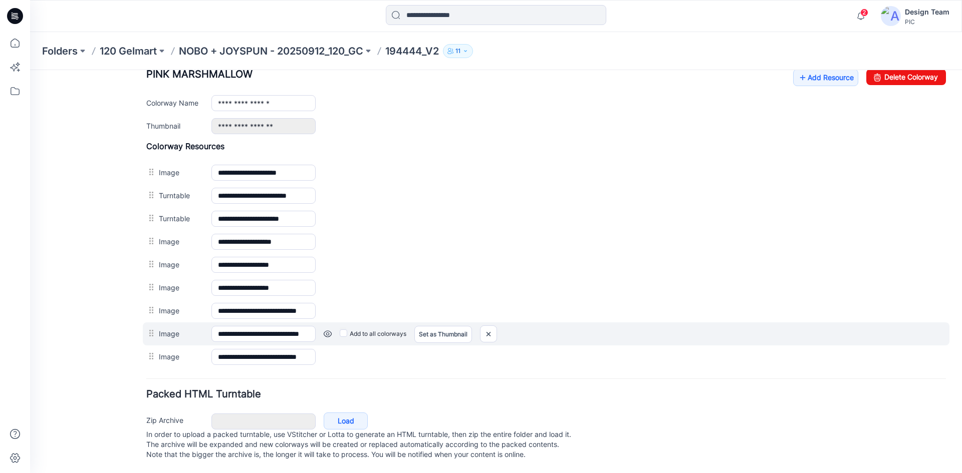
click at [326, 330] on link at bounding box center [328, 334] width 8 height 8
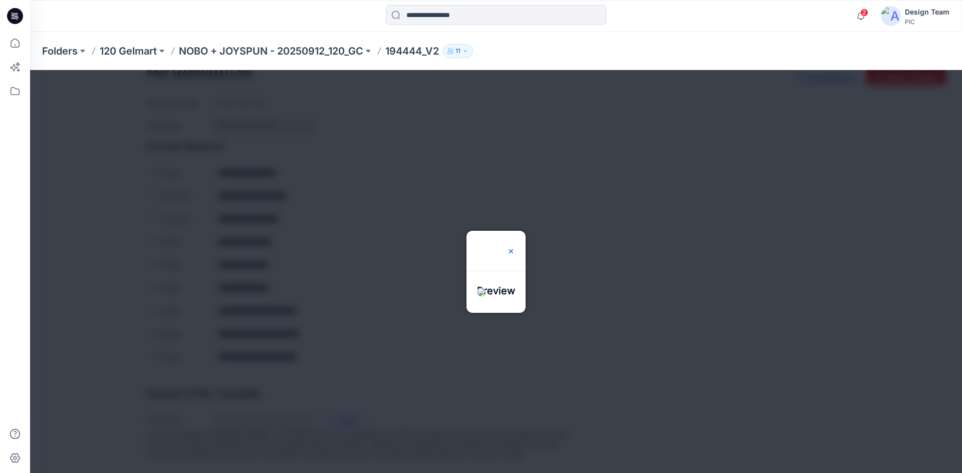
click at [515, 247] on img at bounding box center [511, 251] width 8 height 8
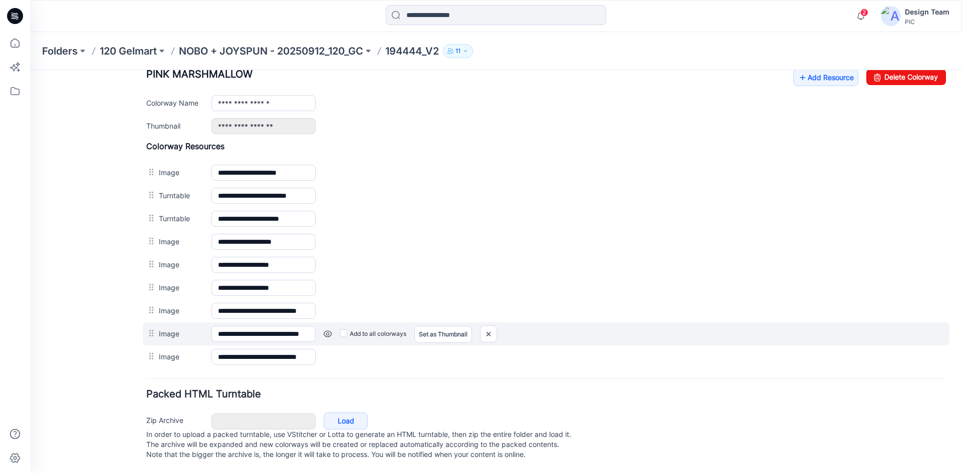
click at [324, 330] on link at bounding box center [328, 334] width 8 height 8
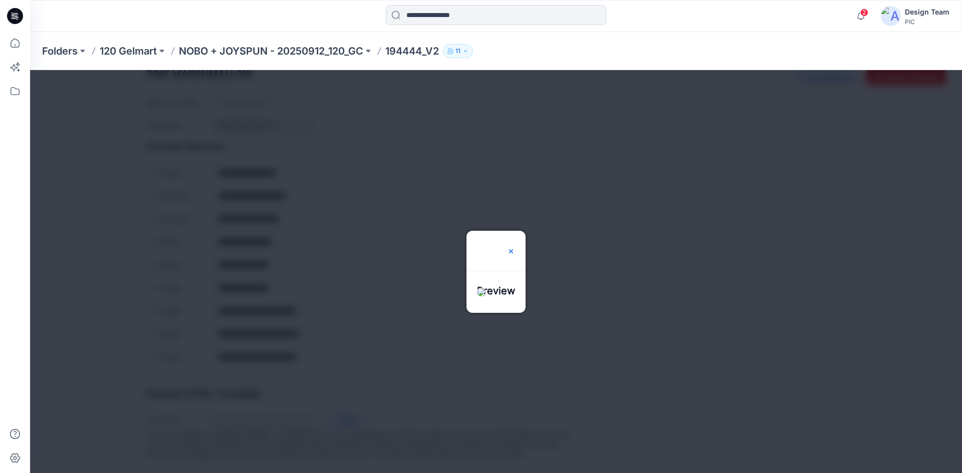
click at [515, 247] on img at bounding box center [511, 251] width 8 height 8
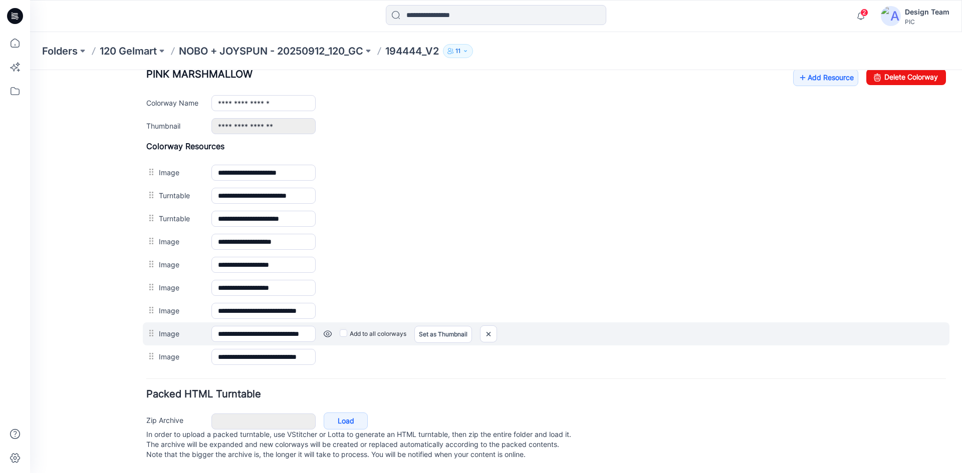
click at [326, 330] on link at bounding box center [328, 334] width 8 height 8
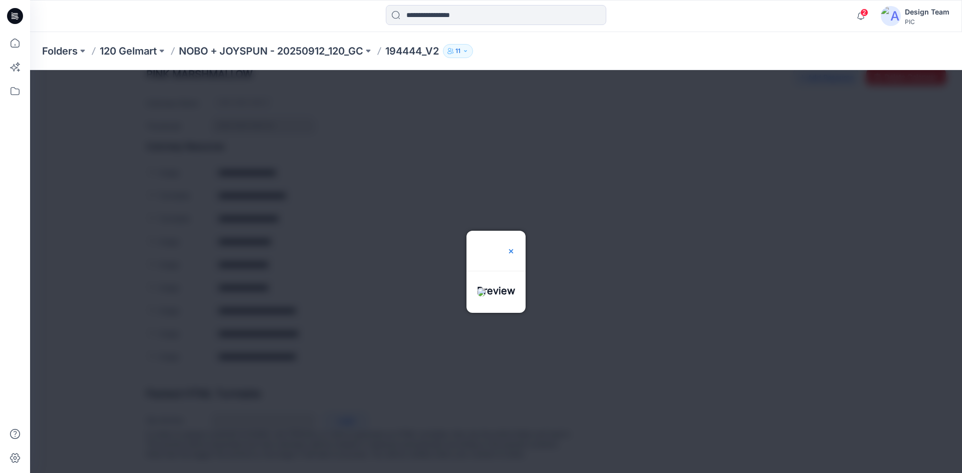
click at [515, 247] on img at bounding box center [511, 251] width 8 height 8
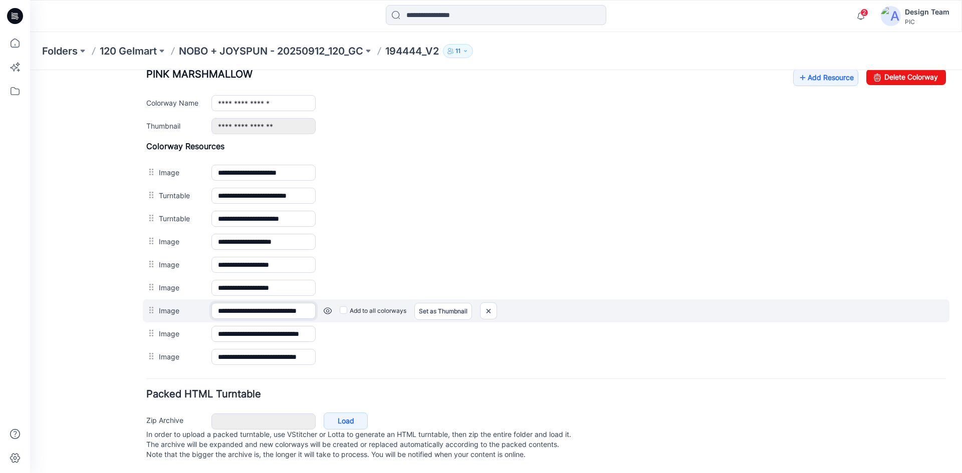
click at [261, 303] on input "**********" at bounding box center [263, 311] width 104 height 16
click at [323, 303] on div "Add to all colorways Set as Thumbnail Unset as Thumbnail" at bounding box center [631, 311] width 630 height 16
click at [330, 307] on link at bounding box center [328, 311] width 8 height 8
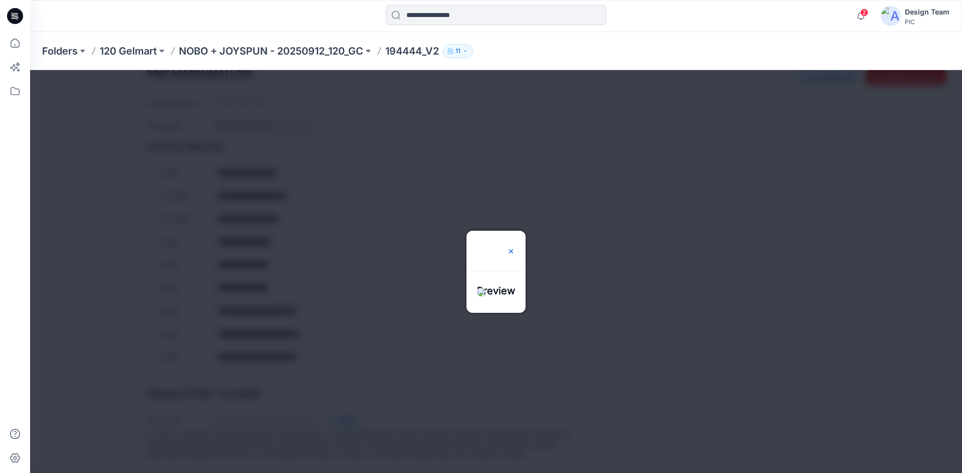
click at [515, 247] on img at bounding box center [511, 251] width 8 height 8
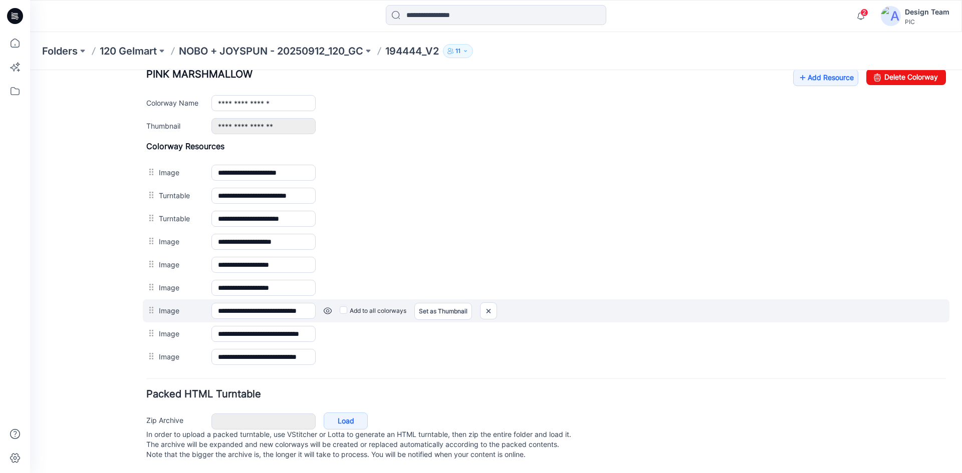
click at [327, 307] on link at bounding box center [328, 311] width 8 height 8
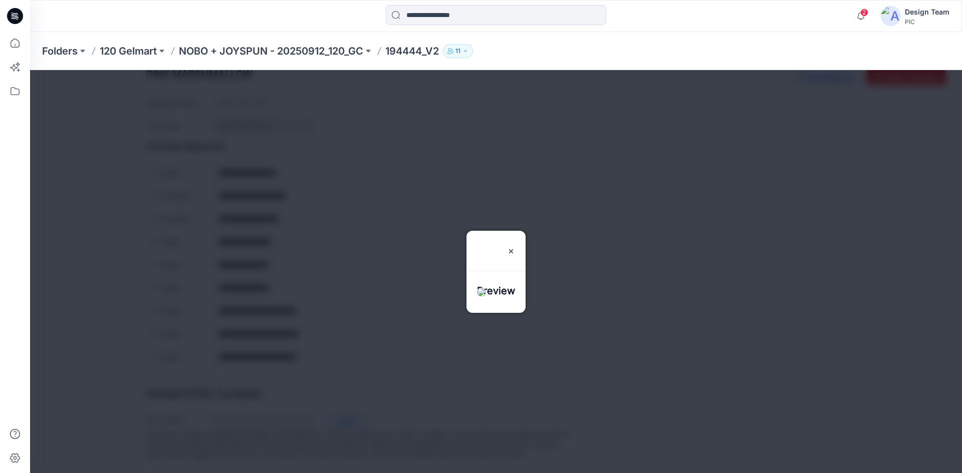
click at [477, 297] on img at bounding box center [481, 292] width 9 height 9
click at [515, 247] on img at bounding box center [511, 251] width 8 height 8
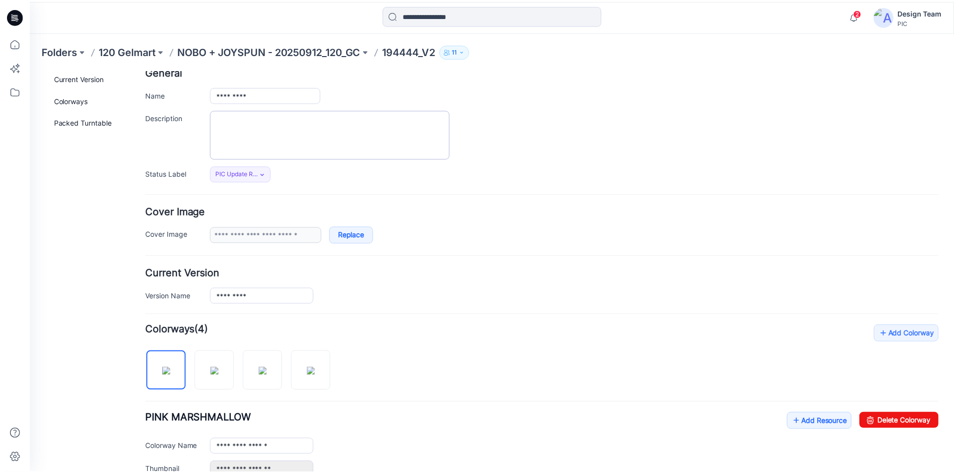
scroll to position [0, 0]
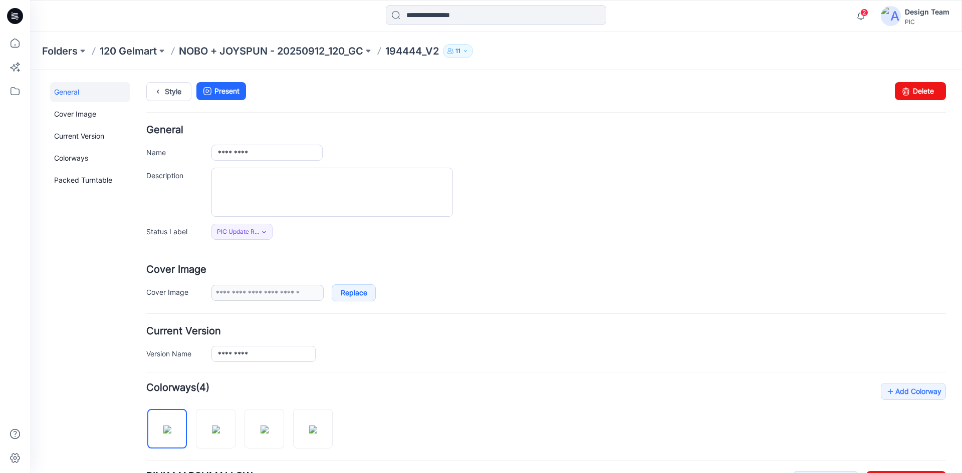
click at [416, 50] on p "194444_V2" at bounding box center [412, 51] width 54 height 14
click at [322, 47] on p "NOBO + JOYSPUN - 20250912_120_GC" at bounding box center [271, 51] width 184 height 14
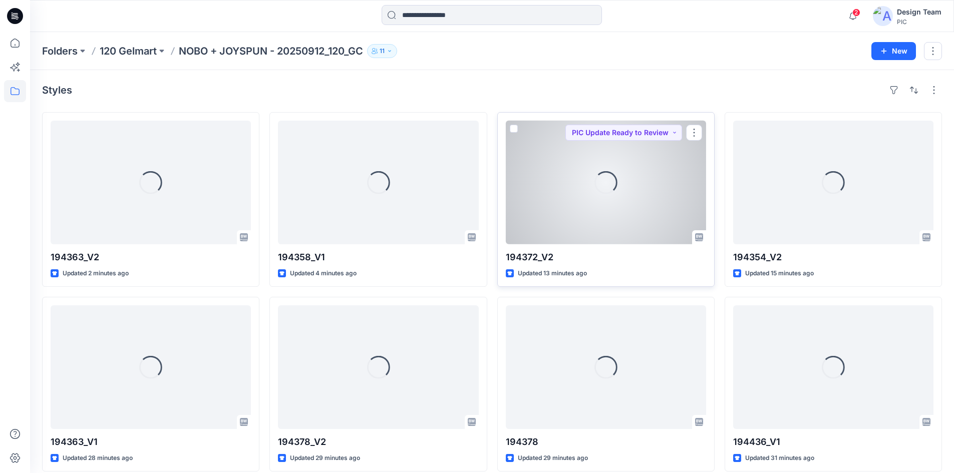
click at [589, 209] on div "Loading..." at bounding box center [606, 183] width 200 height 124
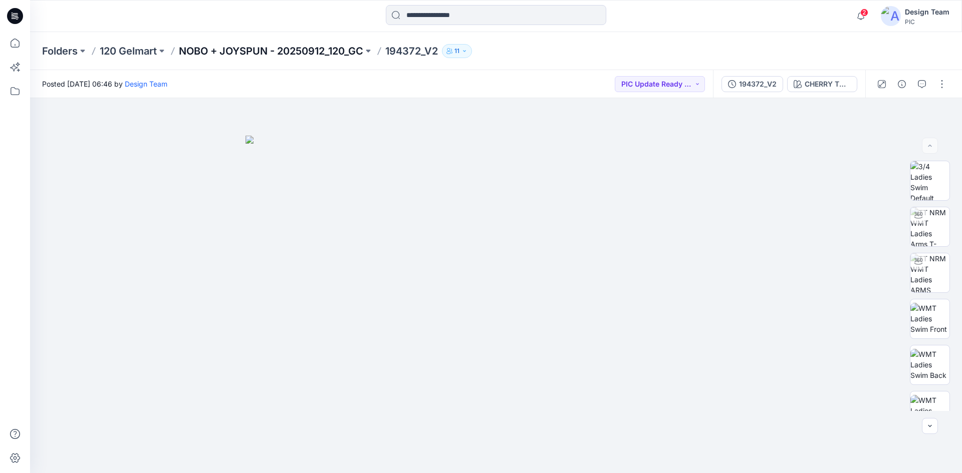
click at [328, 47] on p "NOBO + JOYSPUN - 20250912_120_GC" at bounding box center [271, 51] width 184 height 14
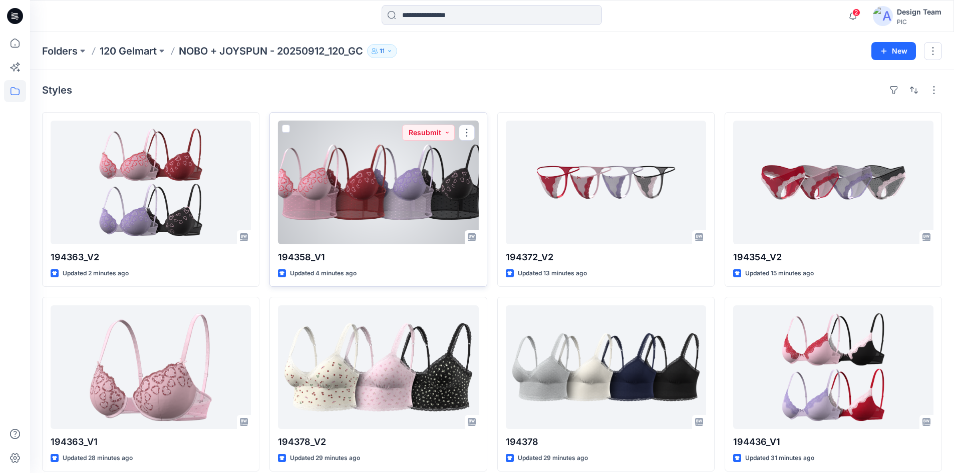
click at [404, 204] on div at bounding box center [378, 183] width 200 height 124
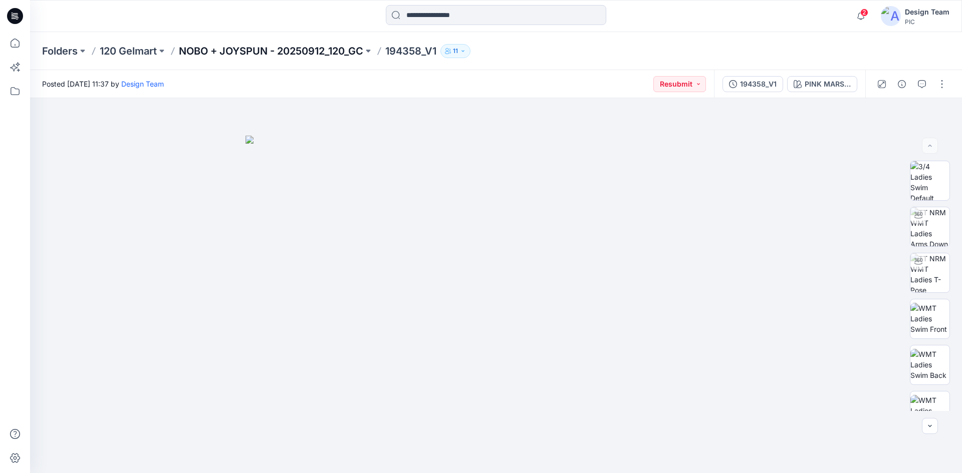
click at [288, 48] on p "NOBO + JOYSPUN - 20250912_120_GC" at bounding box center [271, 51] width 184 height 14
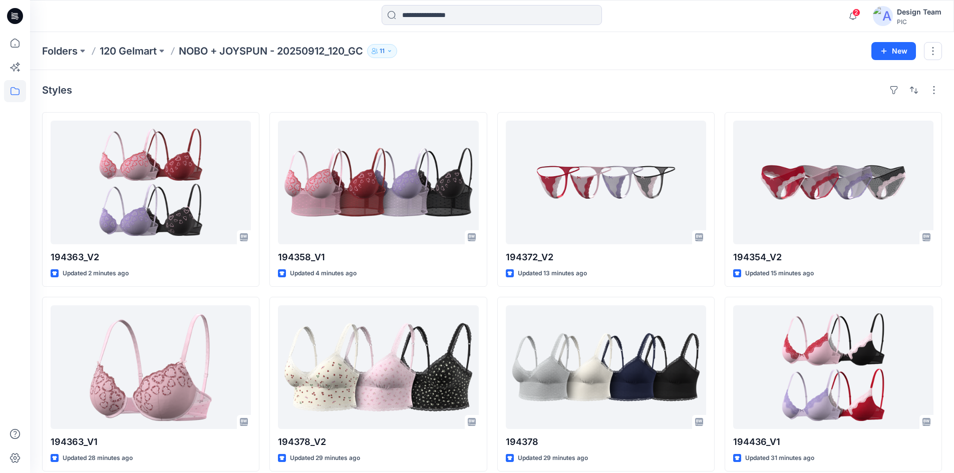
click at [12, 14] on icon at bounding box center [15, 16] width 16 height 16
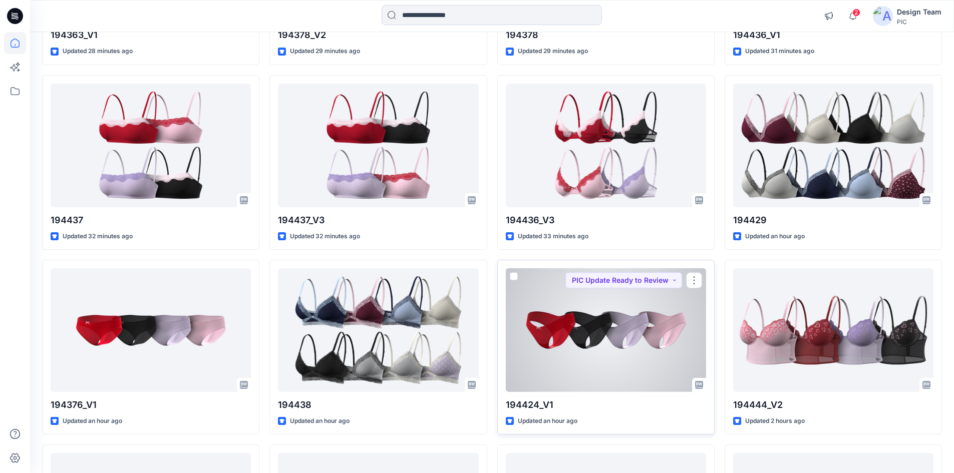
scroll to position [460, 0]
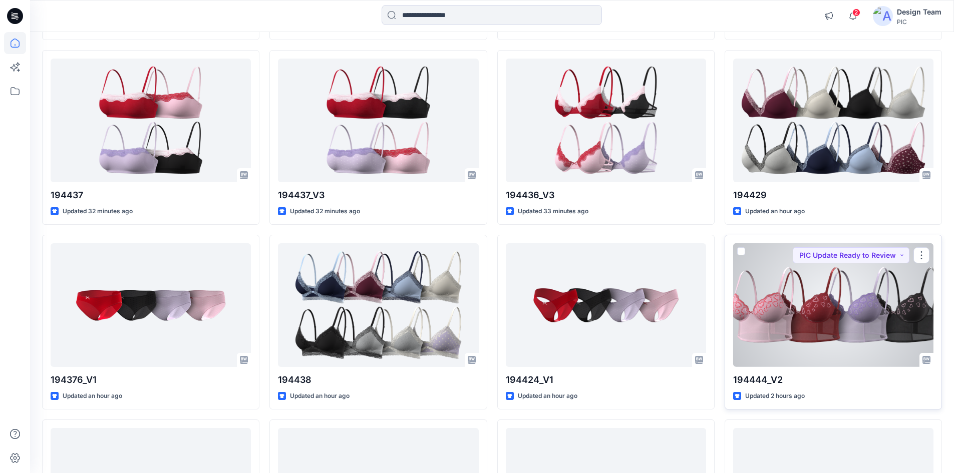
click at [825, 339] on div at bounding box center [833, 305] width 200 height 124
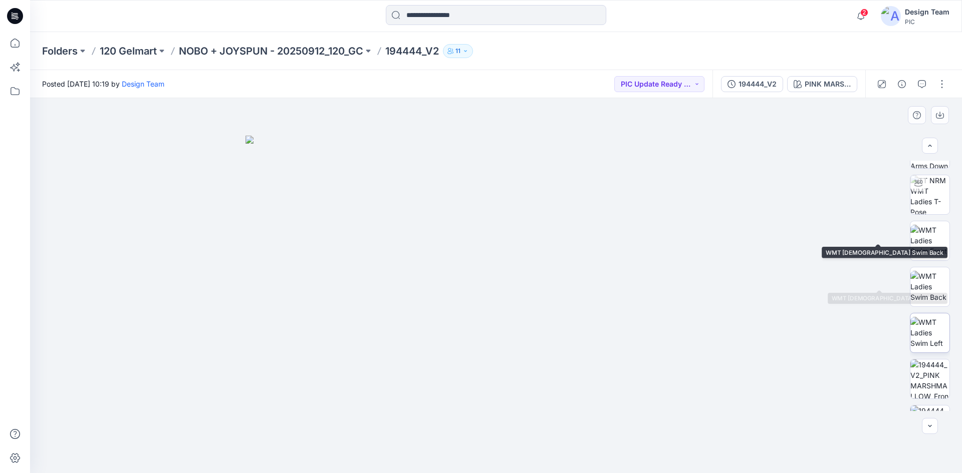
scroll to position [204, 0]
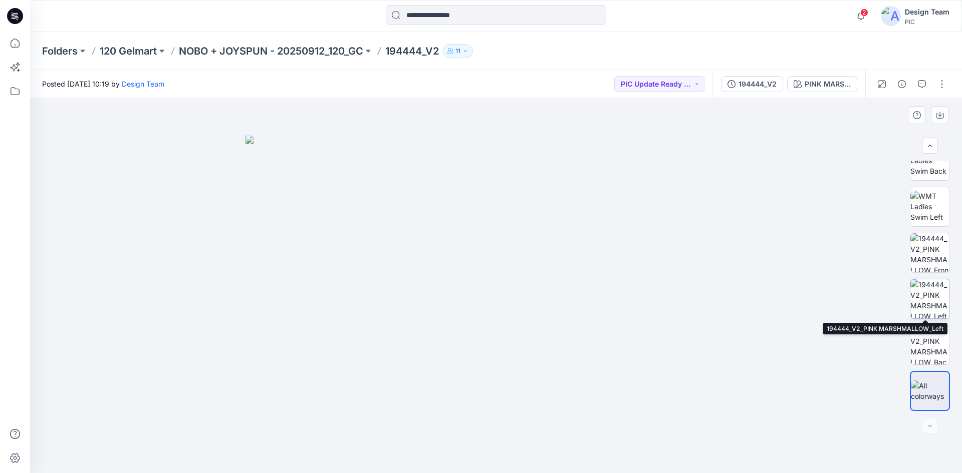
click at [933, 298] on img at bounding box center [929, 299] width 39 height 39
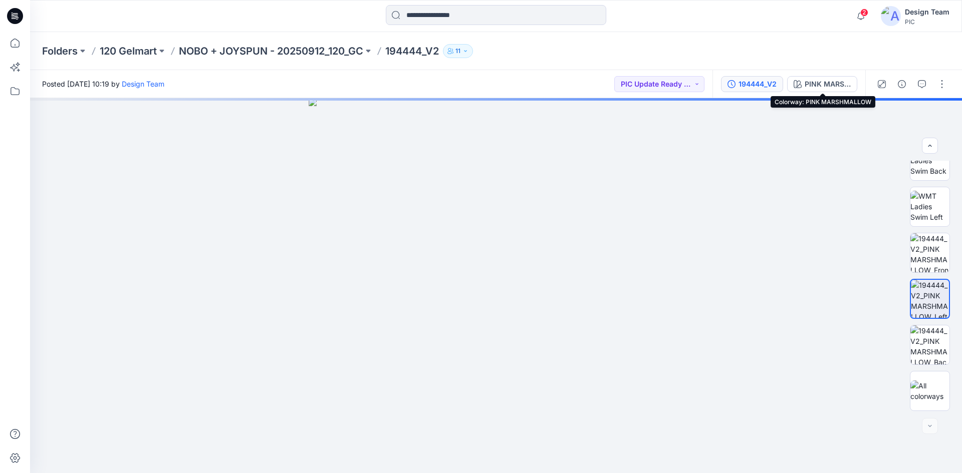
click at [729, 87] on icon "button" at bounding box center [731, 84] width 8 height 8
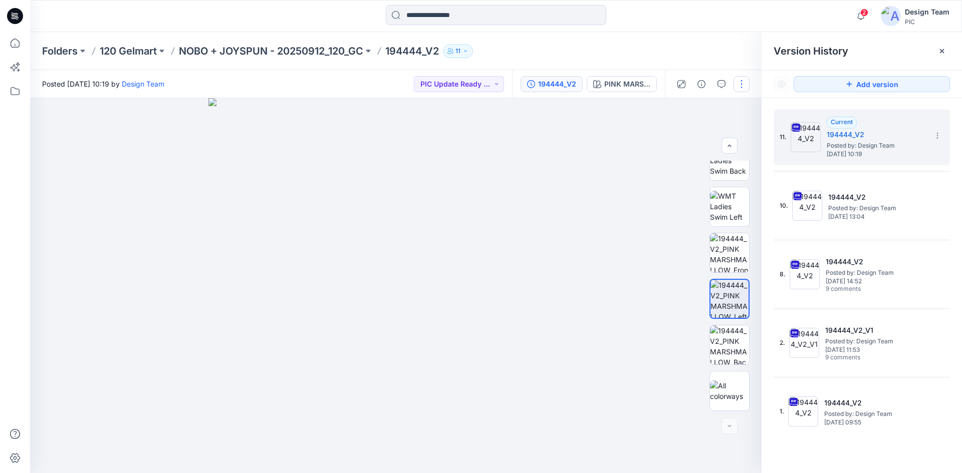
click at [738, 88] on button "button" at bounding box center [741, 84] width 16 height 16
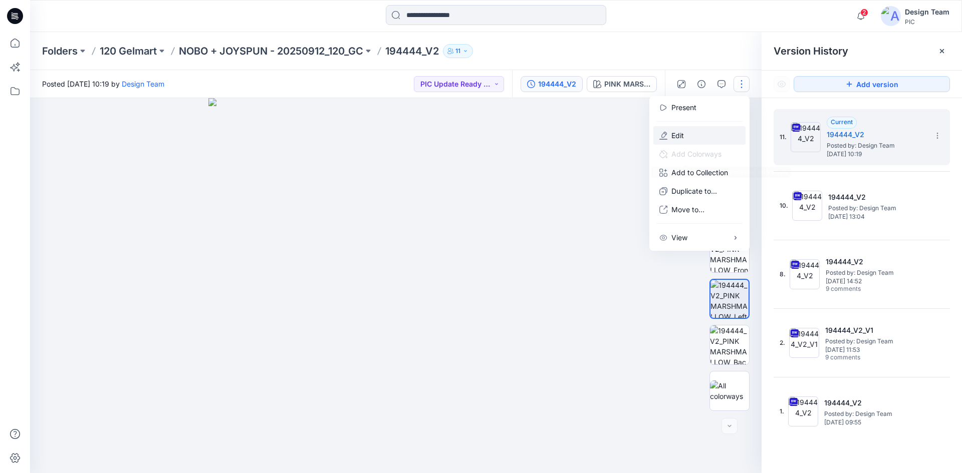
click at [676, 139] on p "Edit" at bounding box center [677, 135] width 13 height 11
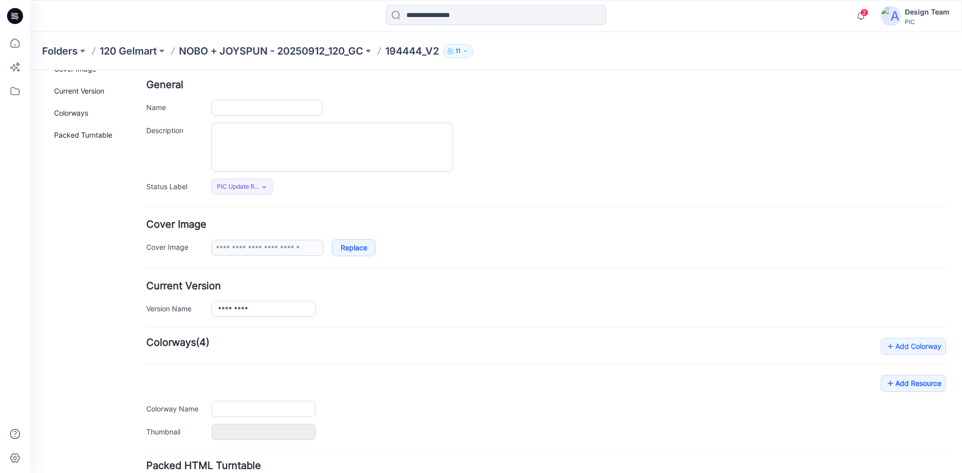
type input "*********"
type input "**********"
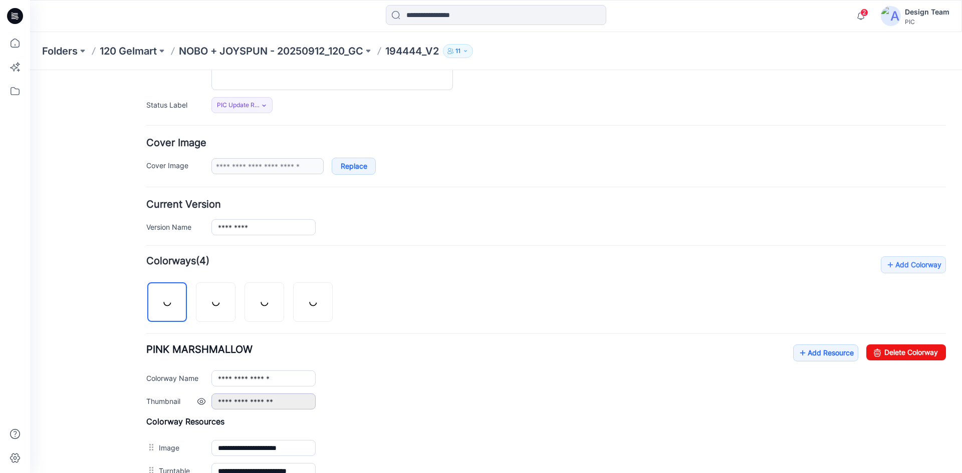
scroll to position [377, 0]
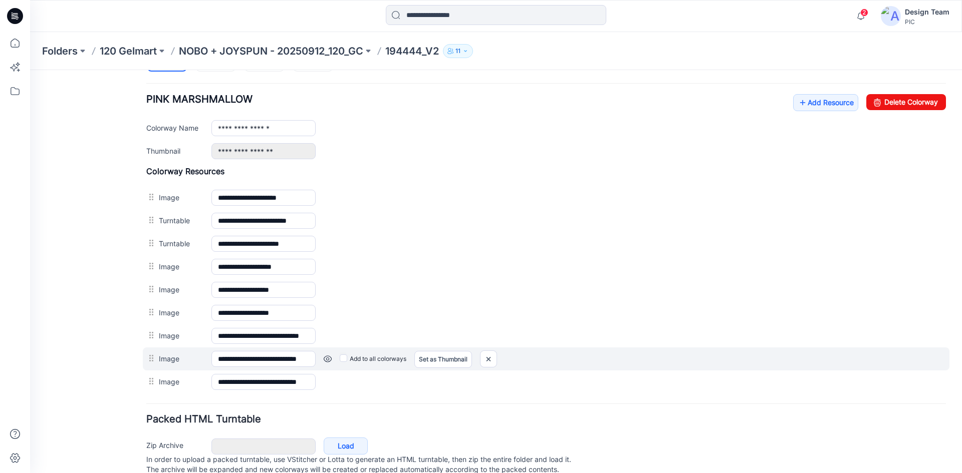
click at [327, 360] on link at bounding box center [328, 359] width 8 height 8
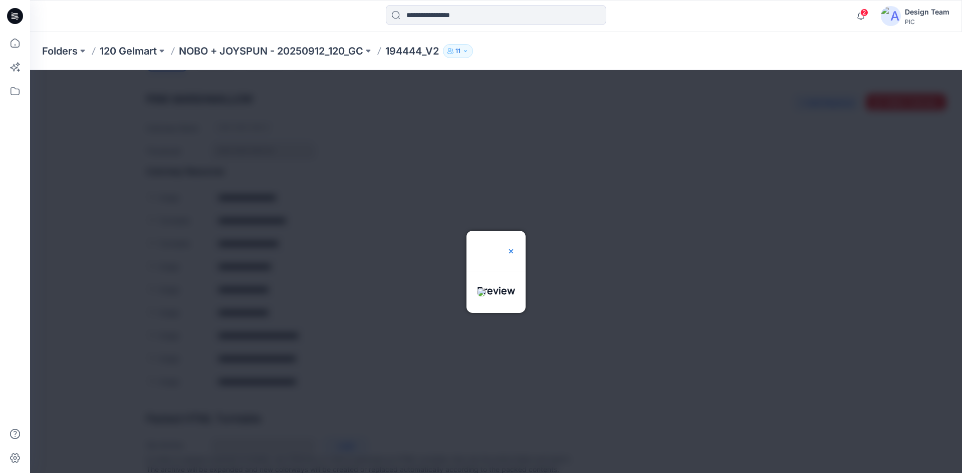
click at [515, 247] on img at bounding box center [511, 251] width 8 height 8
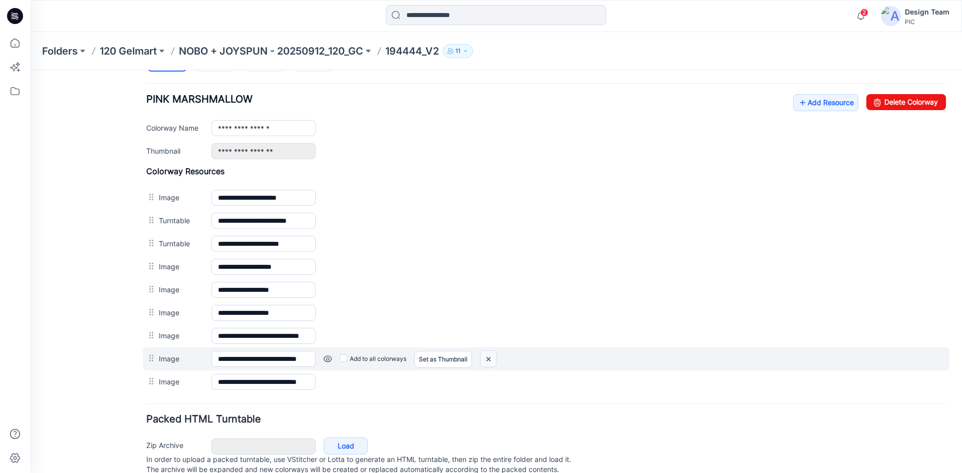
click at [490, 361] on img at bounding box center [488, 359] width 16 height 17
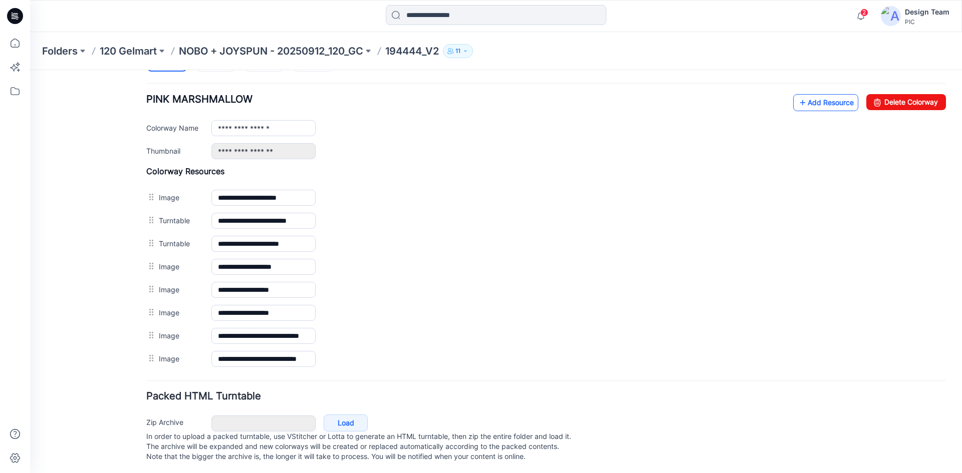
click at [812, 102] on link "Add Resource" at bounding box center [825, 102] width 65 height 17
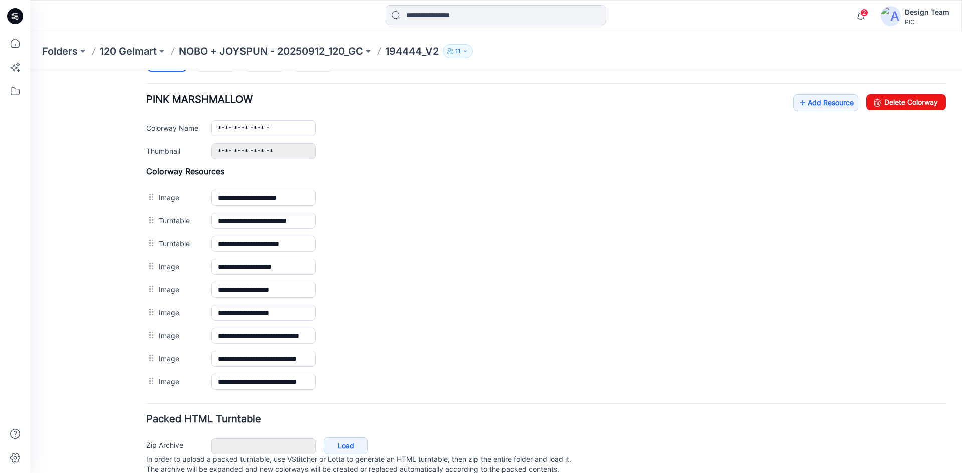
drag, startPoint x: 442, startPoint y: 359, endPoint x: 641, endPoint y: 406, distance: 203.9
click at [641, 406] on form "**********" at bounding box center [546, 118] width 800 height 740
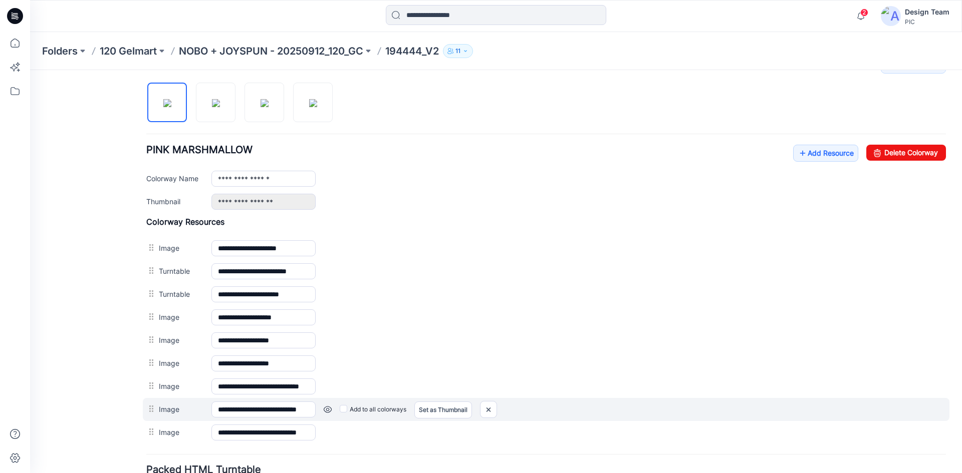
scroll to position [412, 0]
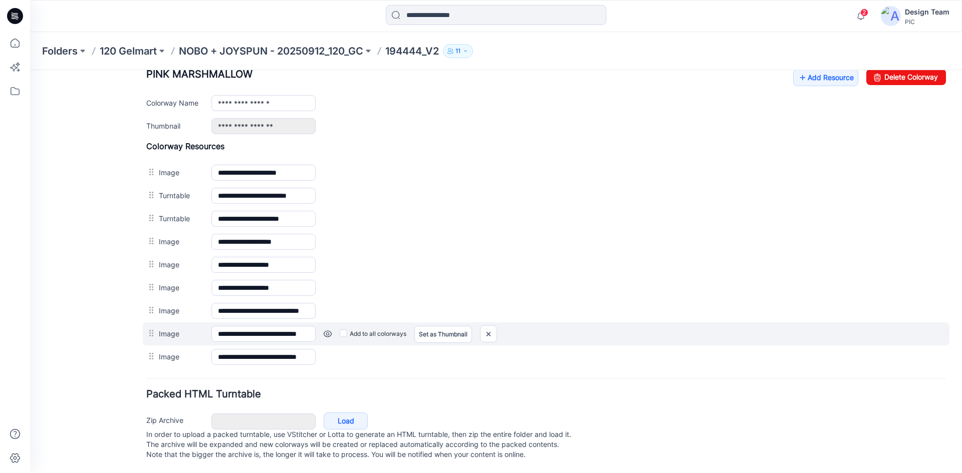
click at [327, 330] on link at bounding box center [328, 334] width 8 height 8
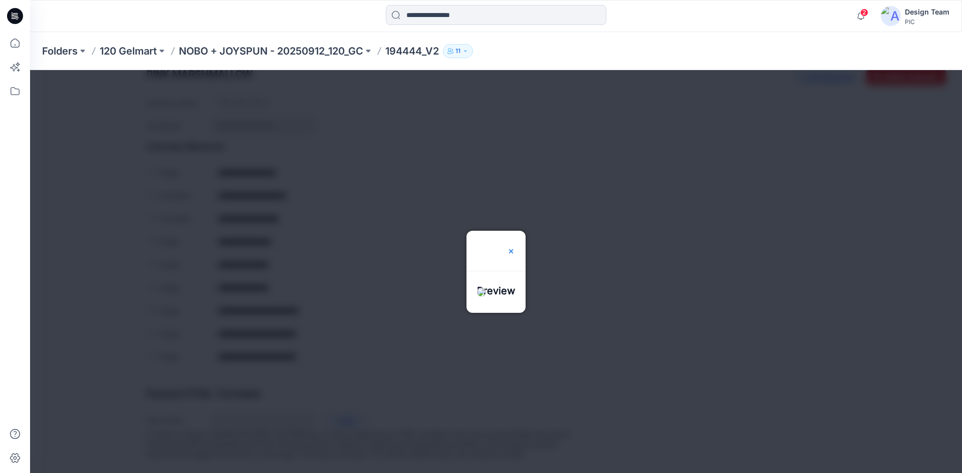
click at [515, 247] on img at bounding box center [511, 251] width 8 height 8
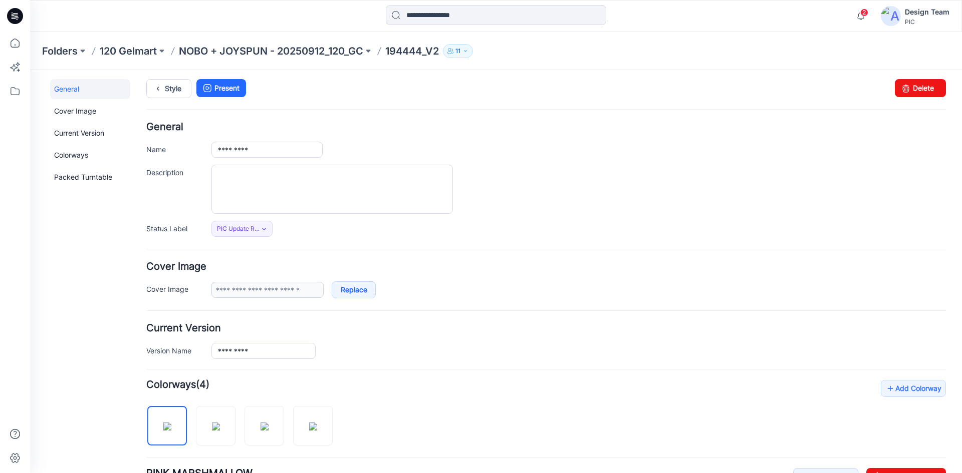
scroll to position [0, 0]
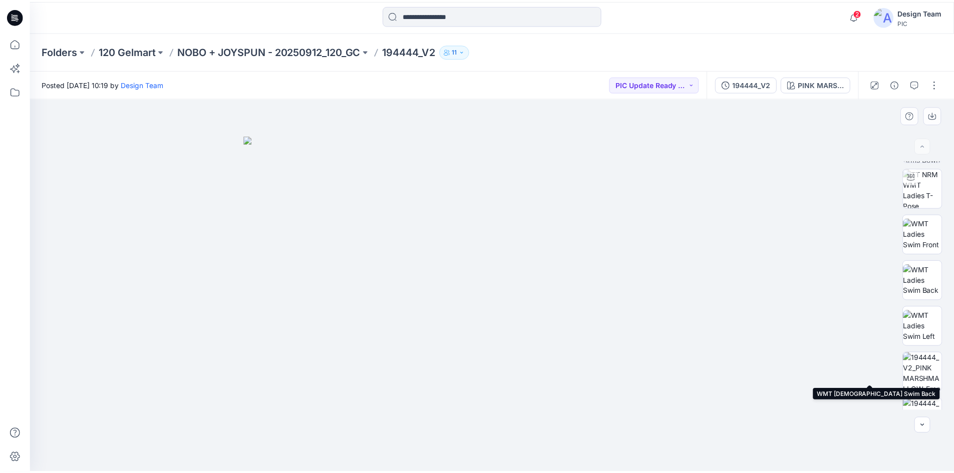
scroll to position [204, 0]
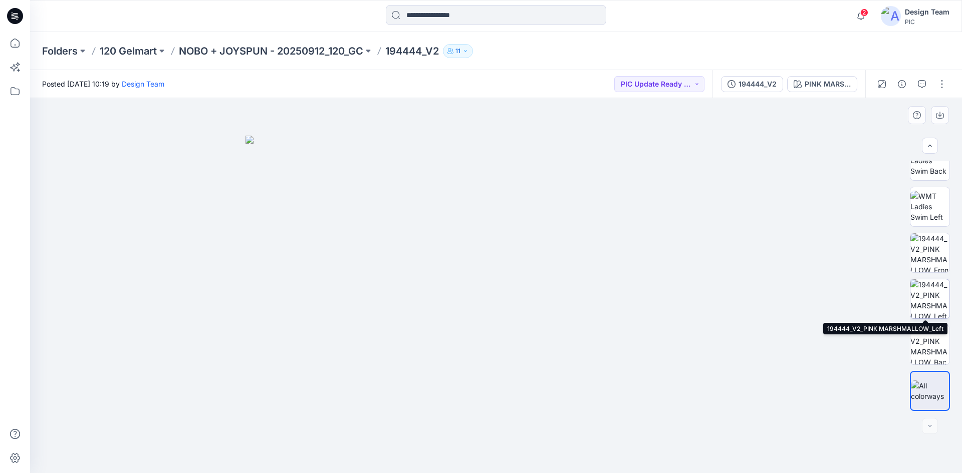
click at [929, 296] on img at bounding box center [929, 299] width 39 height 39
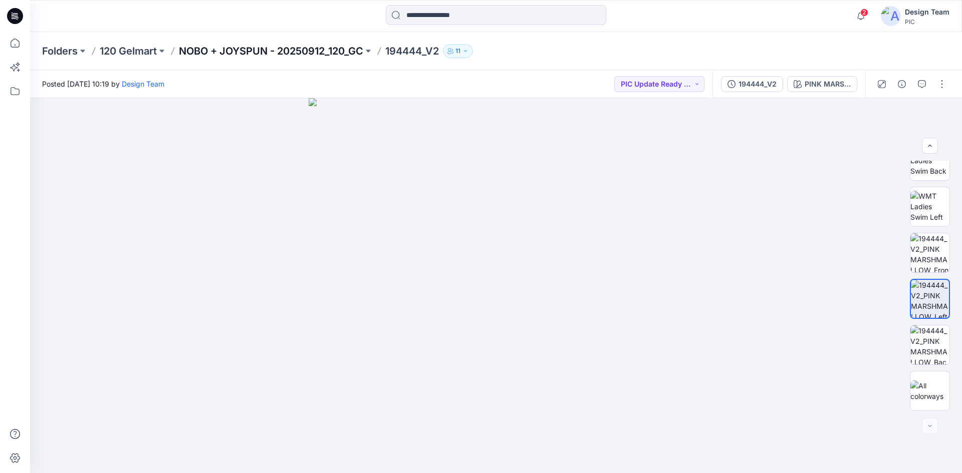
click at [328, 50] on p "NOBO + JOYSPUN - 20250912_120_GC" at bounding box center [271, 51] width 184 height 14
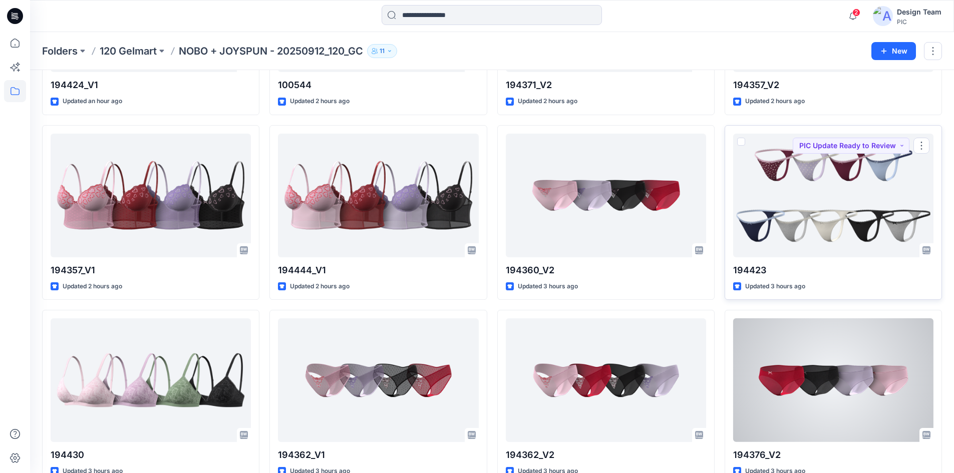
scroll to position [937, 0]
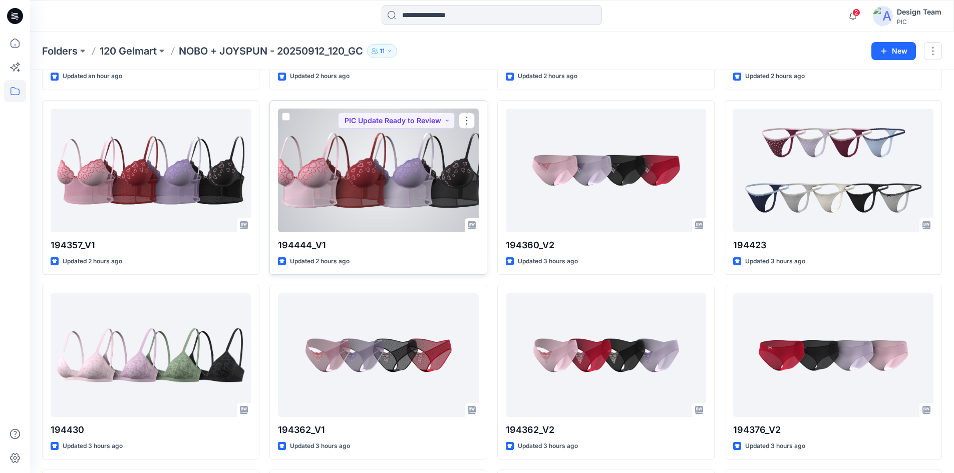
click at [358, 181] on div at bounding box center [378, 171] width 200 height 124
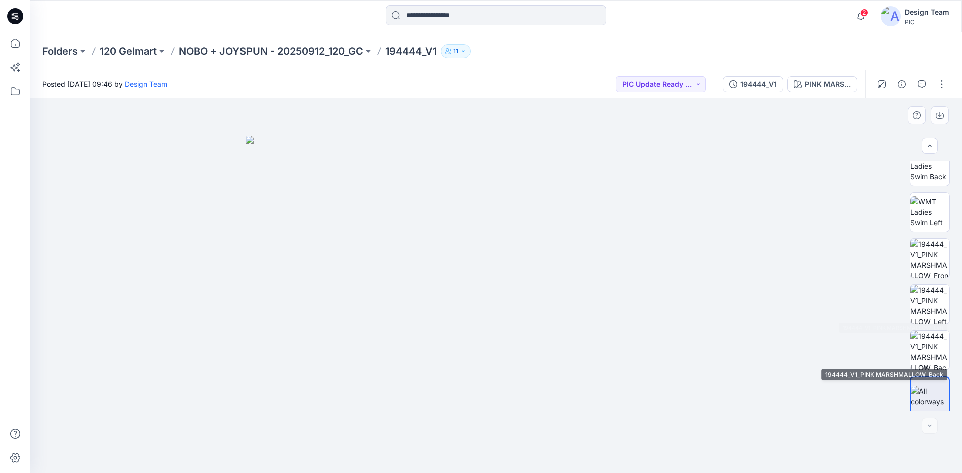
scroll to position [204, 0]
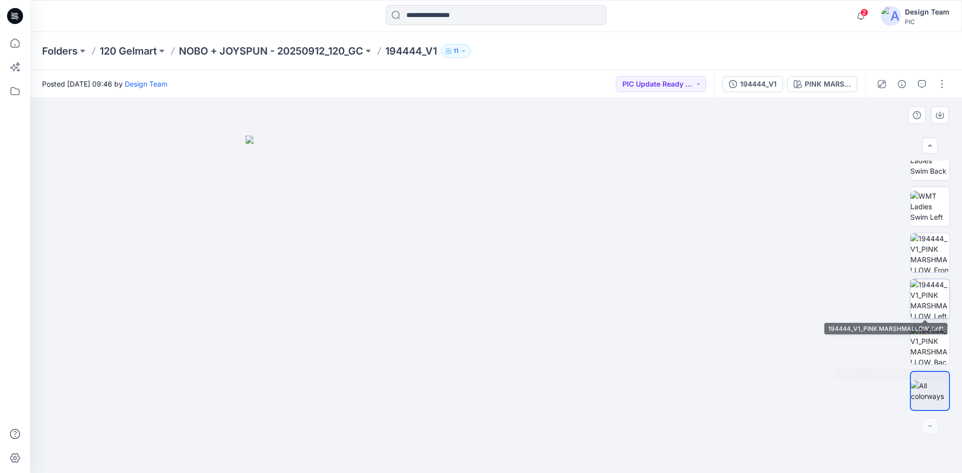
click at [915, 297] on img at bounding box center [929, 299] width 39 height 39
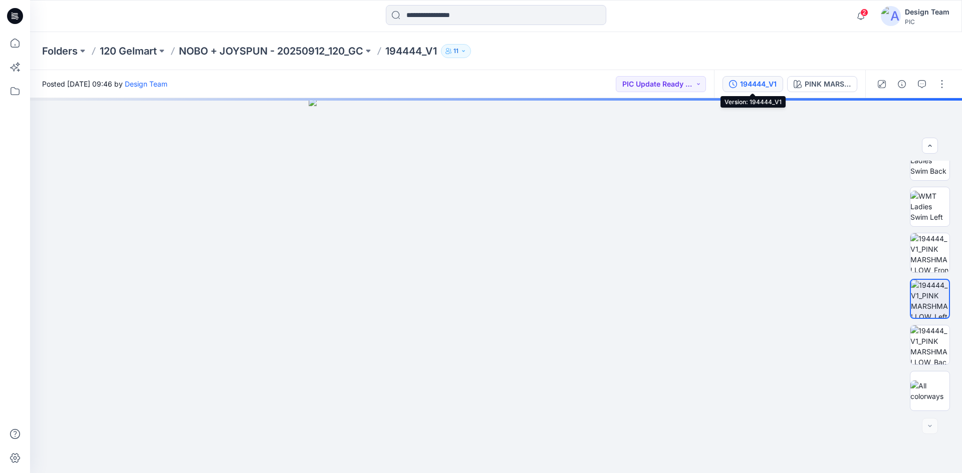
click at [759, 83] on div "194444_V1" at bounding box center [758, 84] width 37 height 11
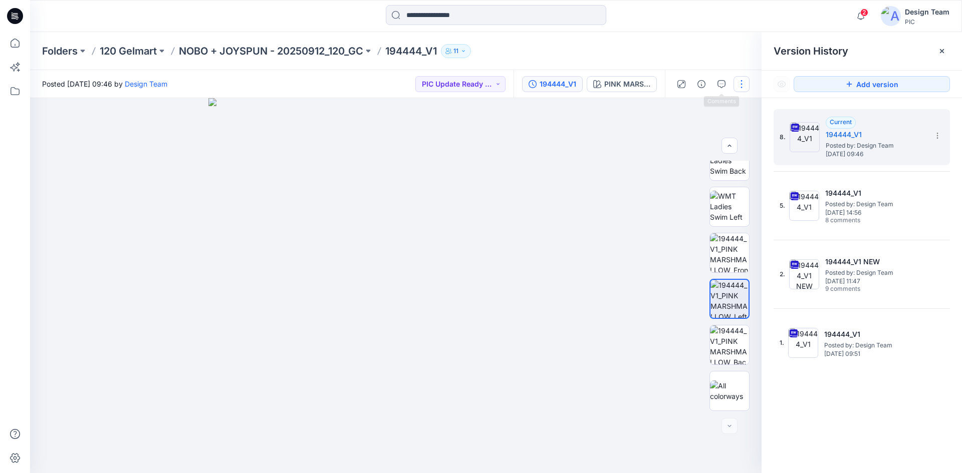
click at [741, 81] on button "button" at bounding box center [741, 84] width 16 height 16
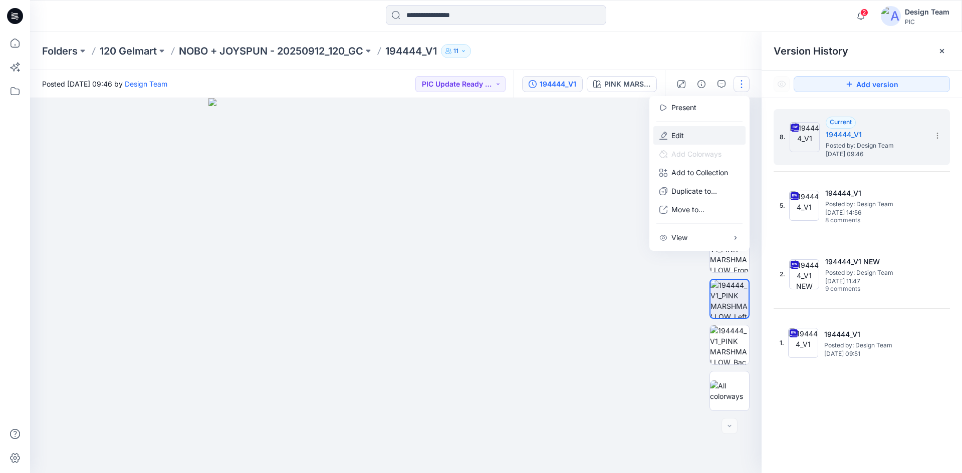
click at [695, 133] on button "Edit" at bounding box center [699, 135] width 92 height 19
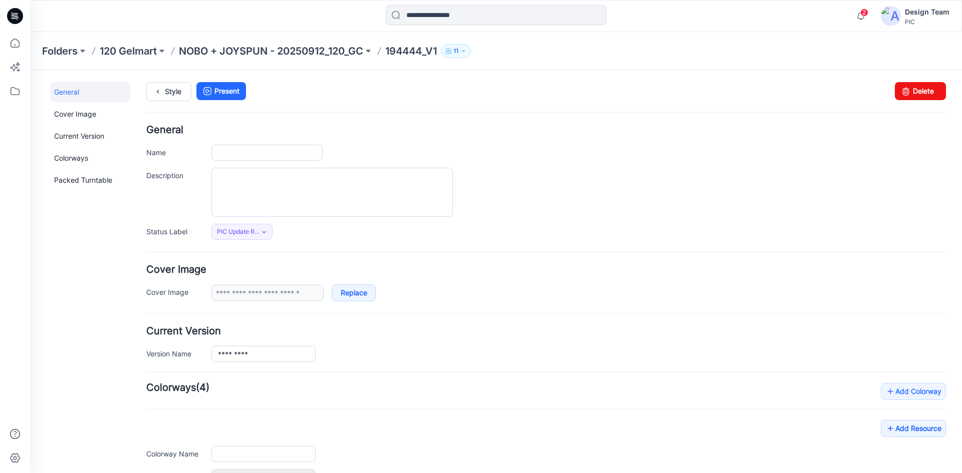
type input "*********"
type input "**********"
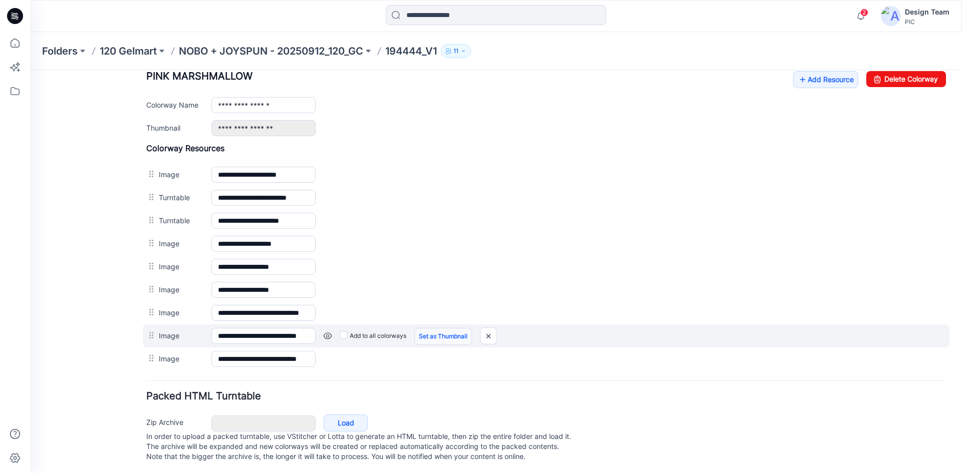
scroll to position [412, 0]
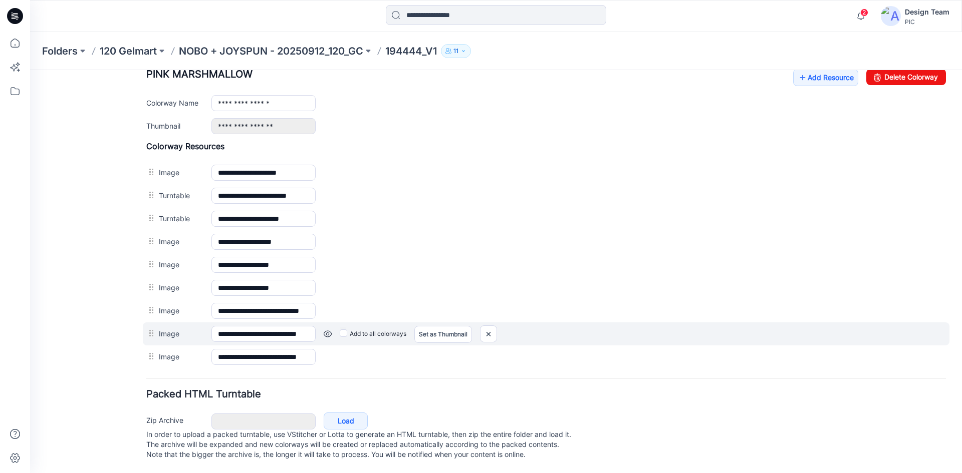
click at [325, 330] on link at bounding box center [328, 334] width 8 height 8
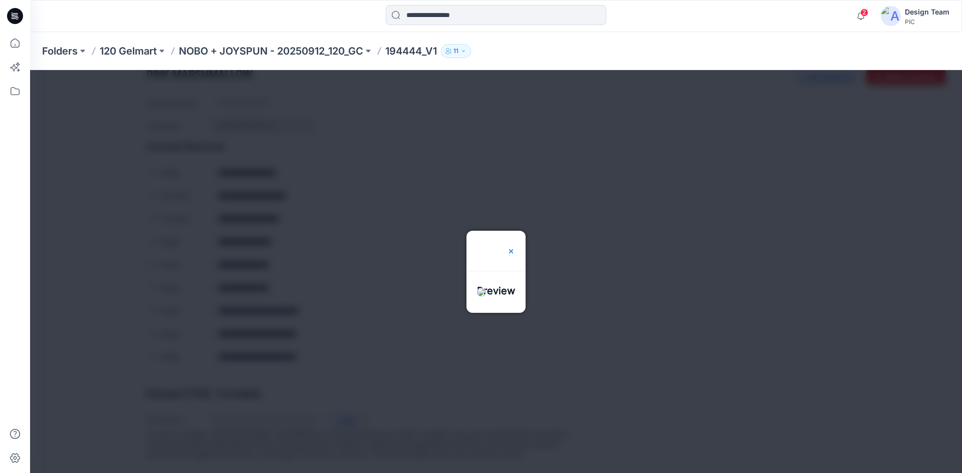
click at [515, 247] on img at bounding box center [511, 251] width 8 height 8
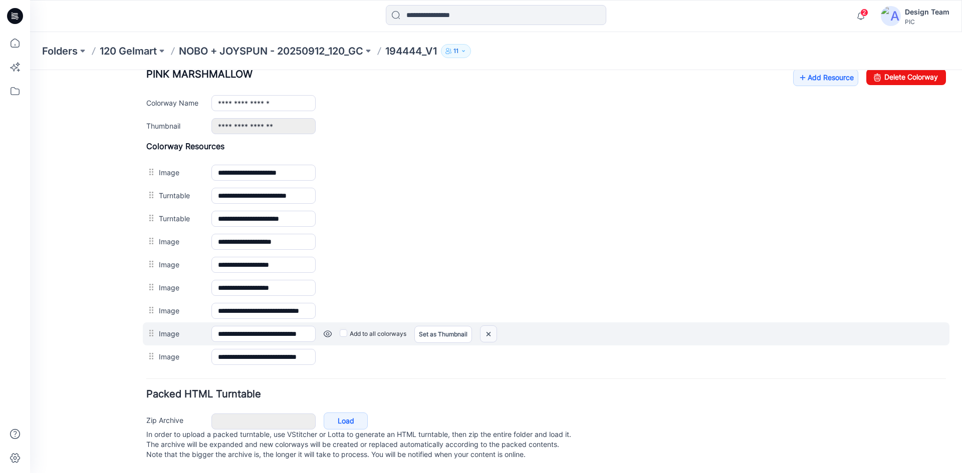
click at [493, 326] on img at bounding box center [488, 334] width 16 height 17
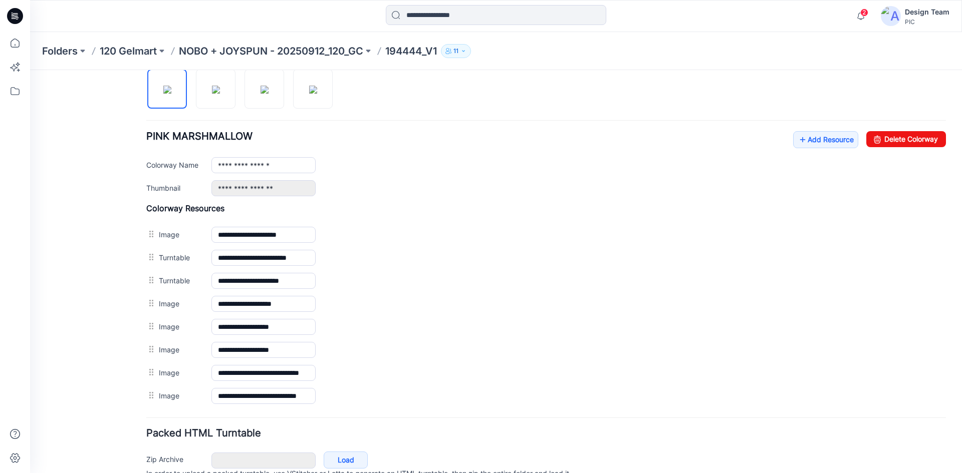
scroll to position [339, 0]
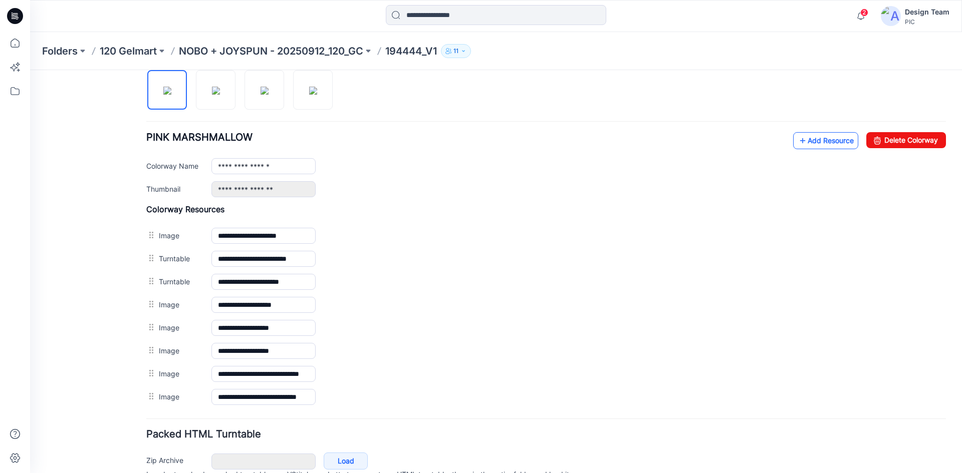
click at [802, 146] on link "Add Resource" at bounding box center [825, 140] width 65 height 17
click at [829, 138] on link "Add Resource" at bounding box center [825, 140] width 65 height 17
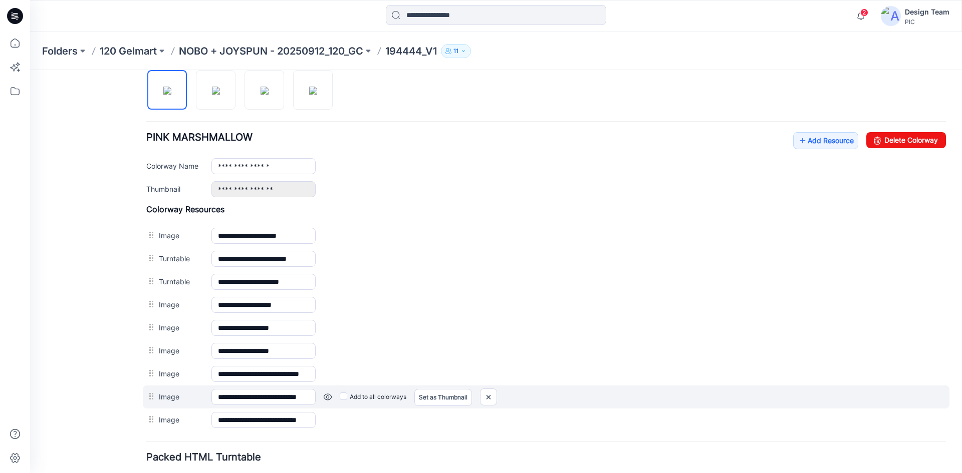
click at [326, 396] on link at bounding box center [328, 397] width 8 height 8
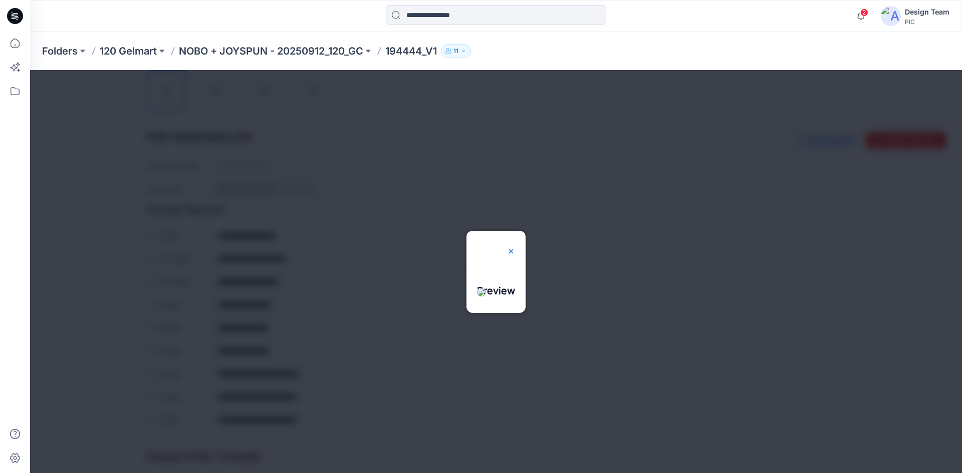
click at [515, 247] on img at bounding box center [511, 251] width 8 height 8
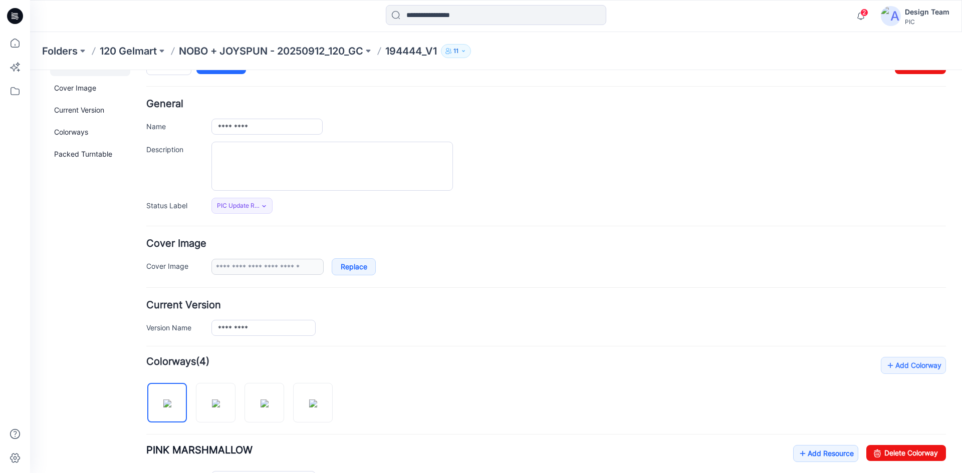
scroll to position [0, 0]
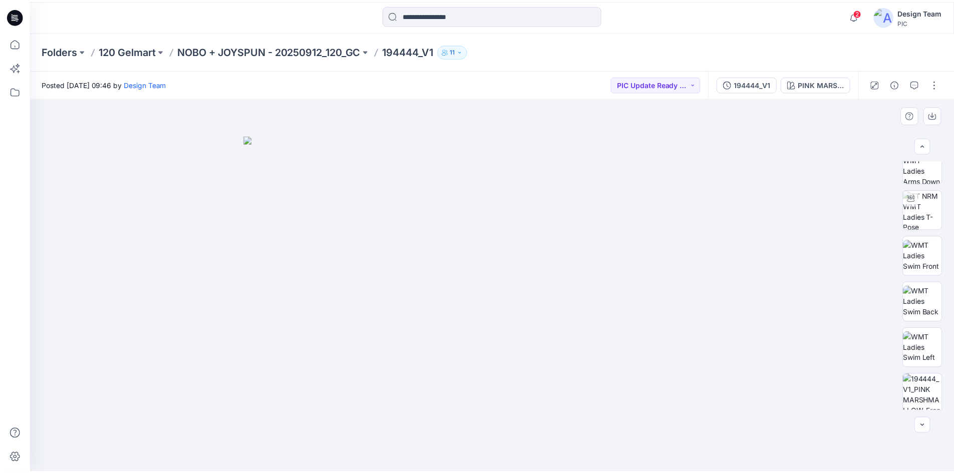
scroll to position [150, 0]
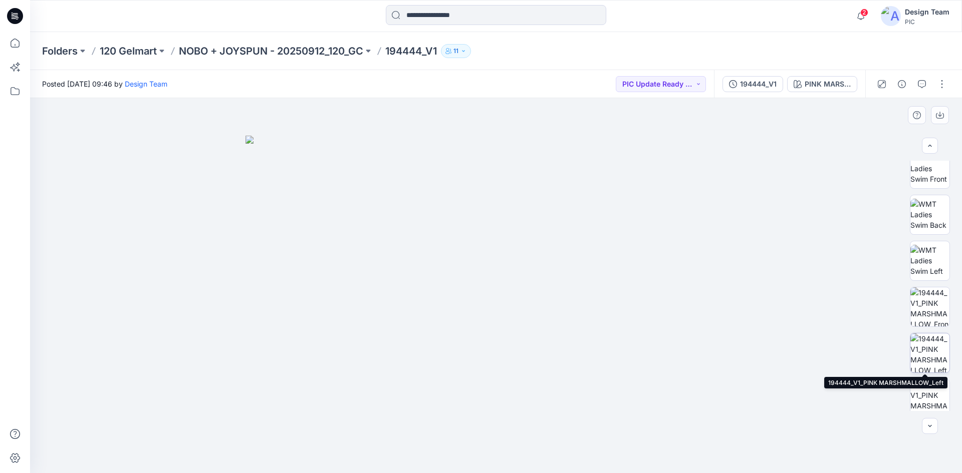
click at [922, 353] on img at bounding box center [929, 353] width 39 height 39
click at [216, 46] on p "NOBO + JOYSPUN - 20250912_120_GC" at bounding box center [271, 51] width 184 height 14
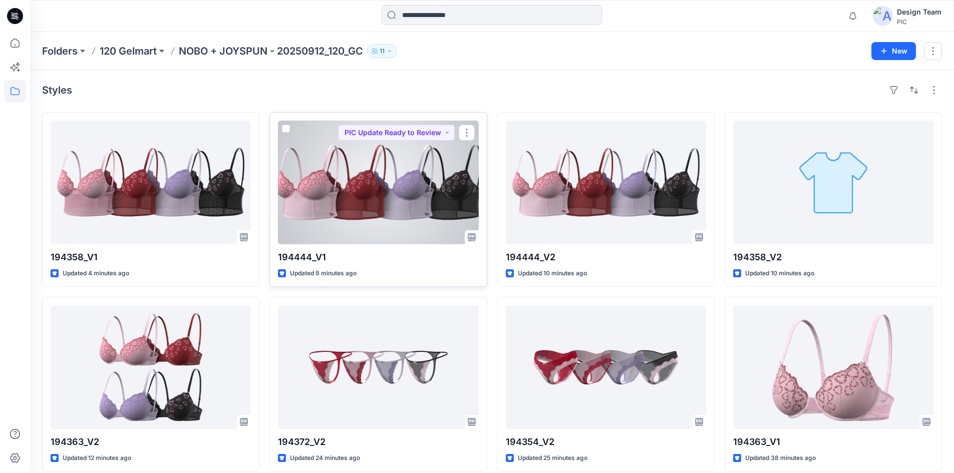
click at [363, 211] on div at bounding box center [378, 183] width 200 height 124
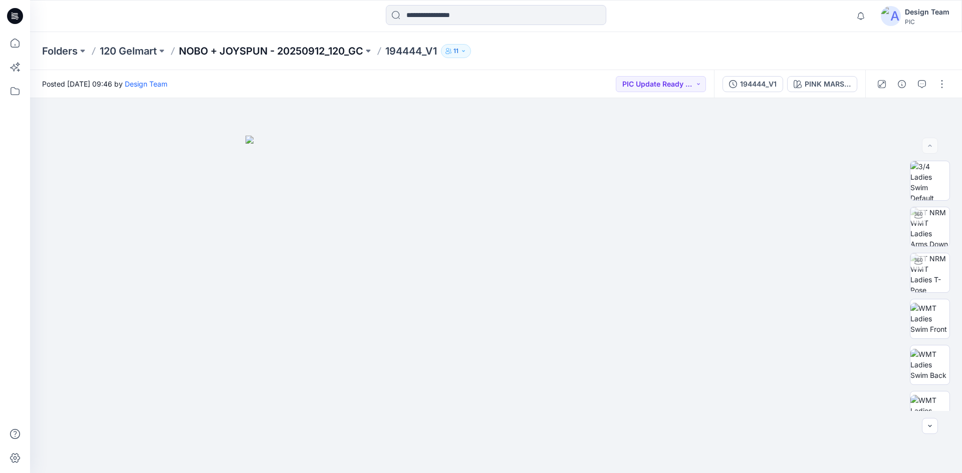
click at [326, 50] on p "NOBO + JOYSPUN - 20250912_120_GC" at bounding box center [271, 51] width 184 height 14
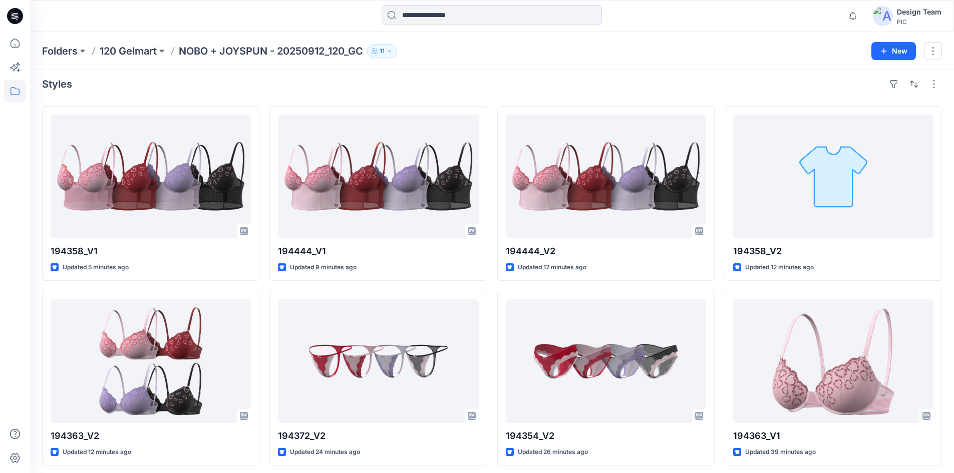
scroll to position [232, 0]
